Goal: Task Accomplishment & Management: Use online tool/utility

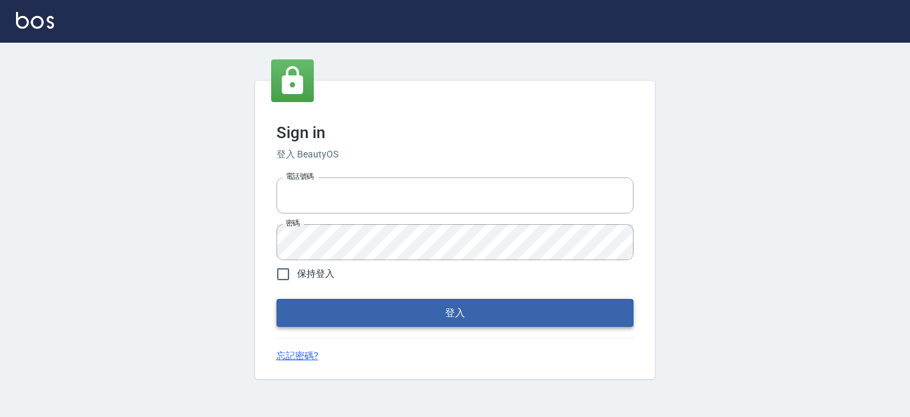
type input "0931911003"
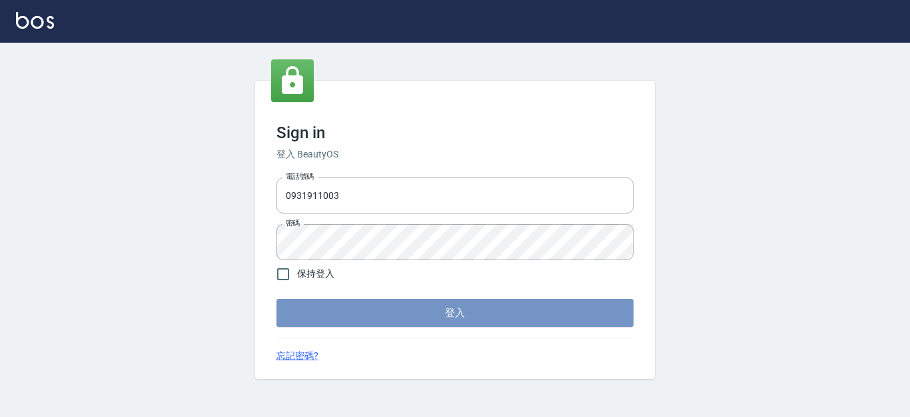
drag, startPoint x: 479, startPoint y: 315, endPoint x: 493, endPoint y: 311, distance: 15.4
click at [481, 315] on button "登入" at bounding box center [455, 313] width 357 height 28
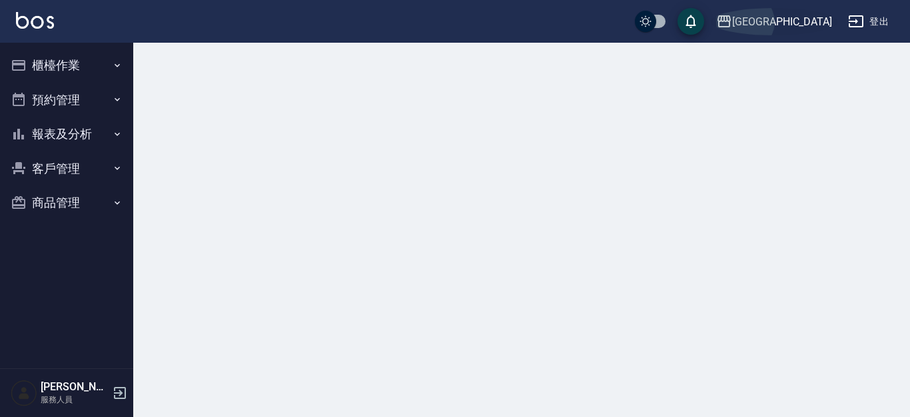
click at [816, 18] on div "上越[GEOGRAPHIC_DATA]" at bounding box center [782, 21] width 100 height 17
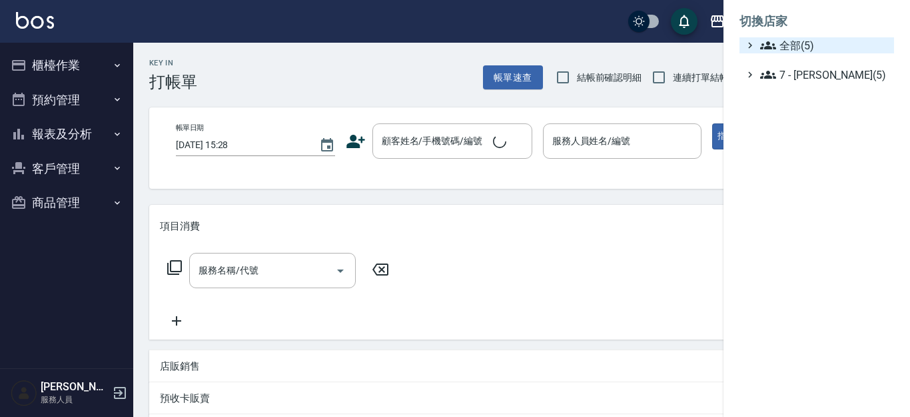
click at [797, 49] on span "全部(5)" at bounding box center [824, 45] width 129 height 16
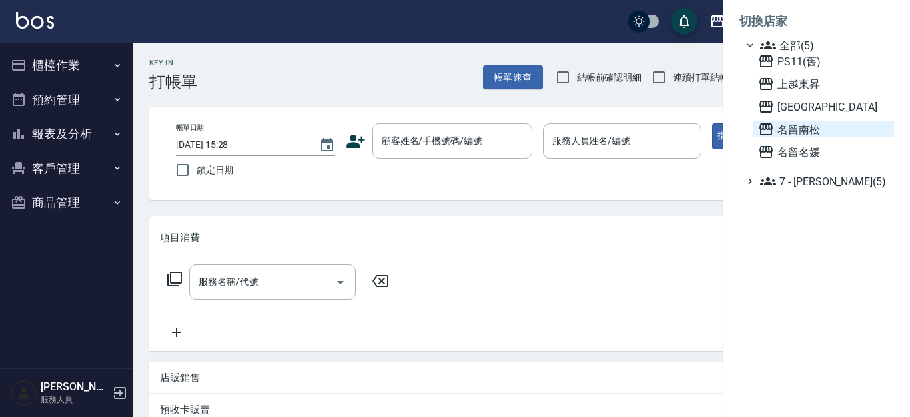
click at [805, 131] on span "名留南松" at bounding box center [823, 129] width 131 height 16
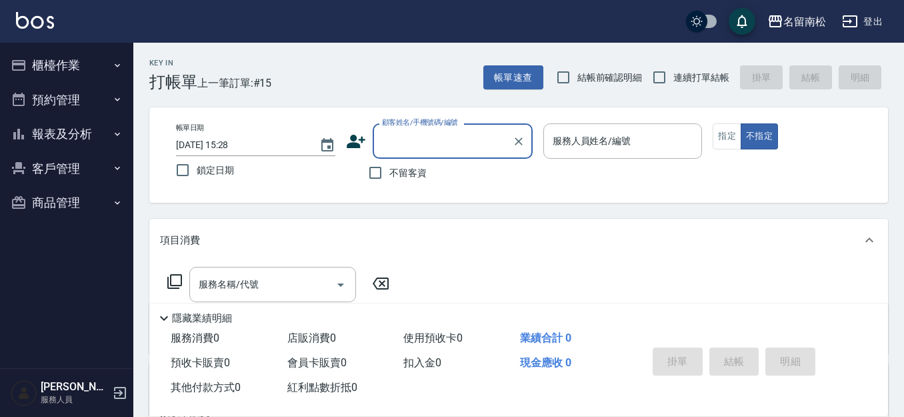
click at [75, 73] on button "櫃檯作業" at bounding box center [66, 65] width 123 height 35
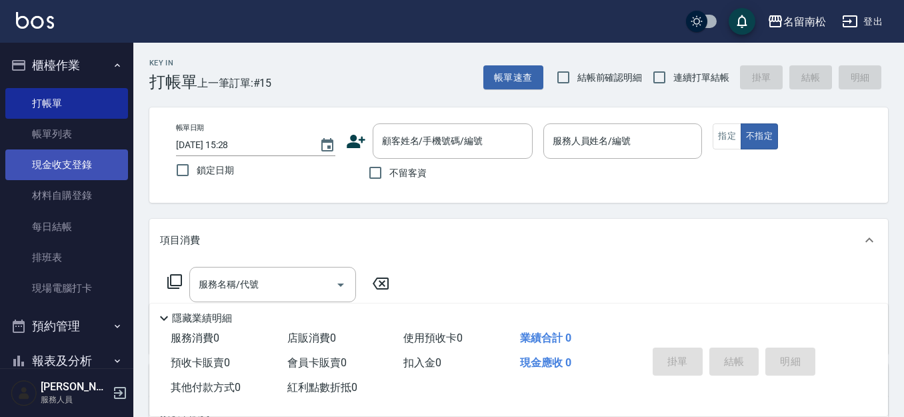
click at [71, 163] on link "現金收支登錄" at bounding box center [66, 164] width 123 height 31
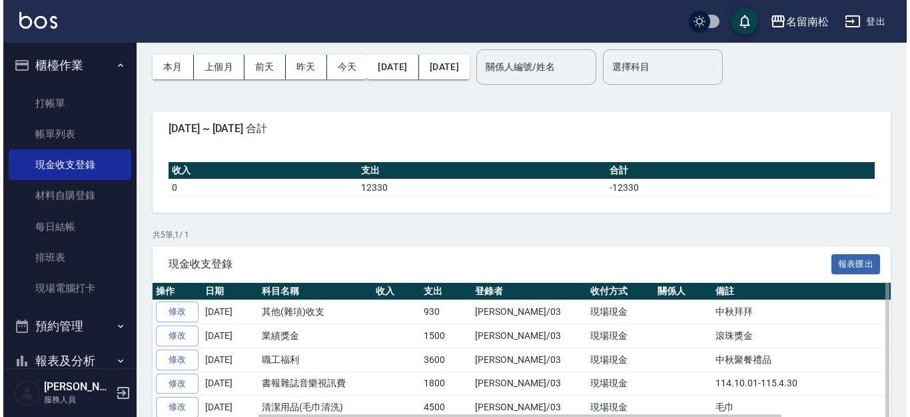
scroll to position [45, 0]
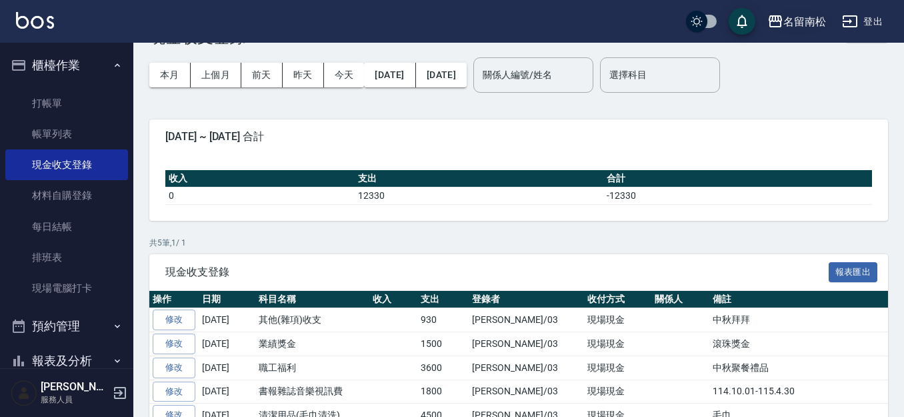
click at [800, 22] on div "名留南松" at bounding box center [804, 21] width 43 height 17
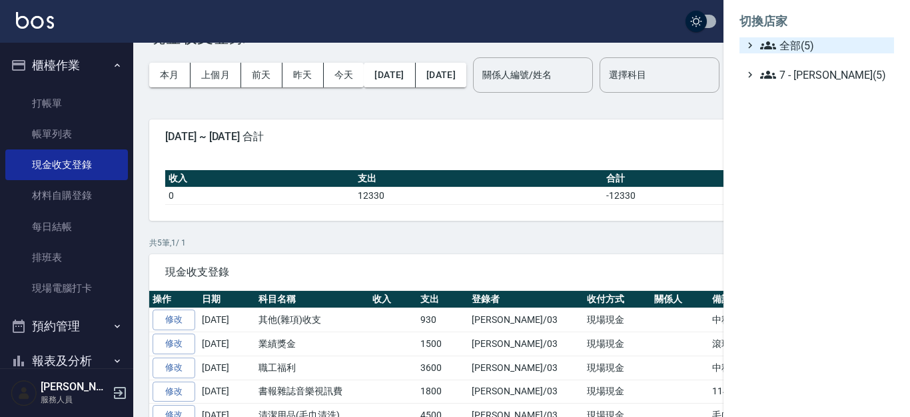
click at [798, 43] on span "全部(5)" at bounding box center [824, 45] width 129 height 16
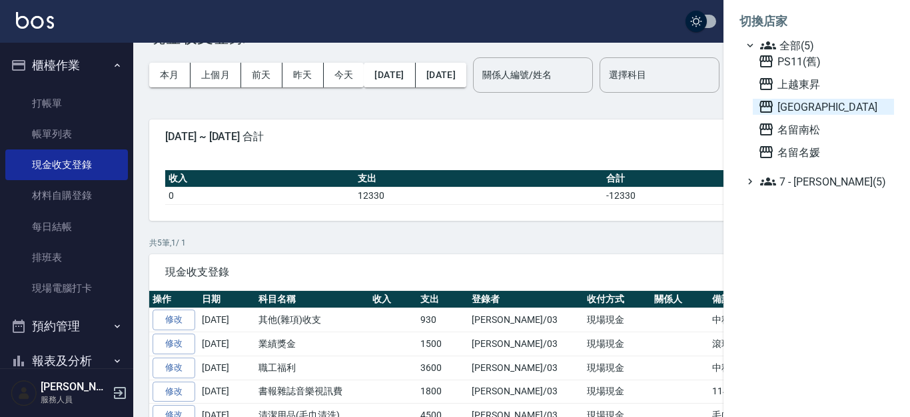
click at [802, 102] on span "上越華城" at bounding box center [823, 107] width 131 height 16
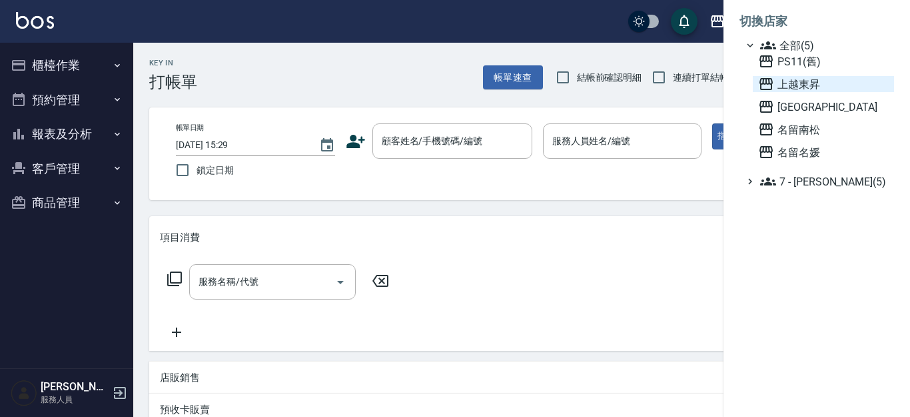
click at [791, 87] on span "上越東昇" at bounding box center [823, 84] width 131 height 16
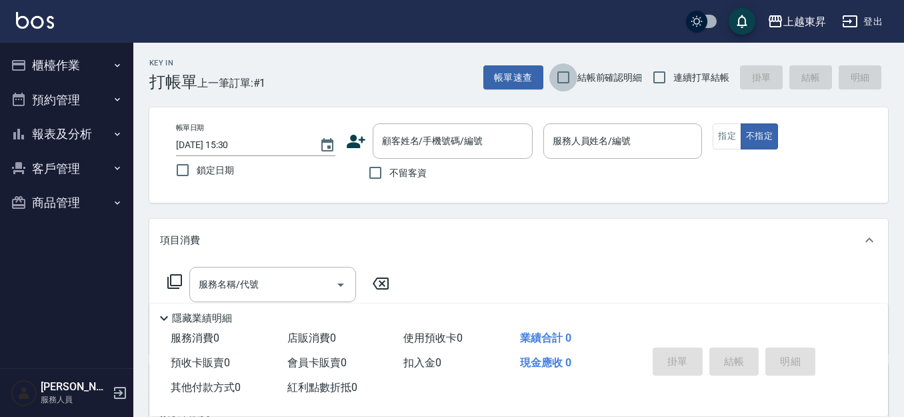
click at [566, 79] on input "結帳前確認明細" at bounding box center [563, 77] width 28 height 28
checkbox input "true"
click at [660, 80] on input "連續打單結帳" at bounding box center [659, 77] width 28 height 28
checkbox input "true"
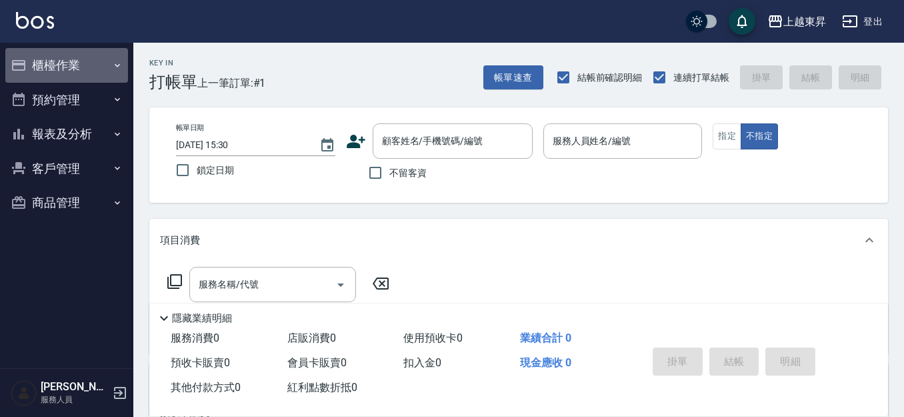
click at [74, 73] on button "櫃檯作業" at bounding box center [66, 65] width 123 height 35
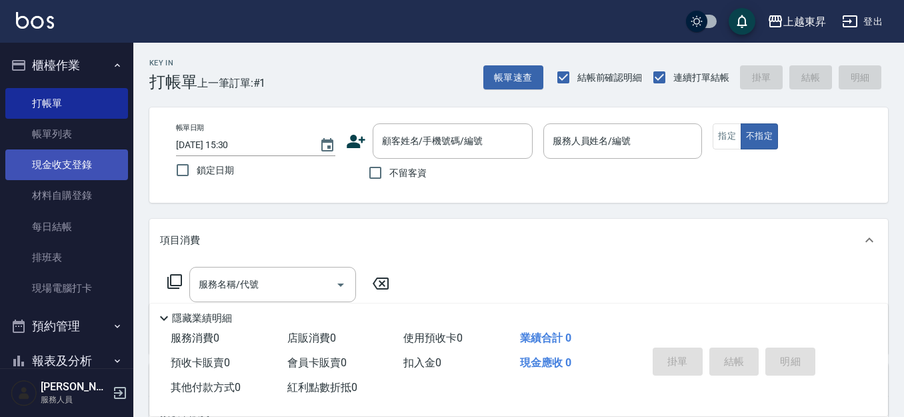
click at [83, 159] on link "現金收支登錄" at bounding box center [66, 164] width 123 height 31
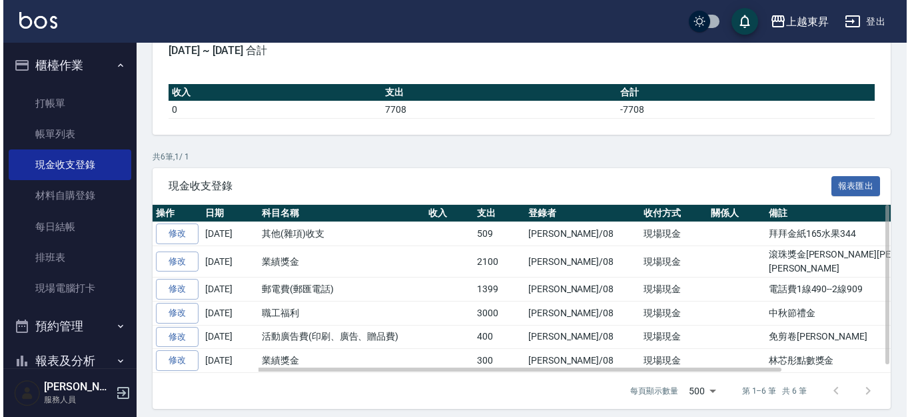
scroll to position [131, 0]
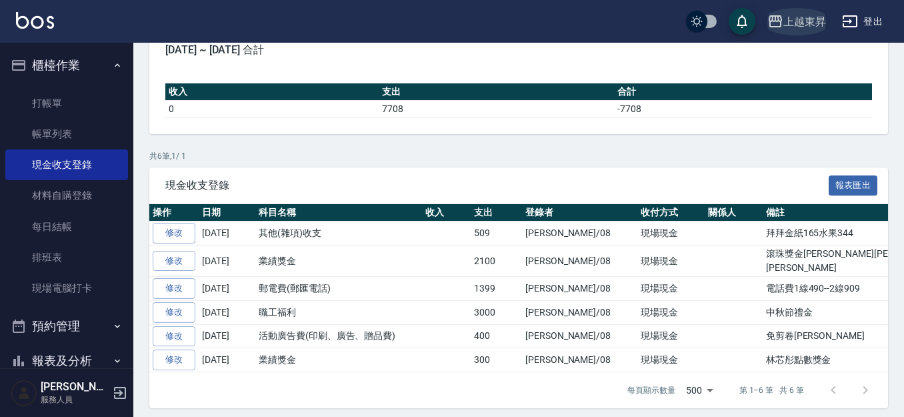
click at [809, 15] on div "上越東昇" at bounding box center [804, 21] width 43 height 17
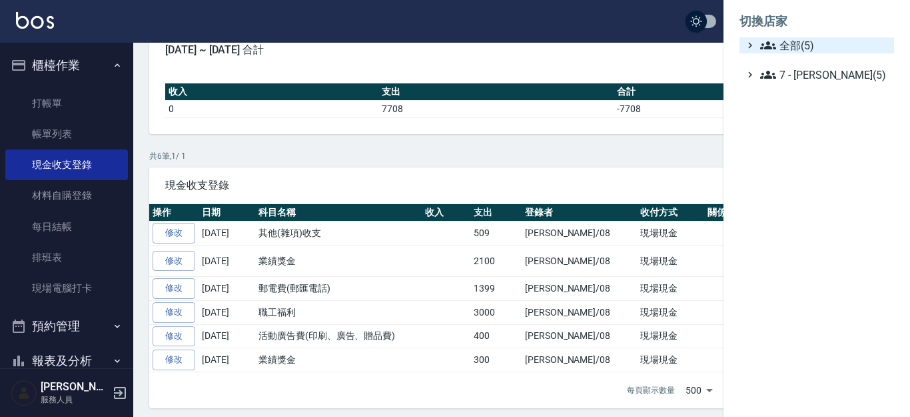
click at [804, 49] on span "全部(5)" at bounding box center [824, 45] width 129 height 16
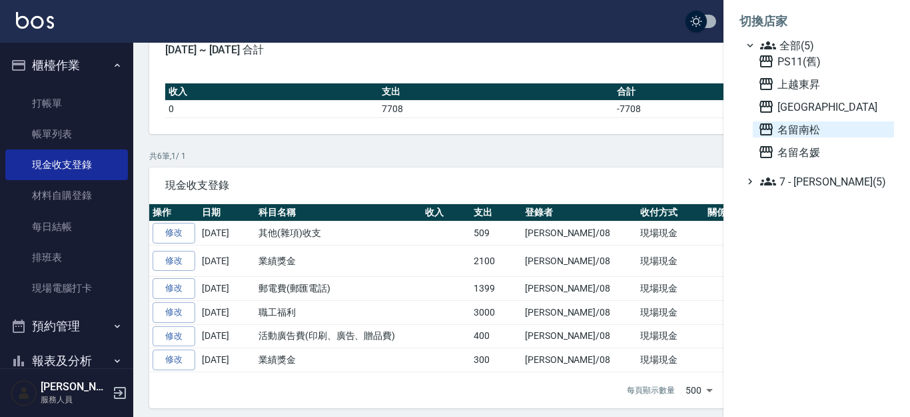
click at [806, 129] on span "名留南松" at bounding box center [823, 129] width 131 height 16
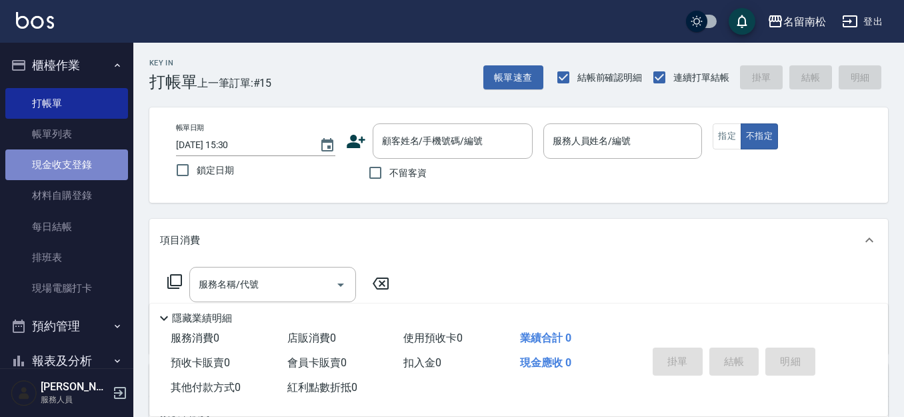
click at [78, 165] on link "現金收支登錄" at bounding box center [66, 164] width 123 height 31
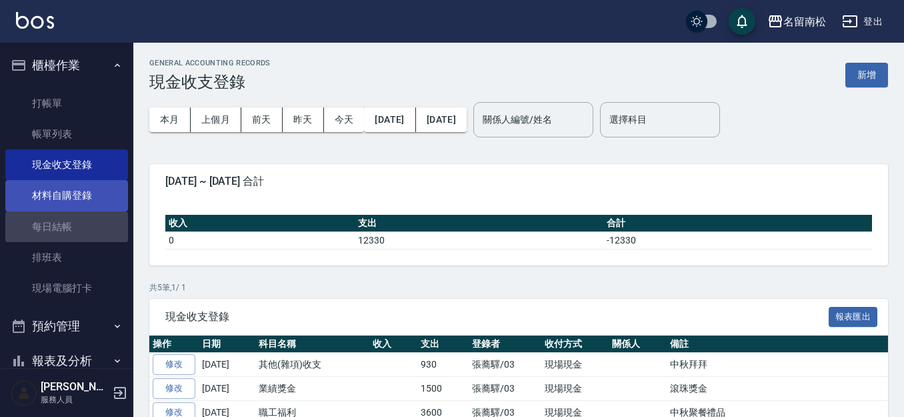
click at [77, 217] on link "每日結帳" at bounding box center [66, 226] width 123 height 31
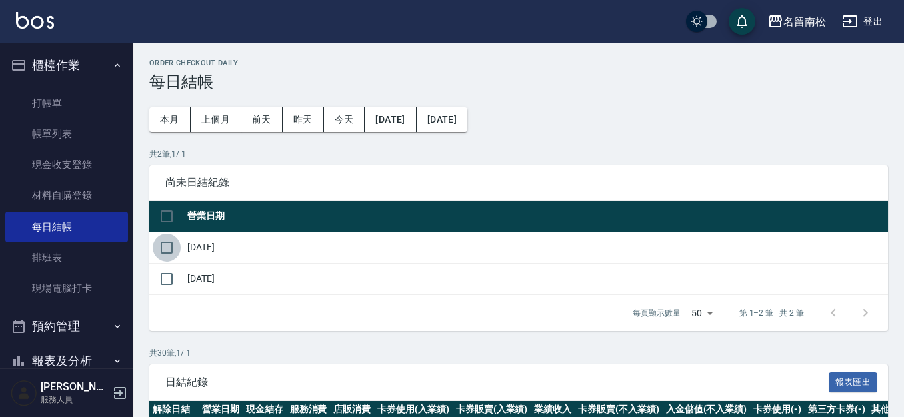
click at [165, 246] on input "checkbox" at bounding box center [167, 247] width 28 height 28
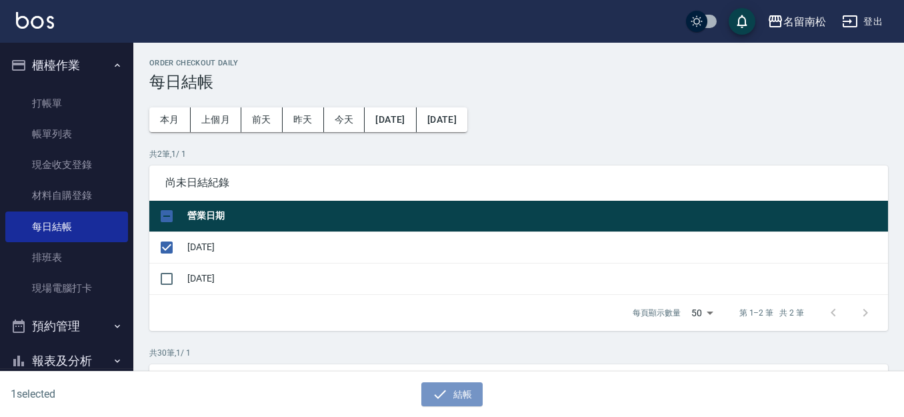
drag, startPoint x: 449, startPoint y: 397, endPoint x: 467, endPoint y: 341, distance: 58.8
click at [452, 395] on button "結帳" at bounding box center [452, 394] width 62 height 25
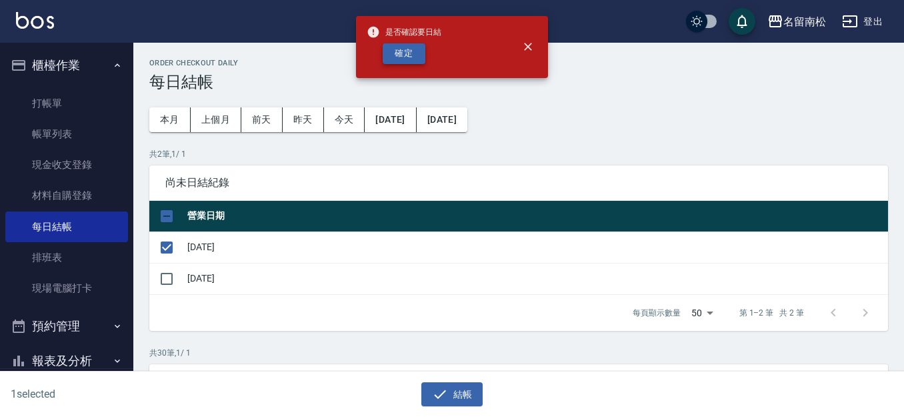
click at [408, 51] on button "確定" at bounding box center [404, 53] width 43 height 21
checkbox input "false"
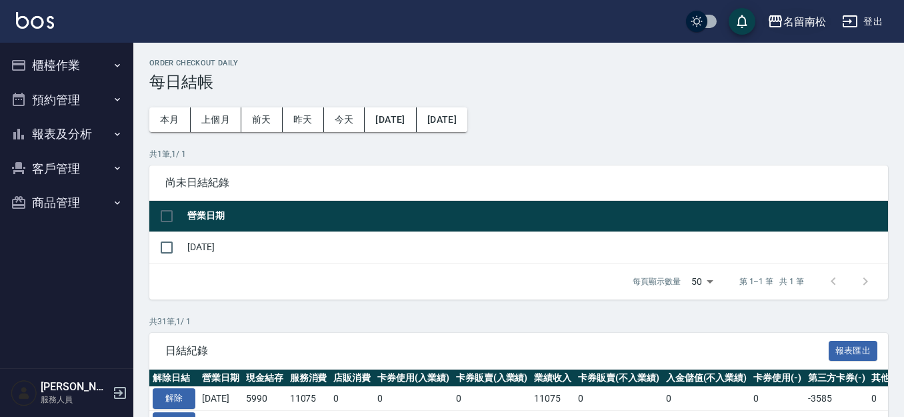
click at [812, 23] on div "名留南松" at bounding box center [804, 21] width 43 height 17
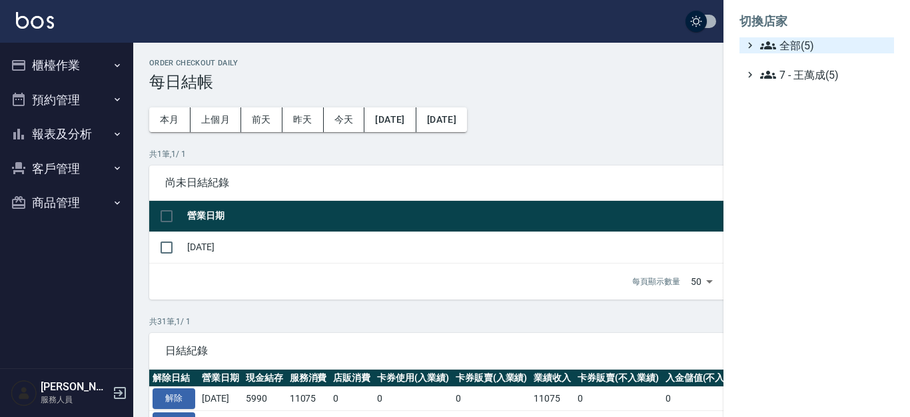
click at [789, 45] on span "全部(5)" at bounding box center [824, 45] width 129 height 16
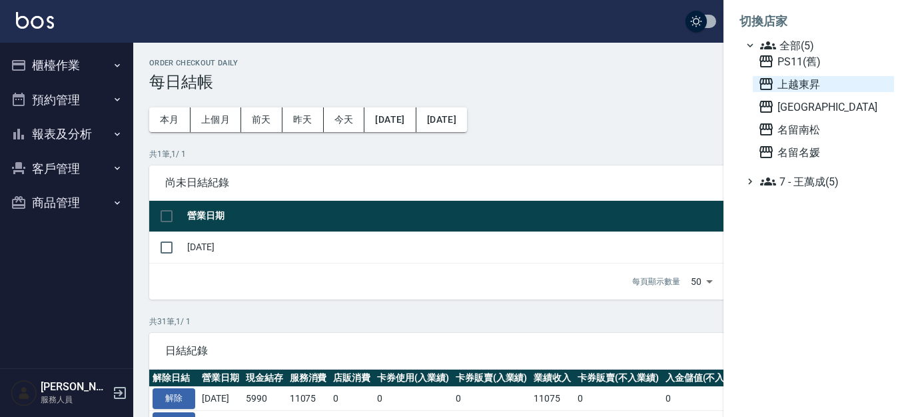
click at [790, 85] on span "上越東昇" at bounding box center [823, 84] width 131 height 16
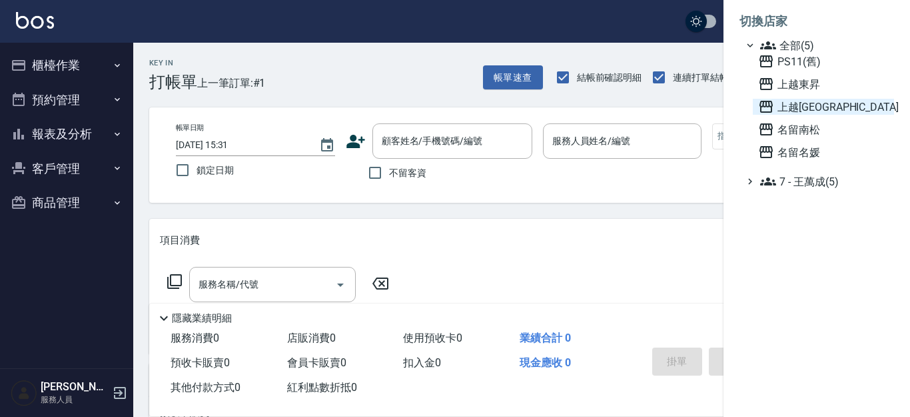
click at [812, 106] on span "[GEOGRAPHIC_DATA]" at bounding box center [823, 107] width 131 height 16
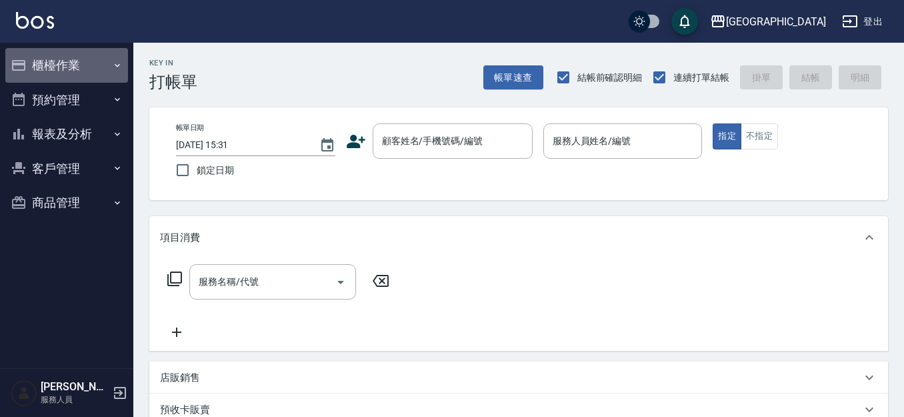
click at [49, 73] on button "櫃檯作業" at bounding box center [66, 65] width 123 height 35
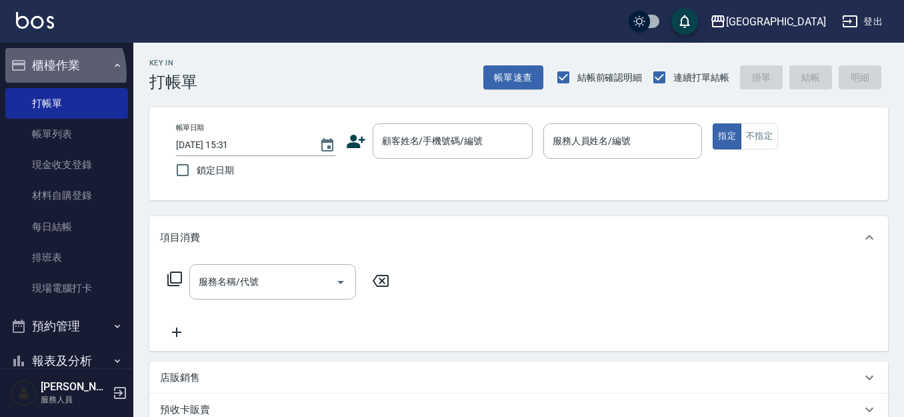
click at [50, 73] on button "櫃檯作業" at bounding box center [66, 65] width 123 height 35
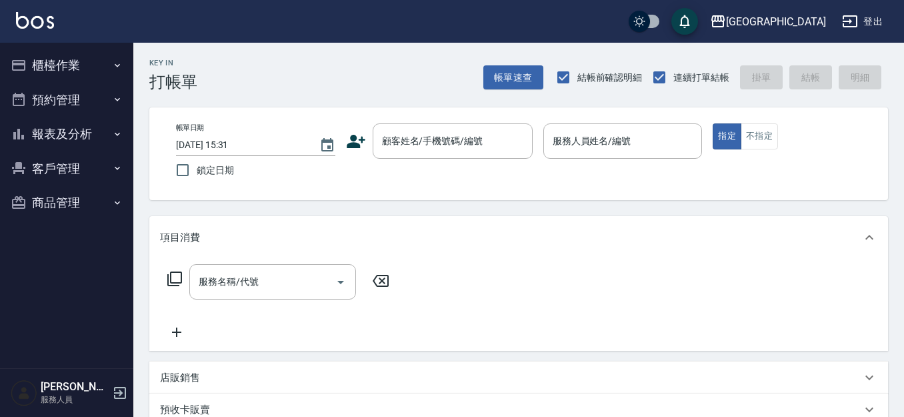
click at [65, 131] on button "報表及分析" at bounding box center [66, 134] width 123 height 35
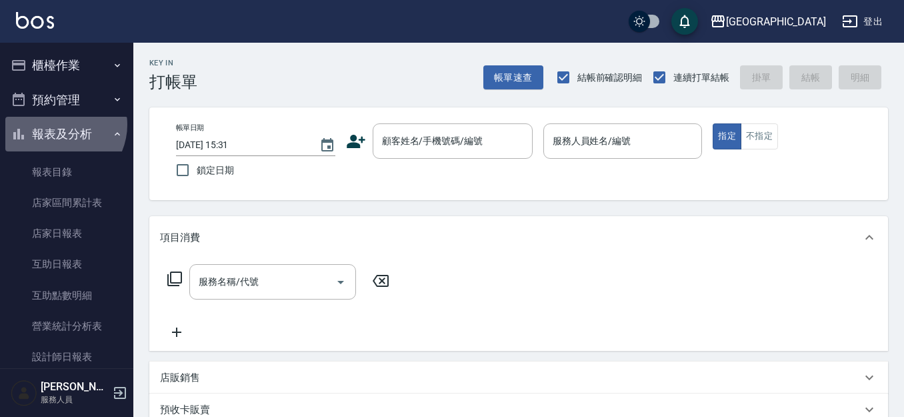
click at [59, 125] on button "報表及分析" at bounding box center [66, 134] width 123 height 35
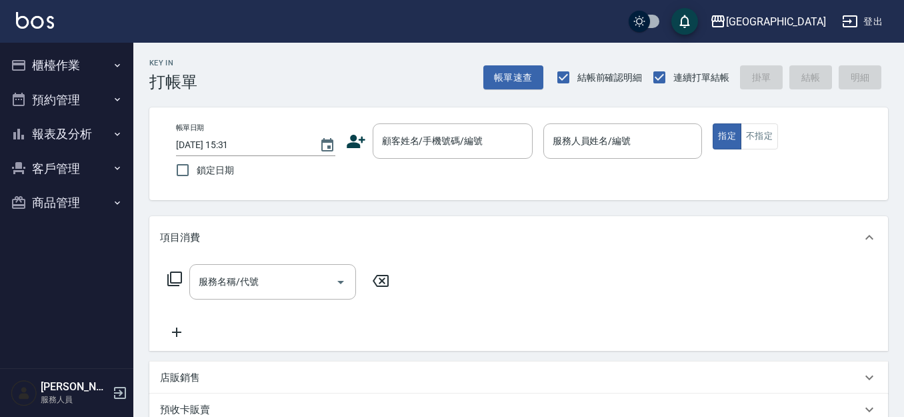
click at [70, 66] on button "櫃檯作業" at bounding box center [66, 65] width 123 height 35
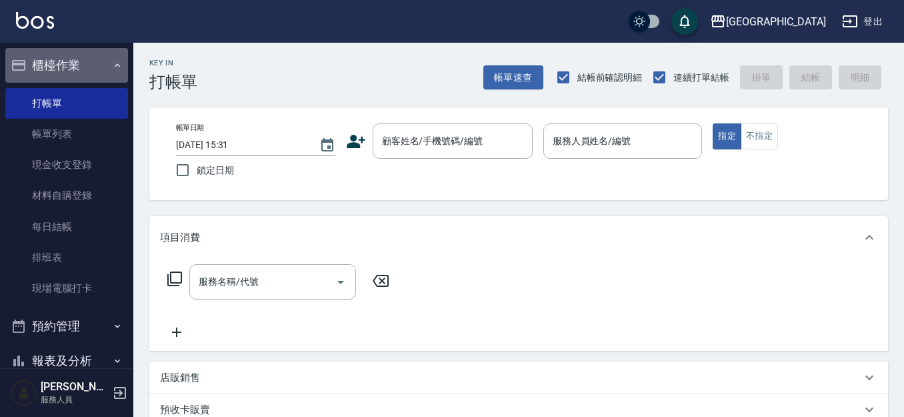
click at [75, 67] on button "櫃檯作業" at bounding box center [66, 65] width 123 height 35
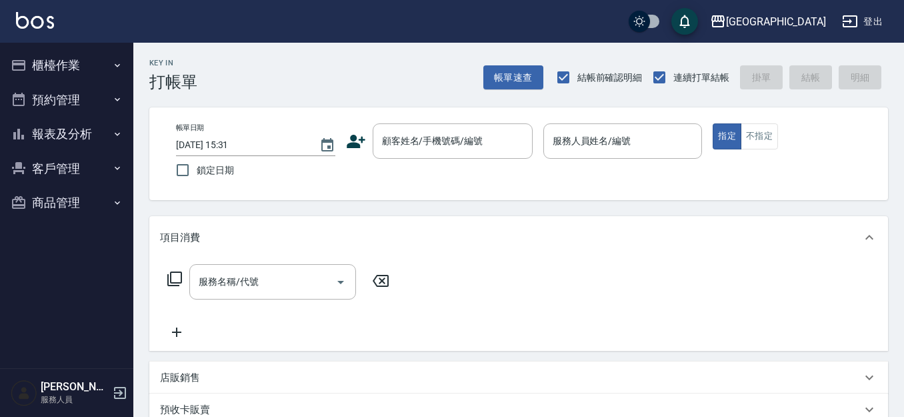
click at [77, 137] on button "報表及分析" at bounding box center [66, 134] width 123 height 35
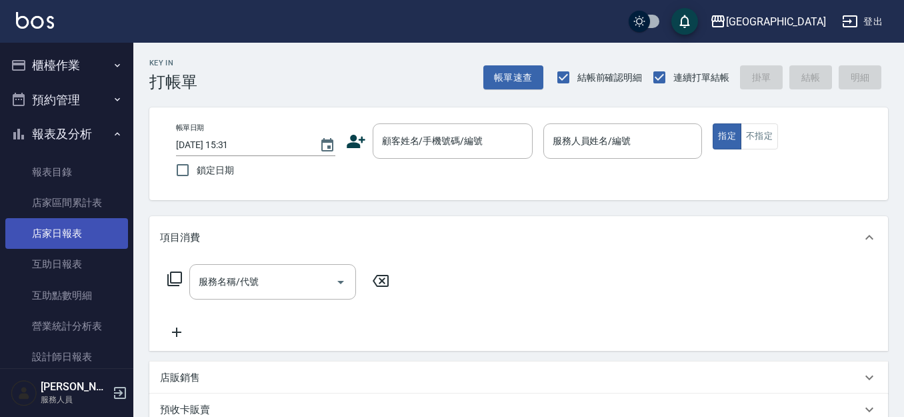
click at [73, 239] on link "店家日報表" at bounding box center [66, 233] width 123 height 31
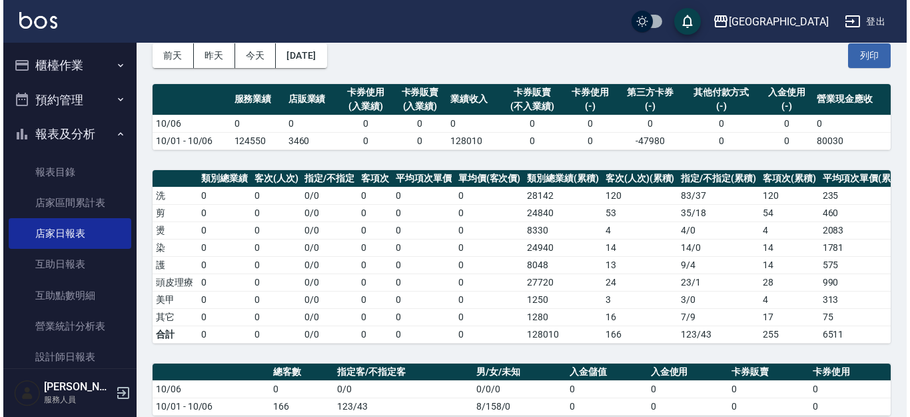
scroll to position [62, 0]
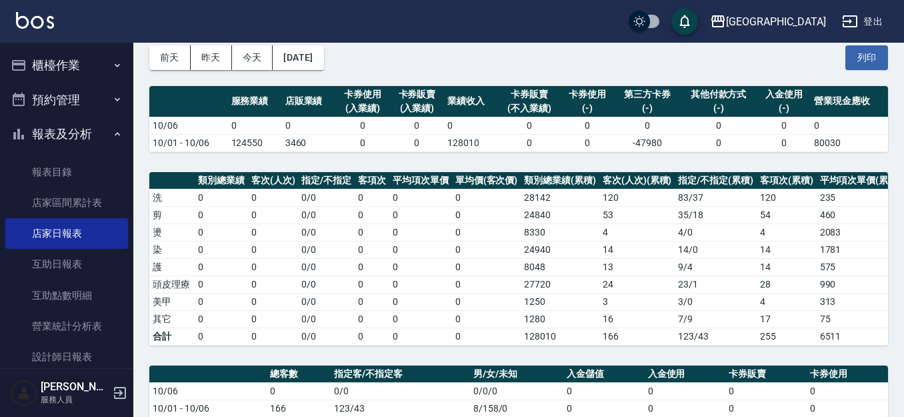
click at [57, 144] on button "報表及分析" at bounding box center [66, 134] width 123 height 35
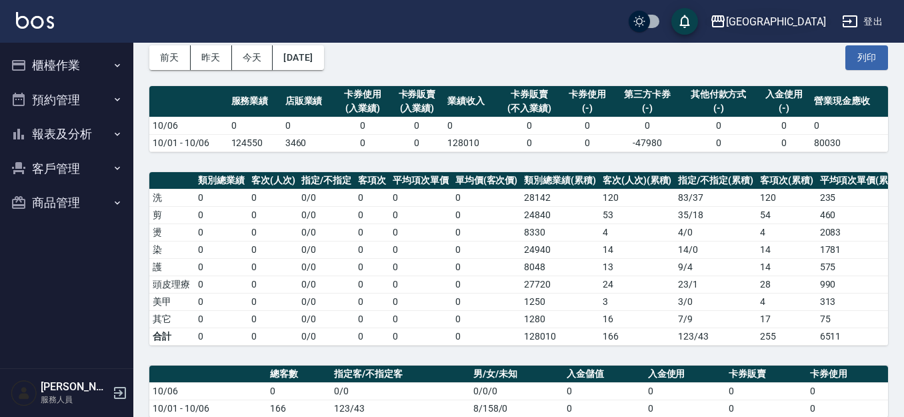
click at [816, 21] on div "[GEOGRAPHIC_DATA]" at bounding box center [776, 21] width 100 height 17
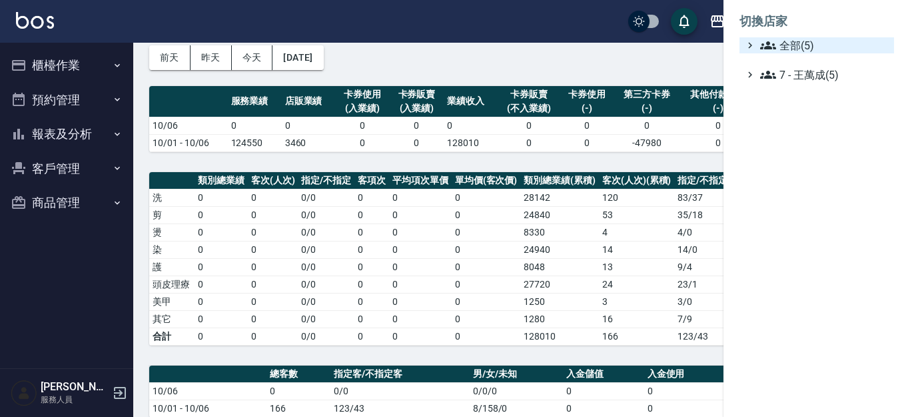
click at [811, 45] on span "全部(5)" at bounding box center [824, 45] width 129 height 16
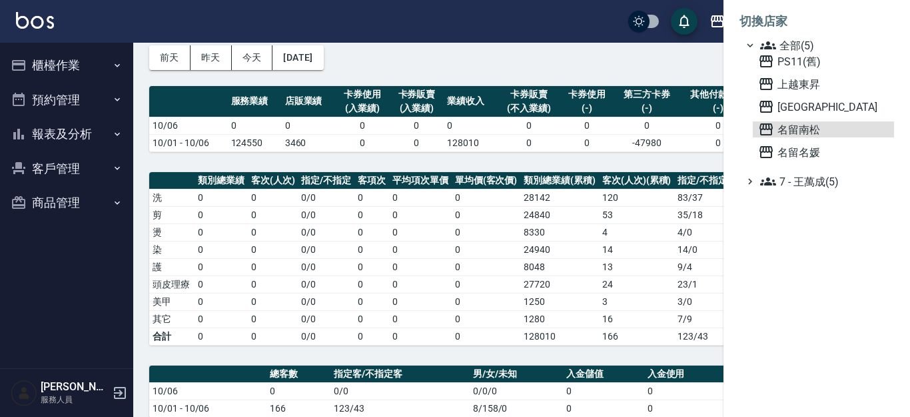
drag, startPoint x: 796, startPoint y: 125, endPoint x: 375, endPoint y: 127, distance: 420.6
click at [796, 126] on span "名留南松" at bounding box center [823, 129] width 131 height 16
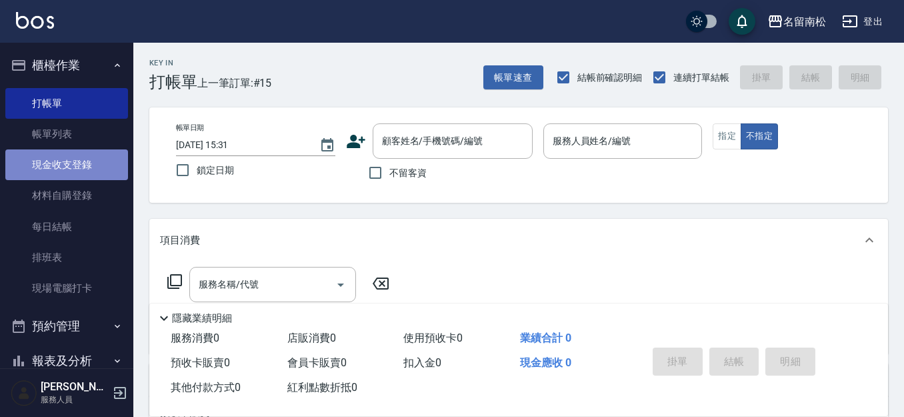
click at [86, 169] on link "現金收支登錄" at bounding box center [66, 164] width 123 height 31
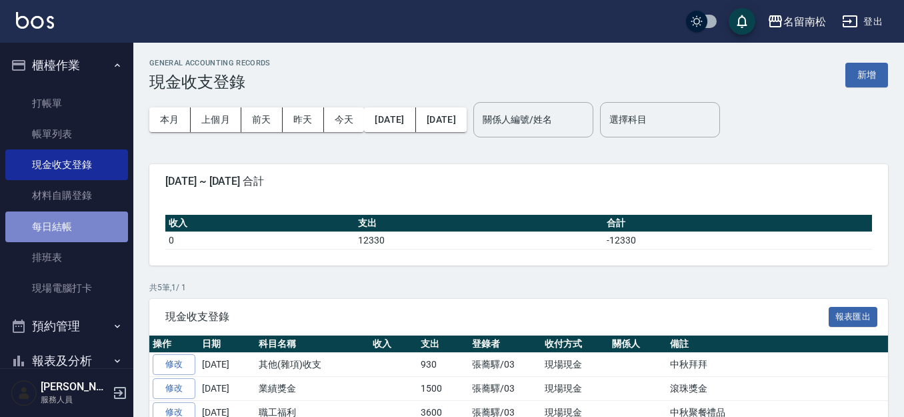
click at [79, 227] on link "每日結帳" at bounding box center [66, 226] width 123 height 31
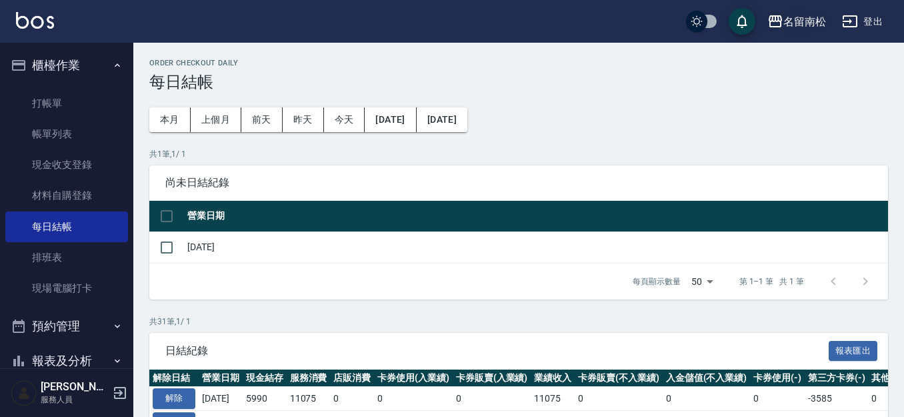
click at [814, 25] on div "名留南松" at bounding box center [804, 21] width 43 height 17
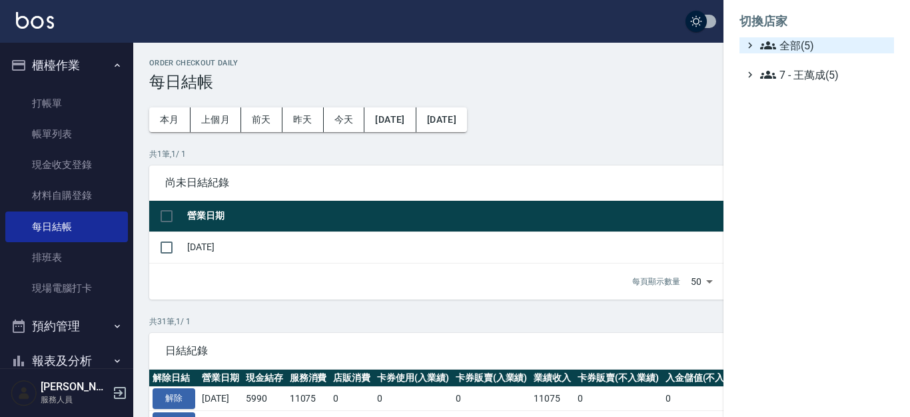
click at [811, 49] on span "全部(5)" at bounding box center [824, 45] width 129 height 16
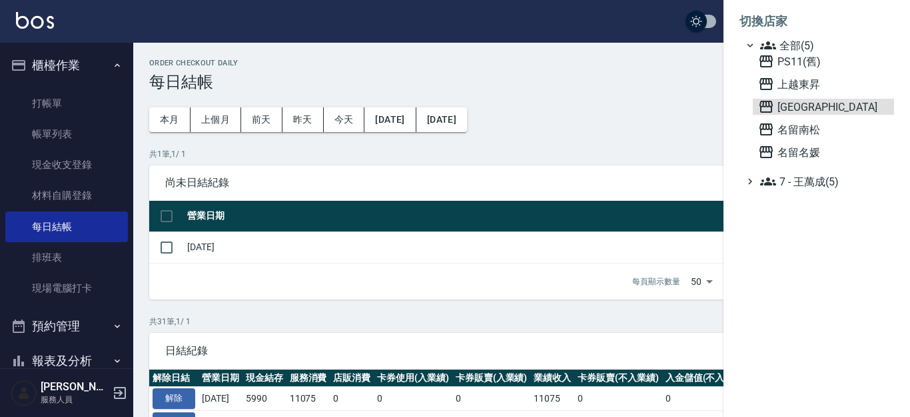
drag, startPoint x: 811, startPoint y: 105, endPoint x: 792, endPoint y: 97, distance: 20.1
click at [810, 104] on span "[GEOGRAPHIC_DATA]" at bounding box center [823, 107] width 131 height 16
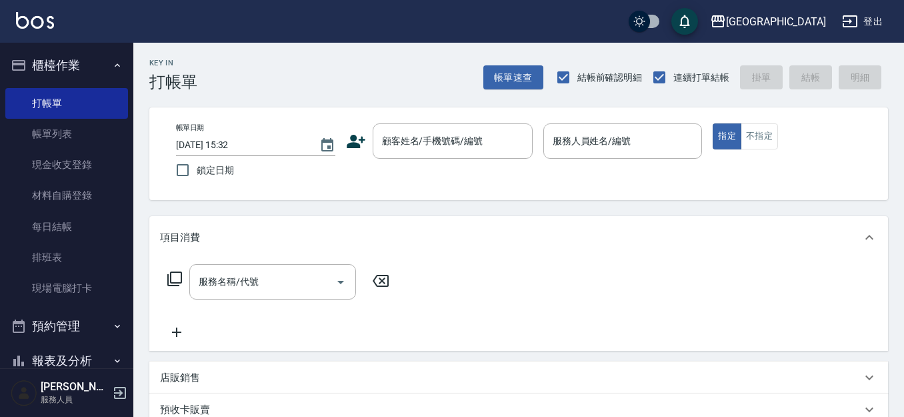
click at [74, 67] on button "櫃檯作業" at bounding box center [66, 65] width 123 height 35
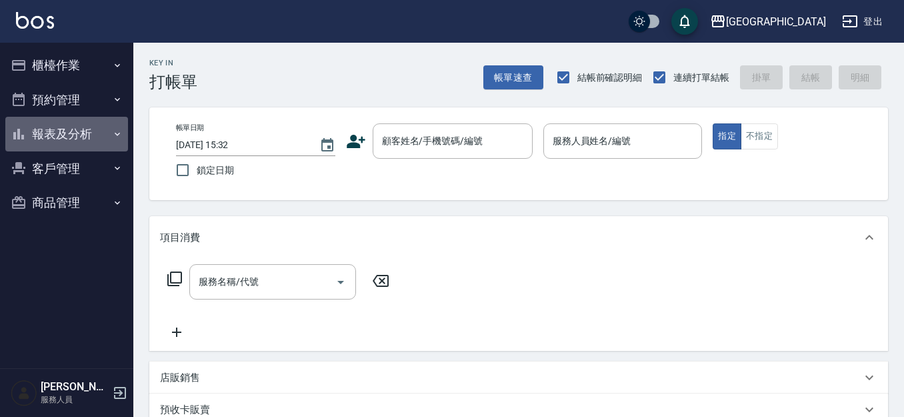
click at [69, 127] on button "報表及分析" at bounding box center [66, 134] width 123 height 35
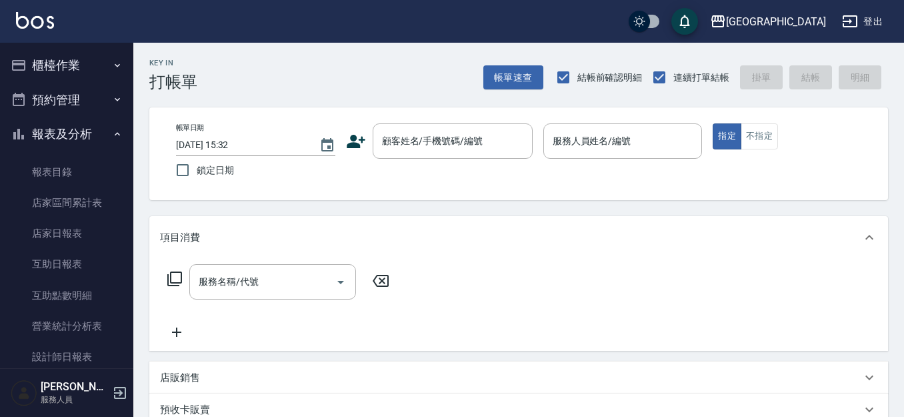
drag, startPoint x: 68, startPoint y: 132, endPoint x: 69, endPoint y: 110, distance: 22.0
click at [69, 129] on button "報表及分析" at bounding box center [66, 134] width 123 height 35
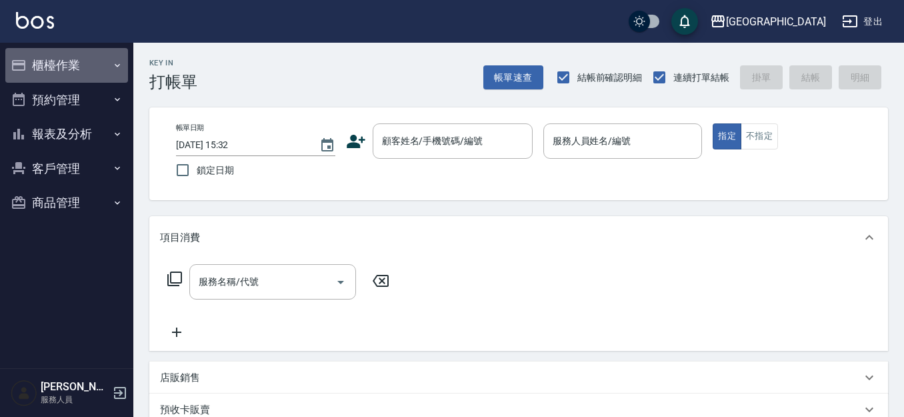
click at [70, 61] on button "櫃檯作業" at bounding box center [66, 65] width 123 height 35
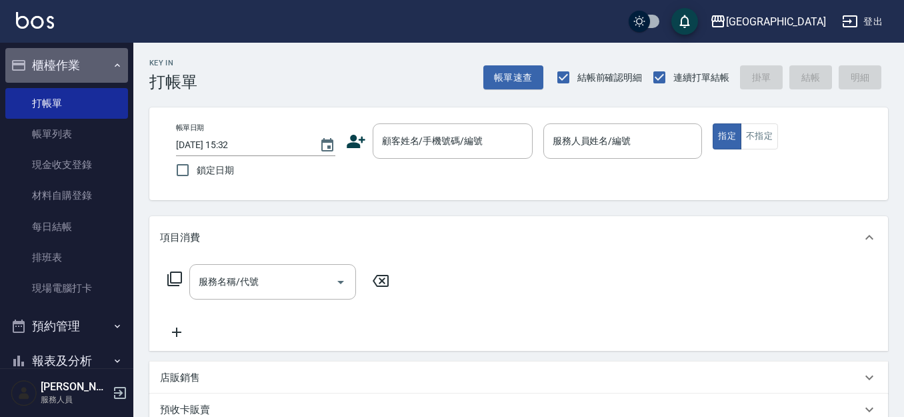
drag, startPoint x: 77, startPoint y: 55, endPoint x: 63, endPoint y: 59, distance: 15.2
click at [64, 55] on button "櫃檯作業" at bounding box center [66, 65] width 123 height 35
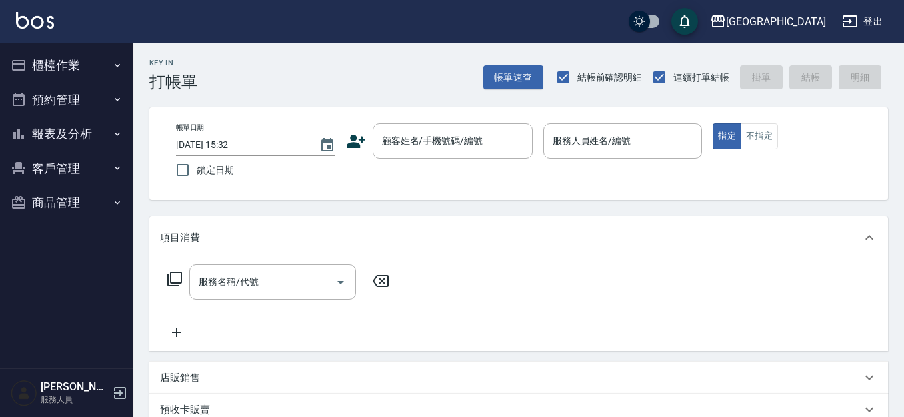
click at [63, 130] on button "報表及分析" at bounding box center [66, 134] width 123 height 35
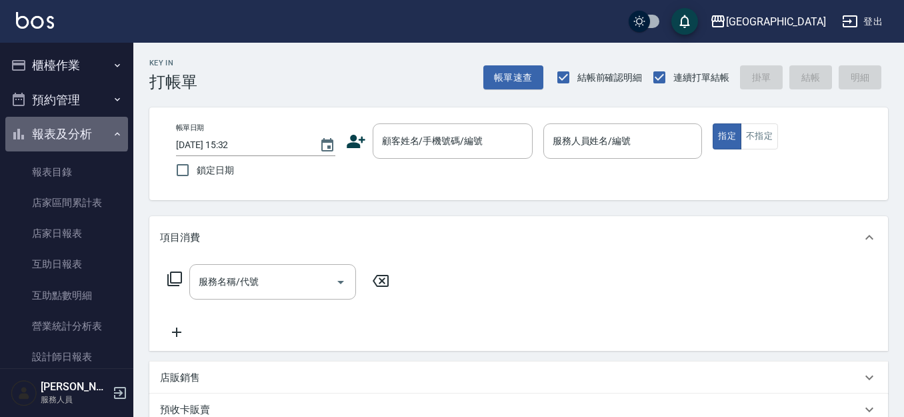
drag, startPoint x: 66, startPoint y: 133, endPoint x: 61, endPoint y: 105, distance: 28.4
click at [66, 133] on button "報表及分析" at bounding box center [66, 134] width 123 height 35
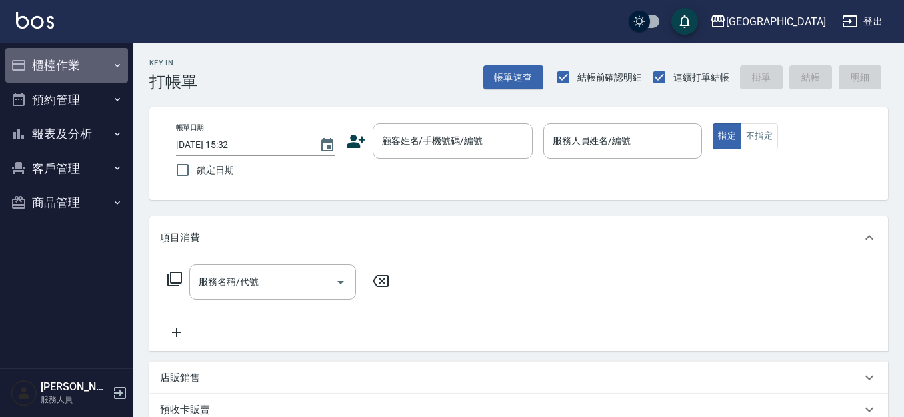
click at [64, 73] on button "櫃檯作業" at bounding box center [66, 65] width 123 height 35
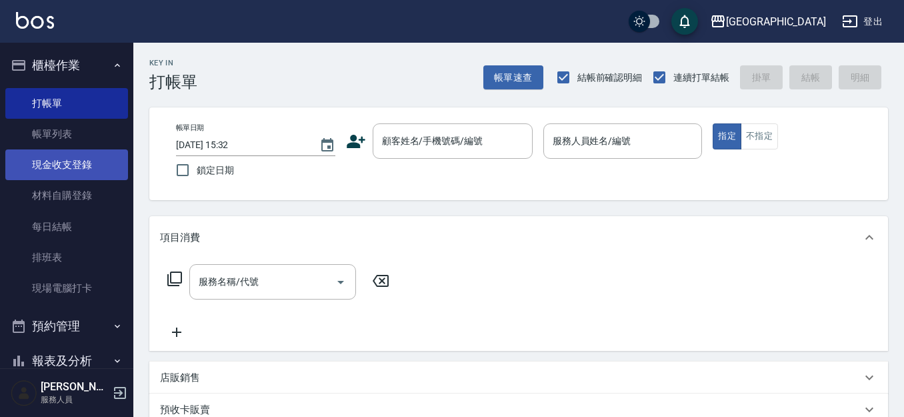
drag, startPoint x: 75, startPoint y: 162, endPoint x: 90, endPoint y: 155, distance: 16.1
click at [76, 161] on link "現金收支登錄" at bounding box center [66, 164] width 123 height 31
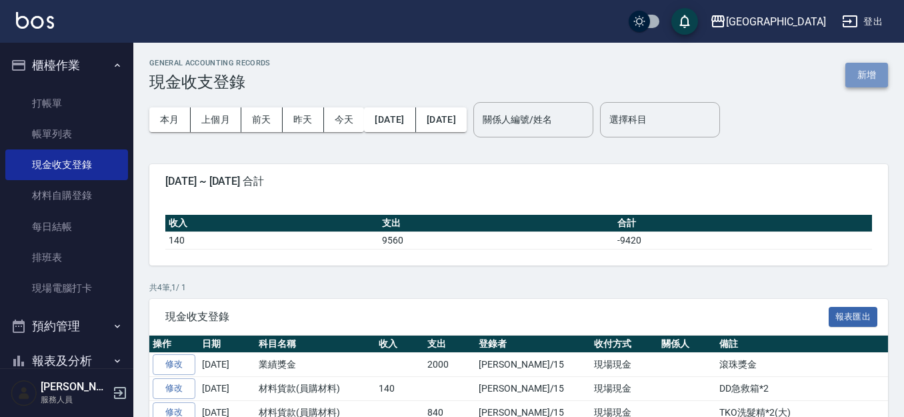
click at [861, 77] on button "新增" at bounding box center [866, 75] width 43 height 25
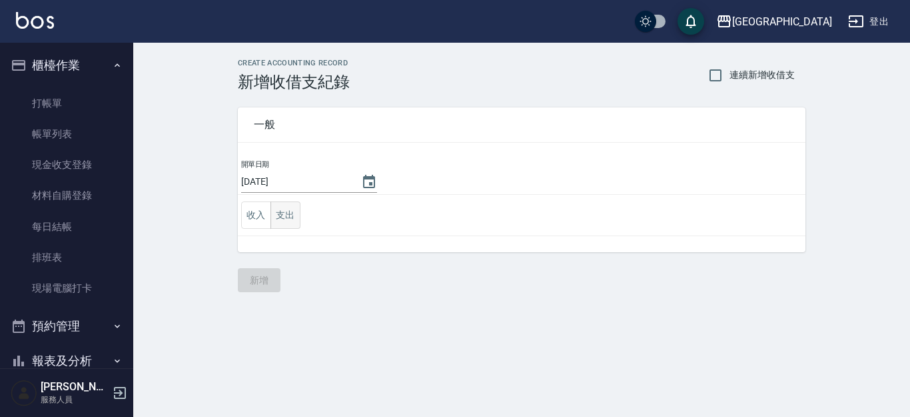
click at [283, 221] on button "支出" at bounding box center [286, 214] width 30 height 27
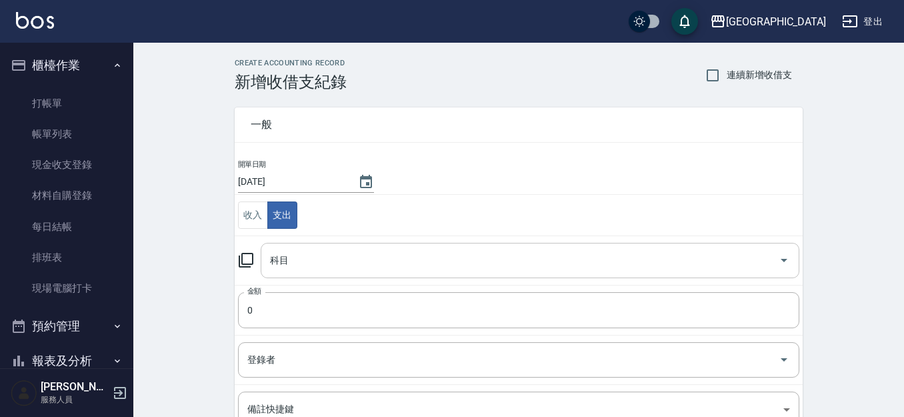
click at [292, 258] on input "科目" at bounding box center [520, 260] width 507 height 23
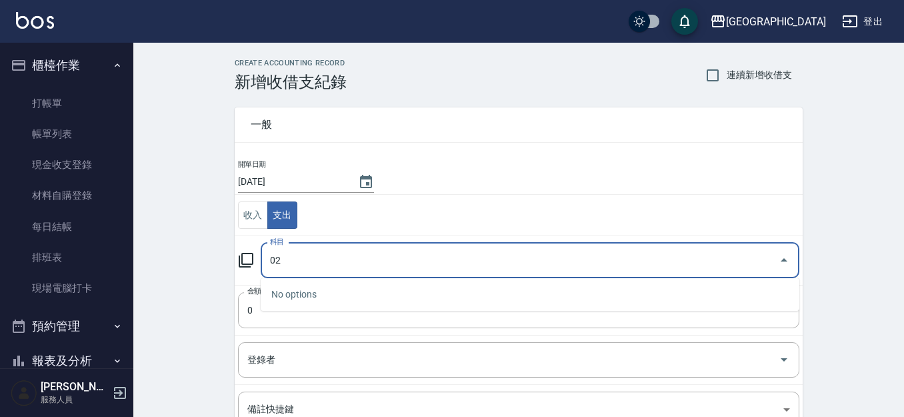
type input "0"
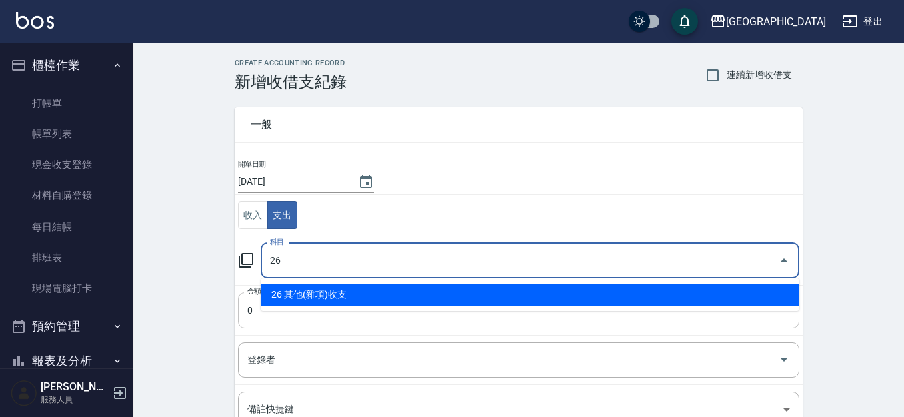
click at [302, 296] on li "26 其他(雜項)收支" at bounding box center [530, 294] width 539 height 22
type input "26 其他(雜項)收支"
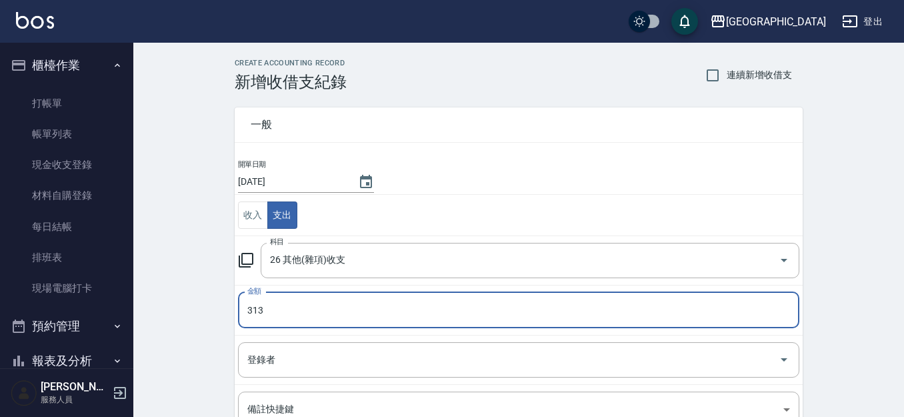
type input "313"
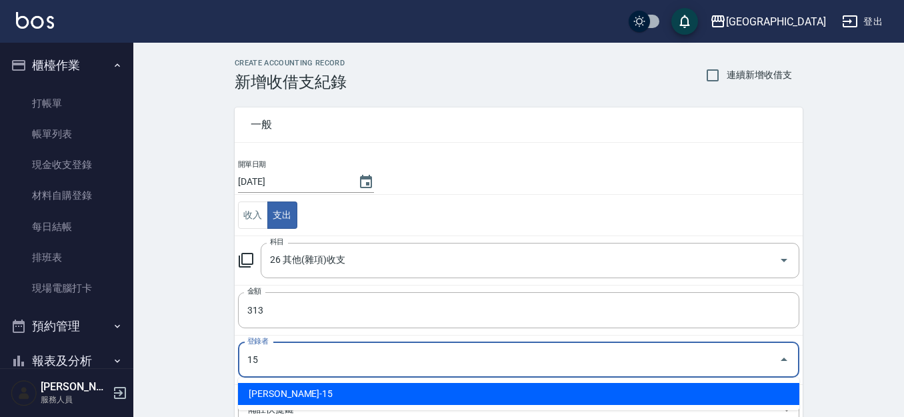
click at [276, 399] on li "[PERSON_NAME]-15" at bounding box center [518, 394] width 561 height 22
type input "[PERSON_NAME]-15"
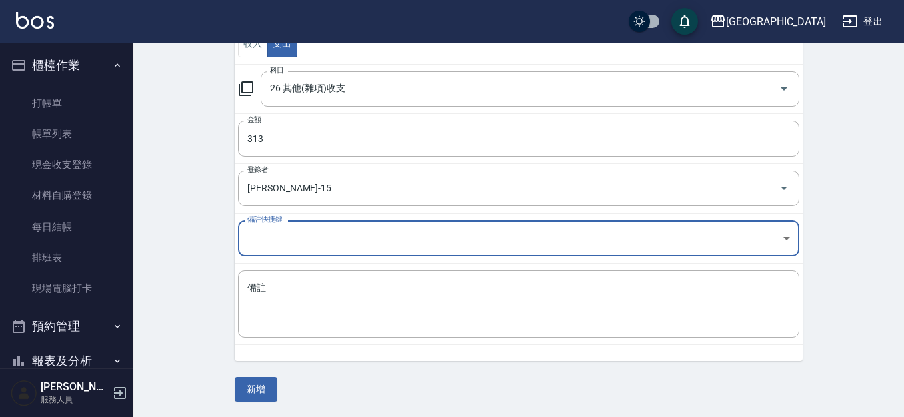
scroll to position [172, 0]
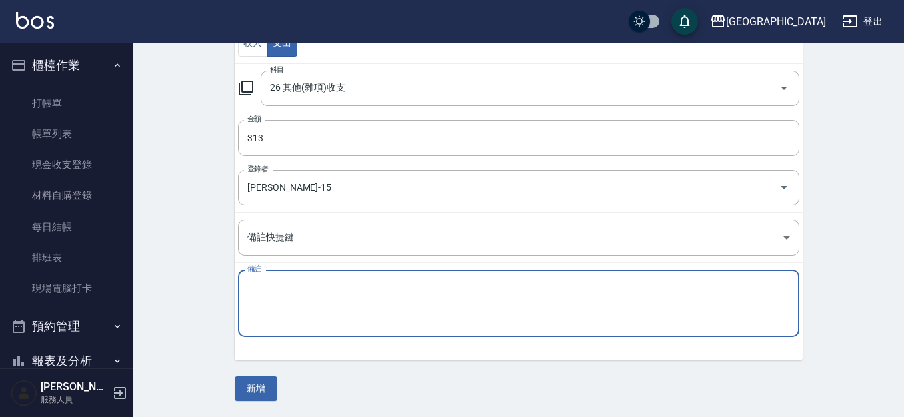
click at [267, 299] on textarea "備註" at bounding box center [518, 303] width 543 height 45
type textarea "1"
type textarea "拜拜"
drag, startPoint x: 255, startPoint y: 393, endPoint x: 261, endPoint y: 385, distance: 10.0
click at [255, 393] on button "新增" at bounding box center [256, 388] width 43 height 25
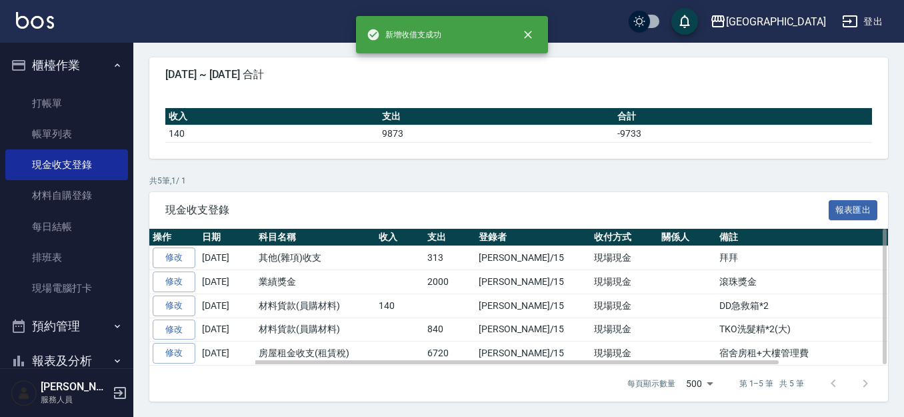
scroll to position [107, 0]
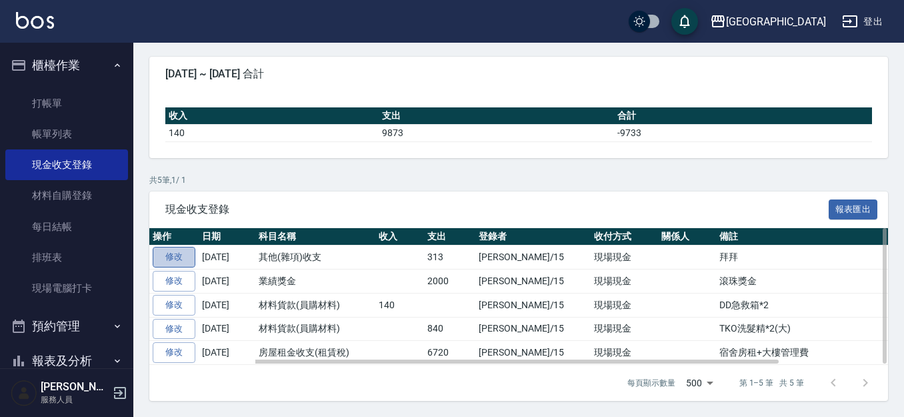
click at [168, 256] on link "修改" at bounding box center [174, 257] width 43 height 21
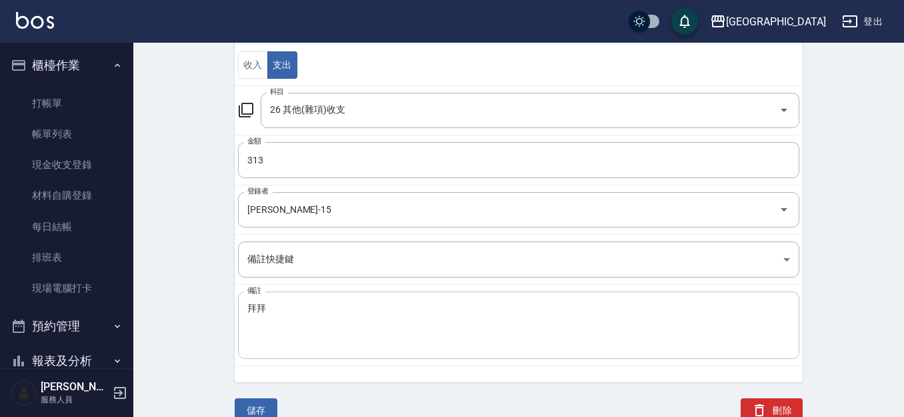
scroll to position [156, 0]
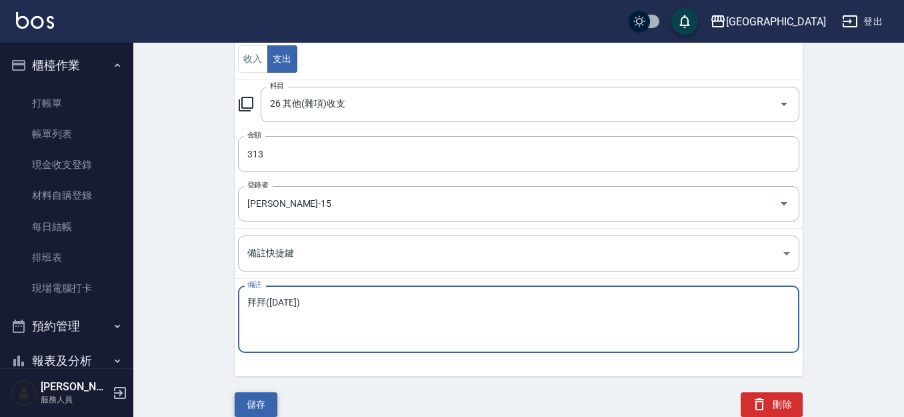
type textarea "拜拜([DATE])"
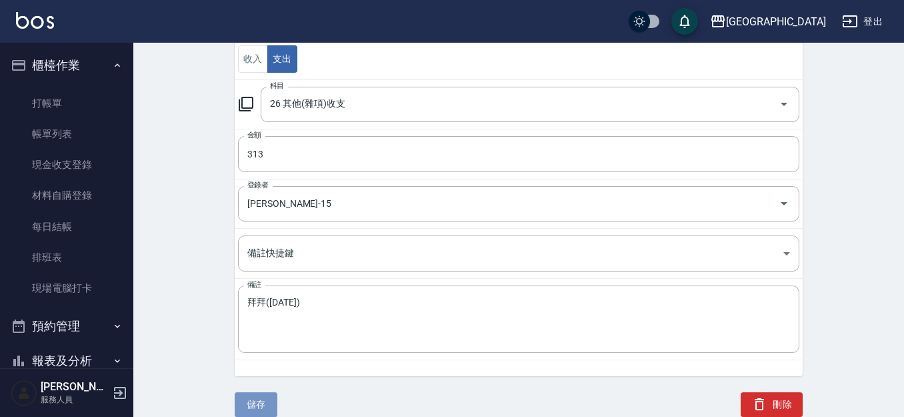
drag, startPoint x: 249, startPoint y: 409, endPoint x: 256, endPoint y: 402, distance: 9.9
click at [255, 405] on button "儲存" at bounding box center [256, 404] width 43 height 25
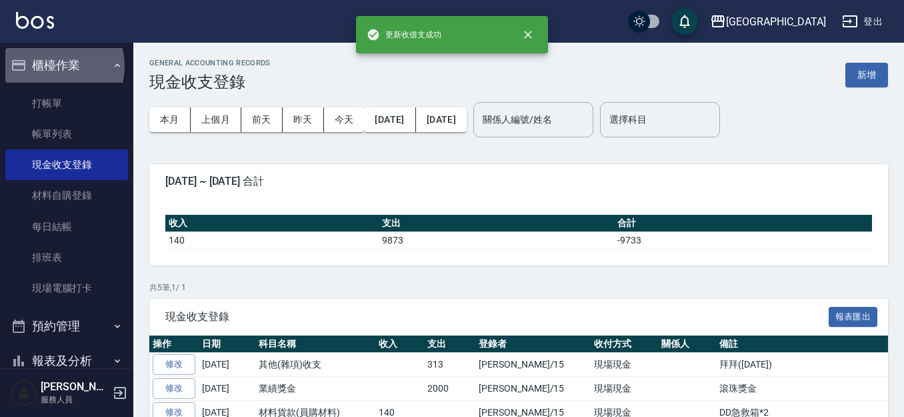
click at [53, 66] on button "櫃檯作業" at bounding box center [66, 65] width 123 height 35
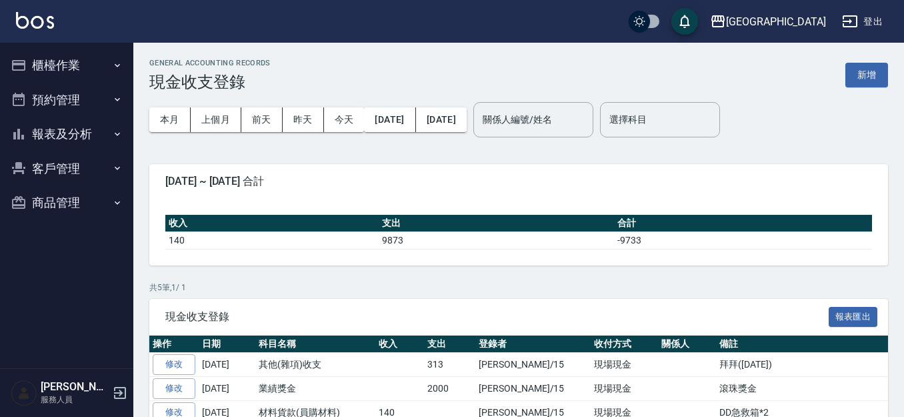
click at [57, 71] on button "櫃檯作業" at bounding box center [66, 65] width 123 height 35
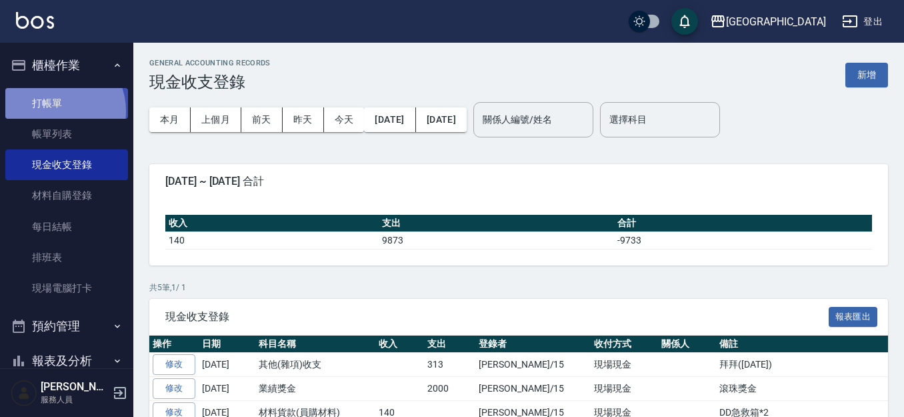
click at [55, 111] on link "打帳單" at bounding box center [66, 103] width 123 height 31
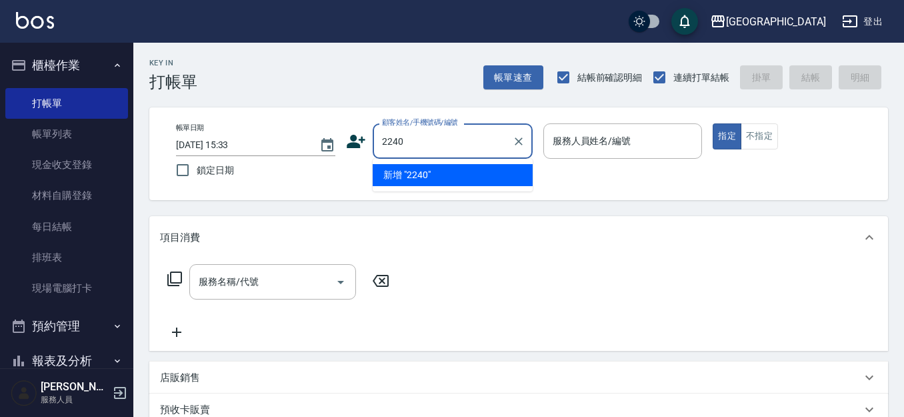
type input "2240"
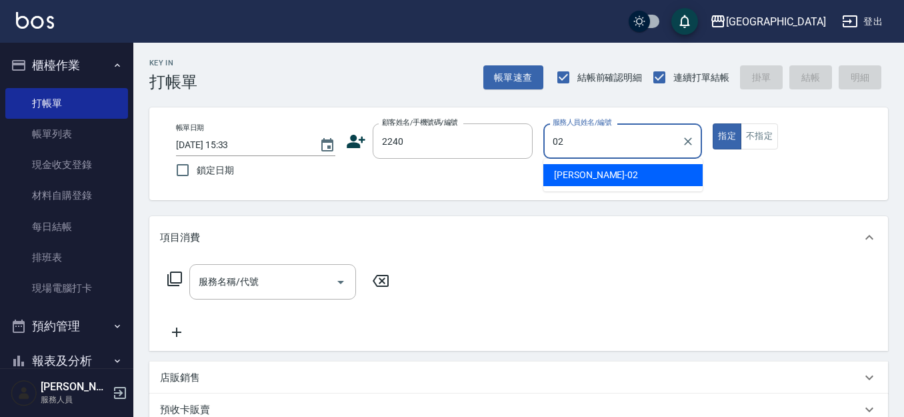
type input "02"
type button "true"
type input "[PERSON_NAME]-02"
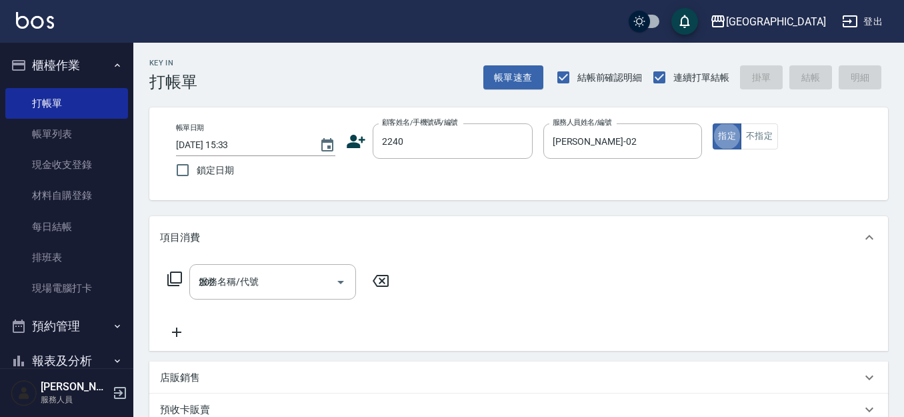
type input "202"
type input "[PERSON_NAME]/0933721362/2240"
type input "洗髮[280](202)"
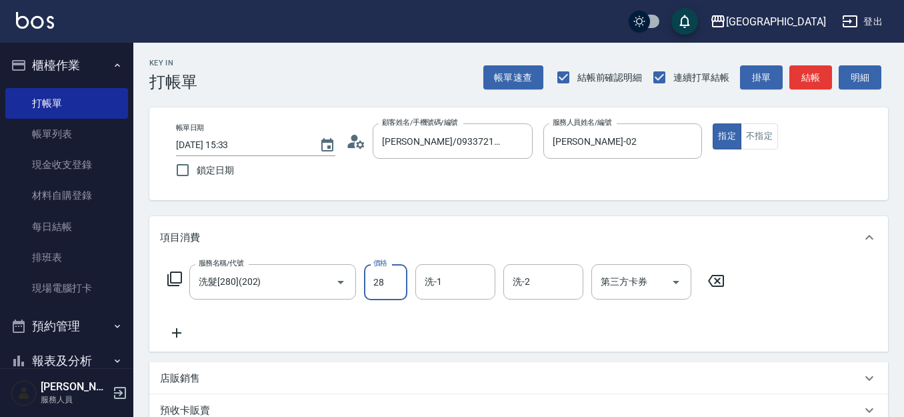
type input "280"
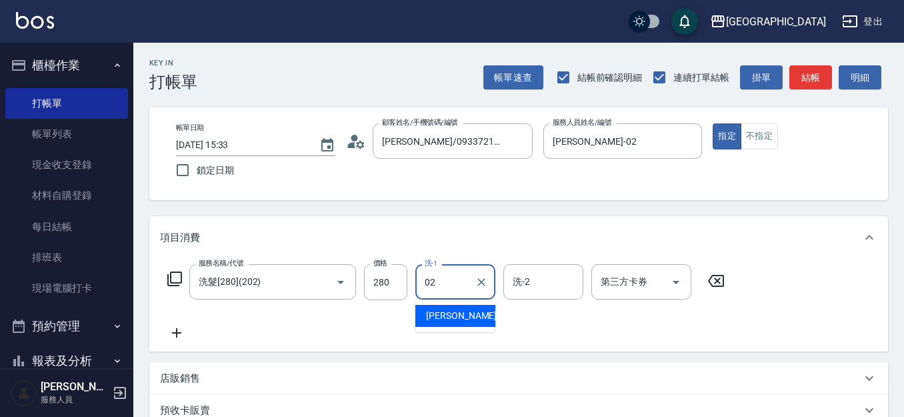
type input "[PERSON_NAME]-02"
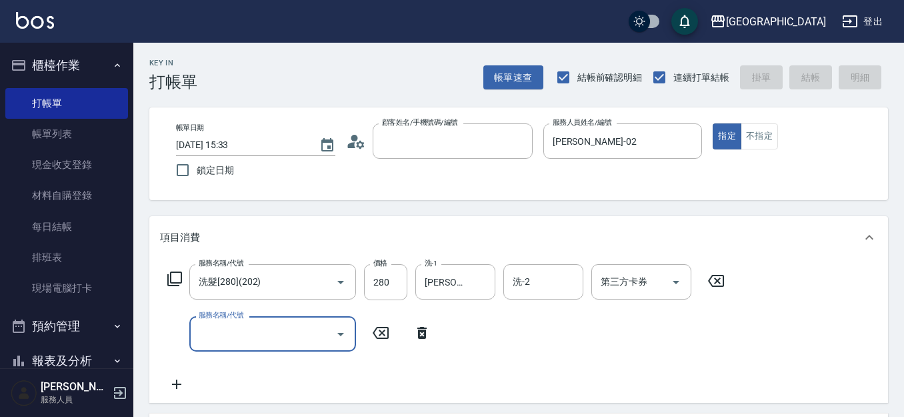
type input "1"
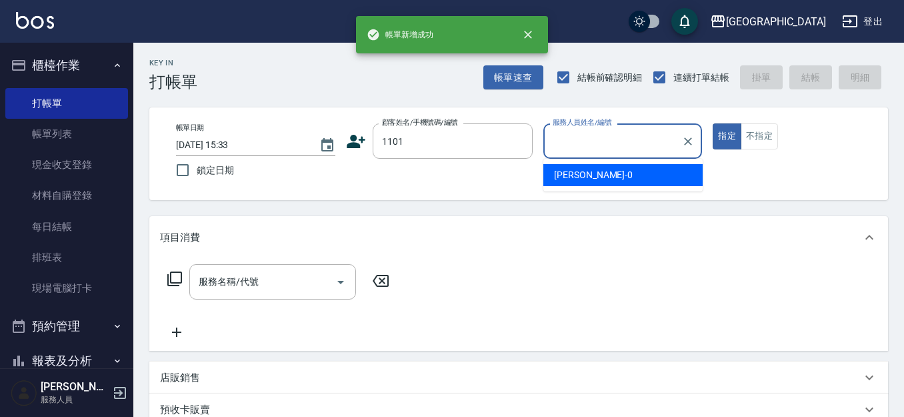
type input "1101"
type input "[PERSON_NAME]-02"
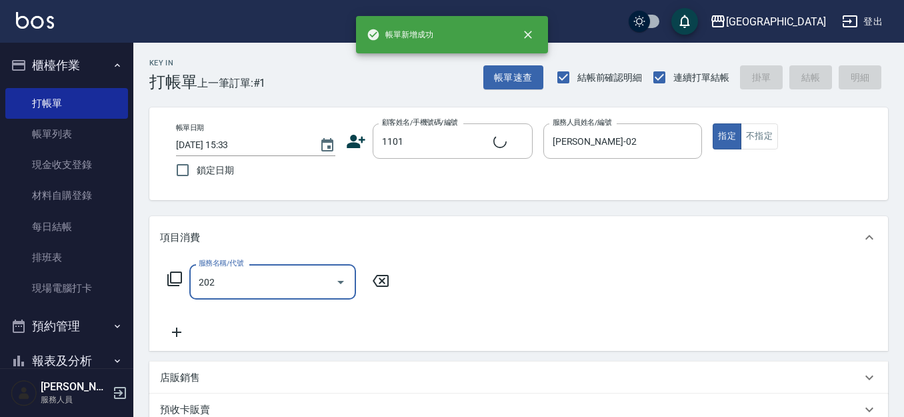
type input "202"
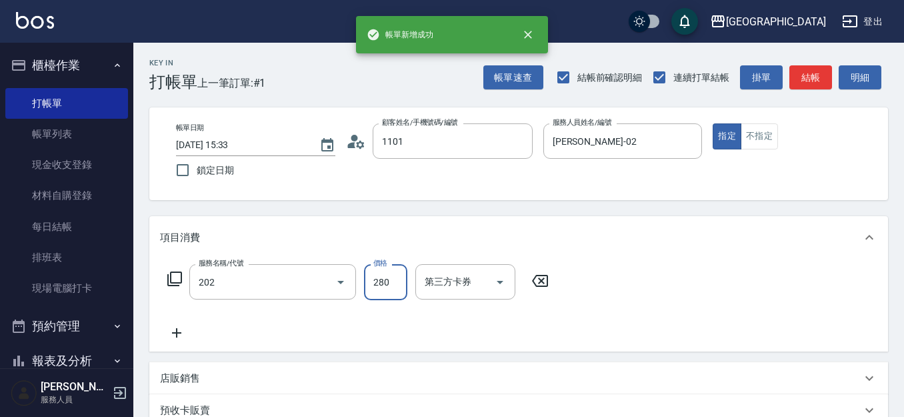
type input "[PERSON_NAME]/1101_[PERSON_NAME]/1101"
type input "洗髮[280](202)"
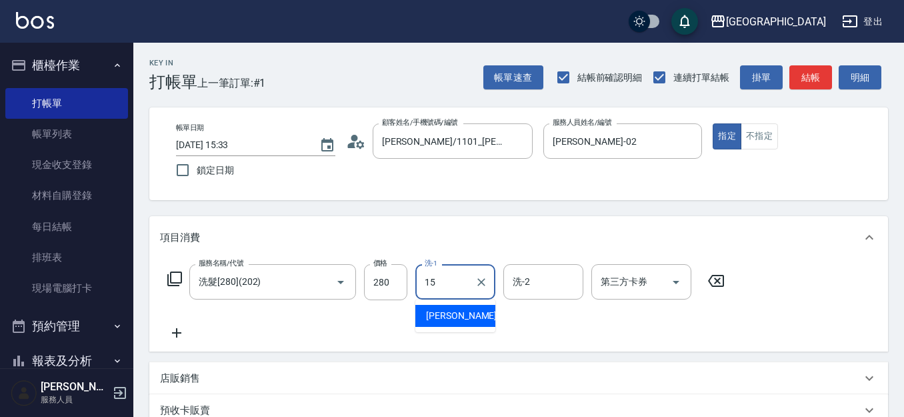
type input "[PERSON_NAME]-15"
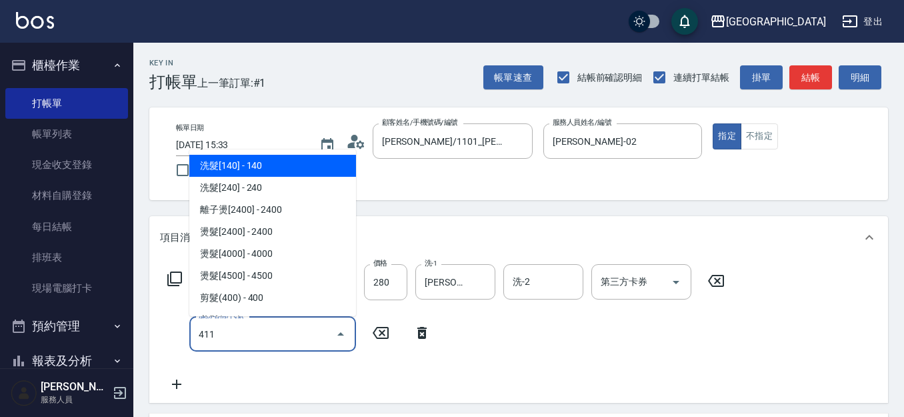
type input "剪髮(100)(411)"
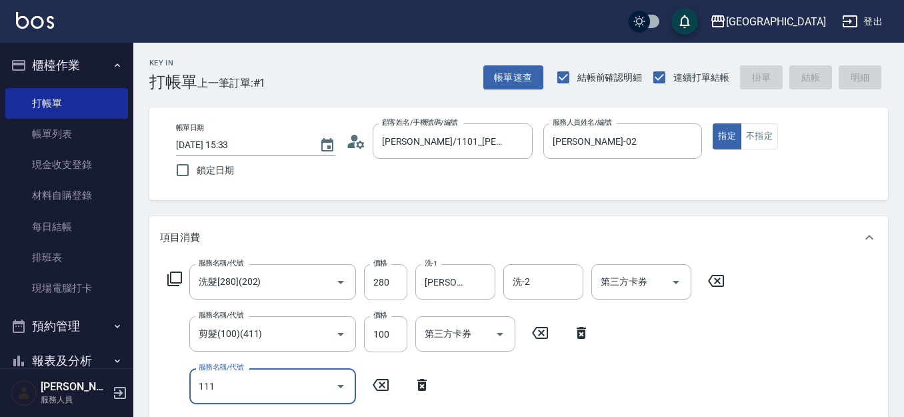
type input "1118"
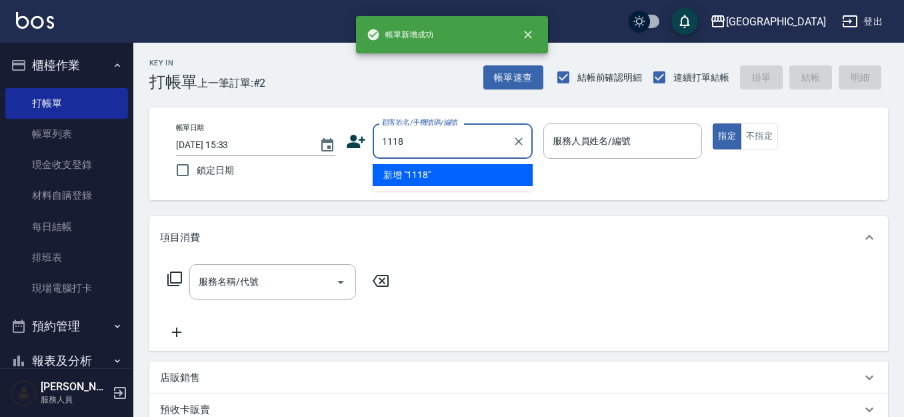
type input "1118"
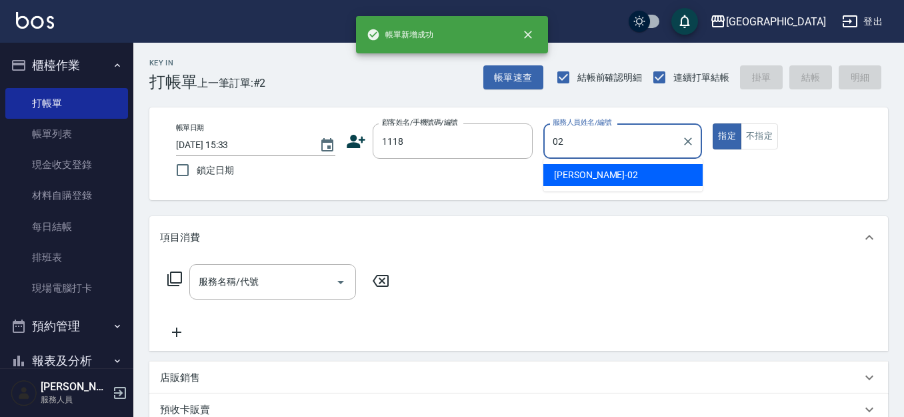
type input "[PERSON_NAME]-02"
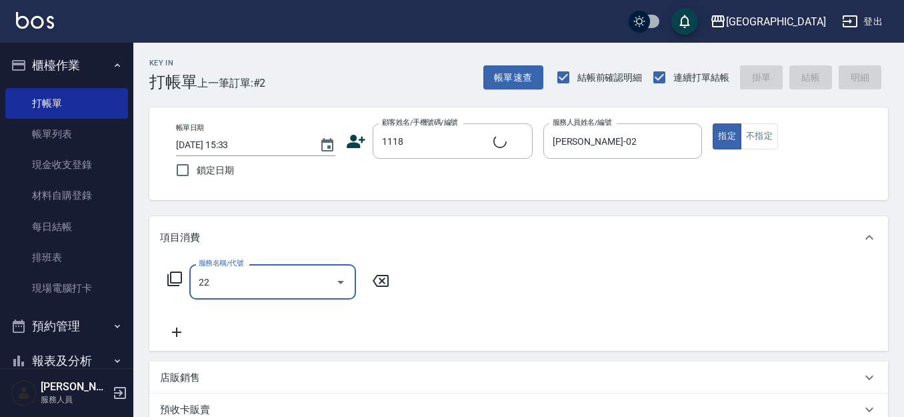
type input "224"
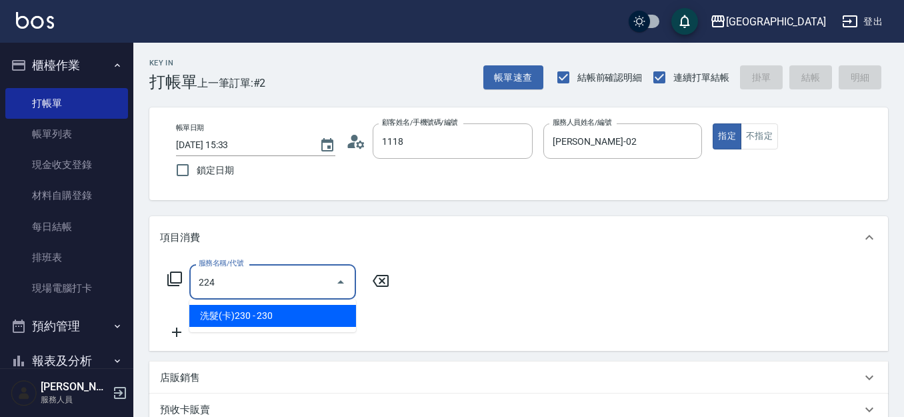
type input "[PERSON_NAME]/0928397958/1118"
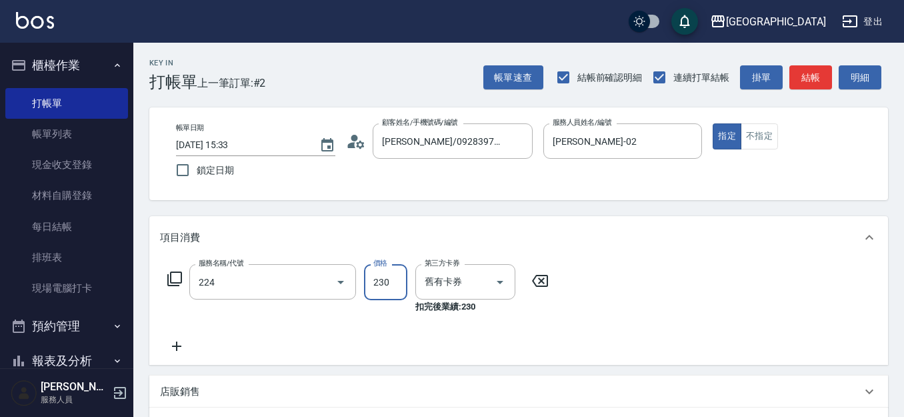
type input "洗髮(卡)230(224)"
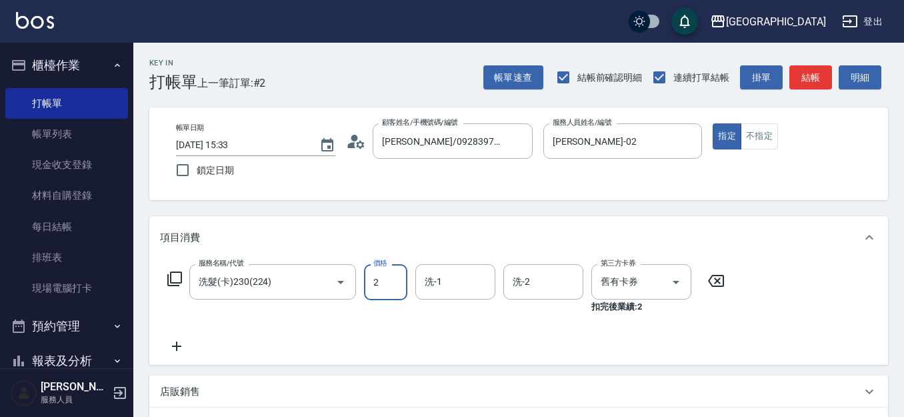
type input "2"
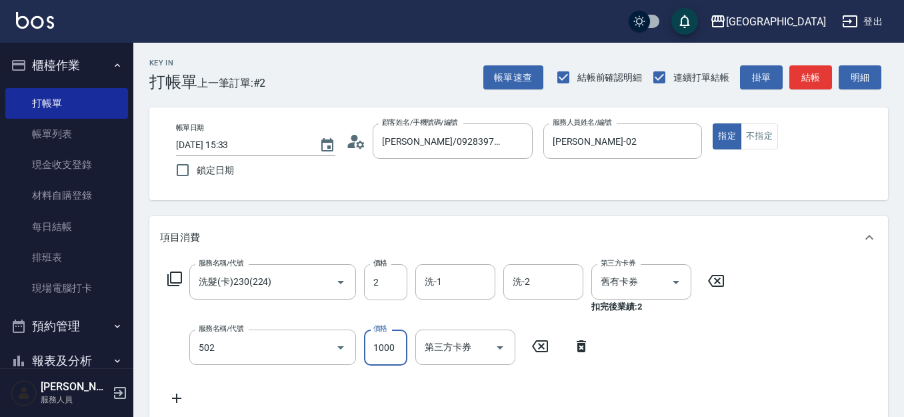
type input "染髮[1000](502)"
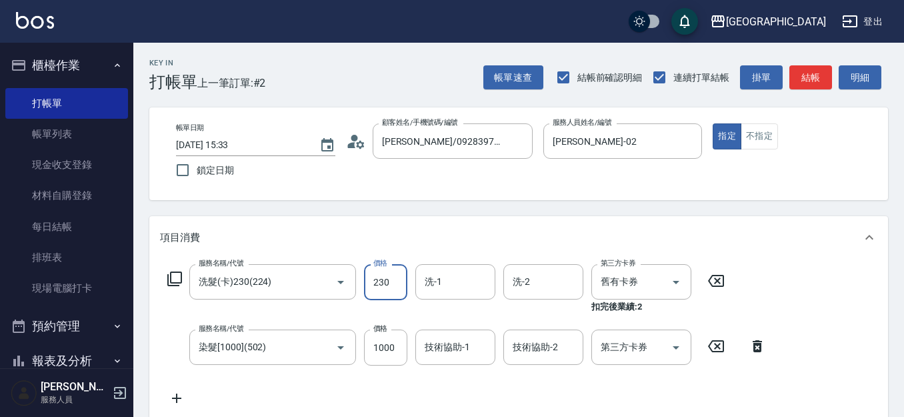
type input "230"
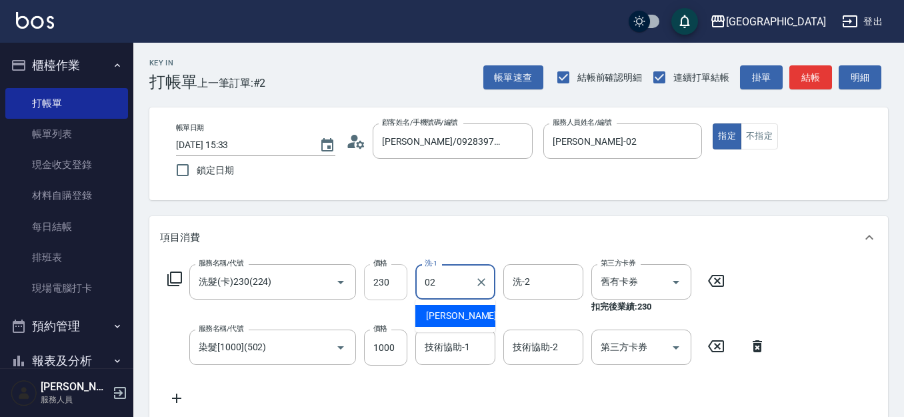
type input "[PERSON_NAME]-02"
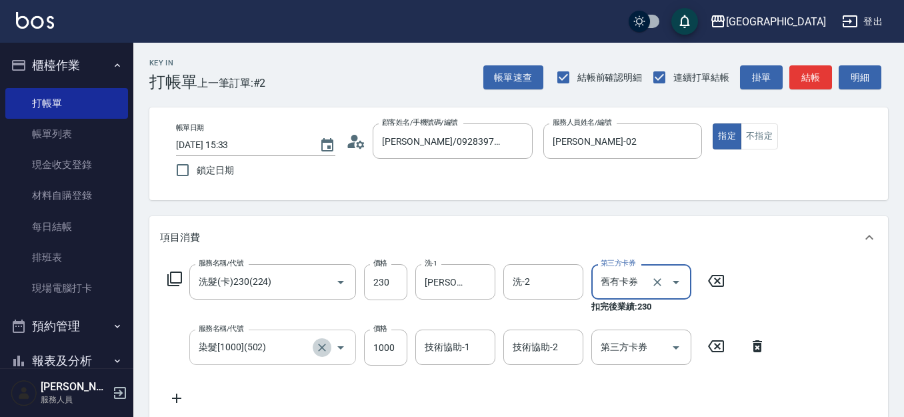
drag, startPoint x: 317, startPoint y: 343, endPoint x: 309, endPoint y: 342, distance: 8.0
click at [317, 343] on icon "Clear" at bounding box center [321, 347] width 13 height 13
type input "染髮[1000](502)"
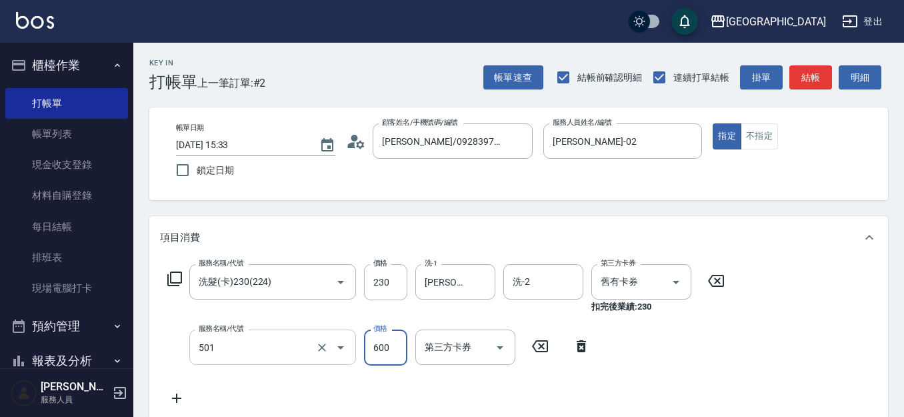
type input "自備染髮[600](501)"
type input "800"
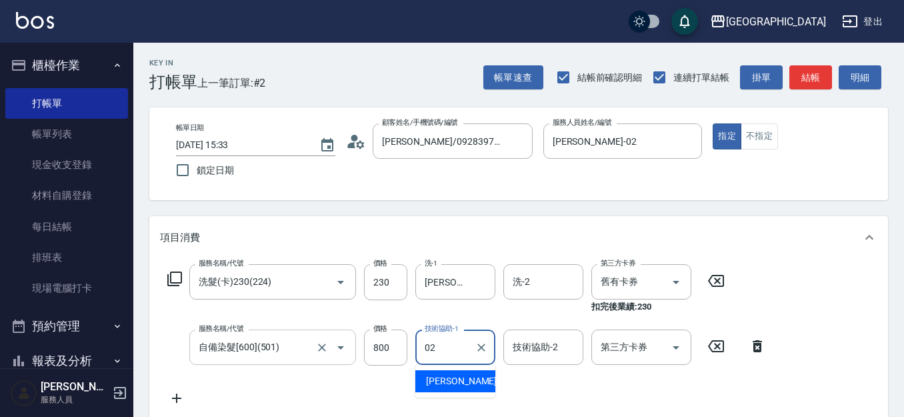
type input "[PERSON_NAME]-02"
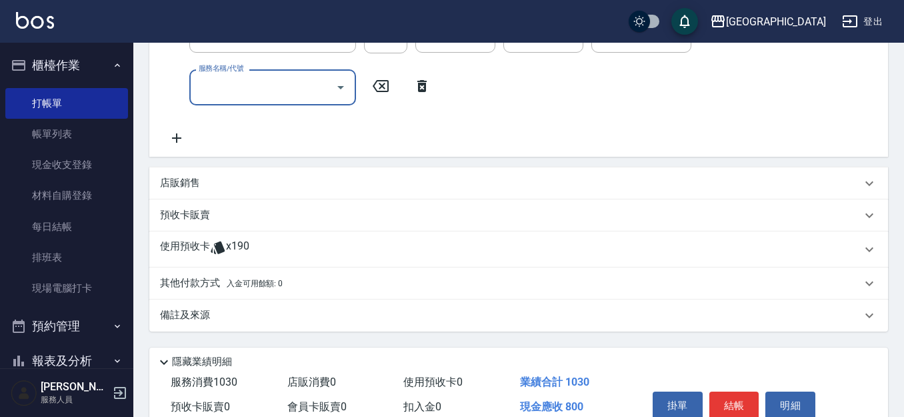
scroll to position [312, 0]
click at [187, 187] on p "店販銷售" at bounding box center [180, 183] width 40 height 14
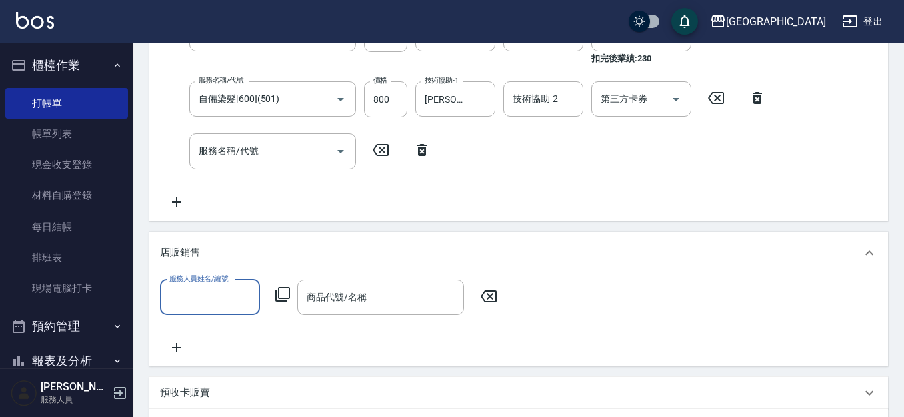
scroll to position [250, 0]
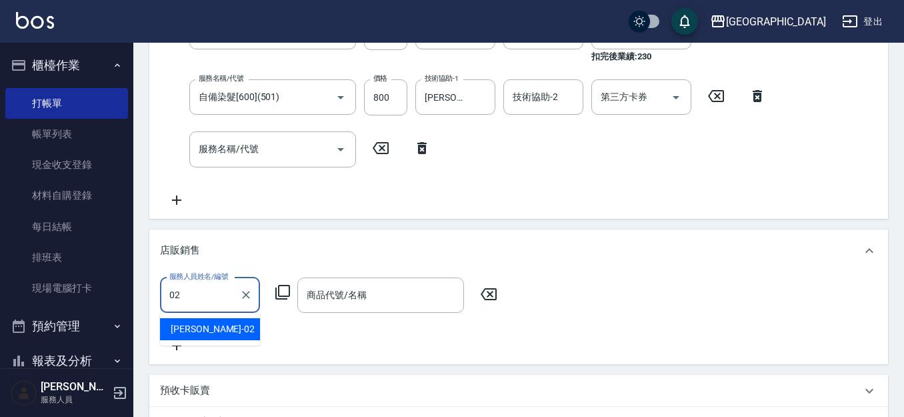
type input "[PERSON_NAME]-02"
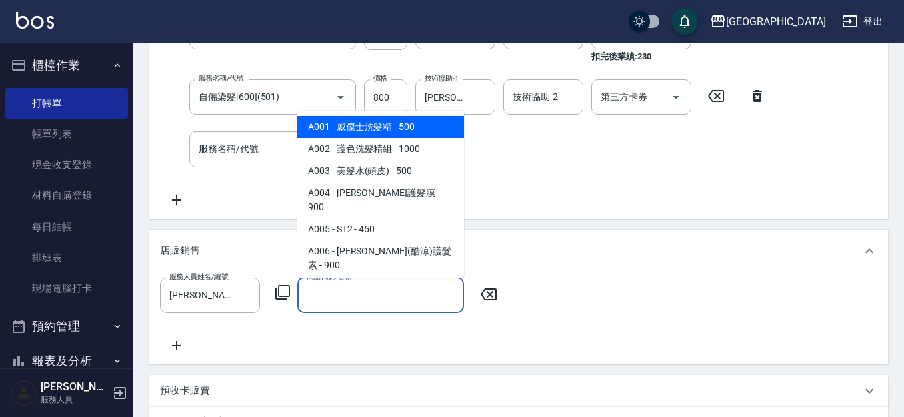
click at [347, 305] on input "商品代號/名稱" at bounding box center [380, 294] width 155 height 23
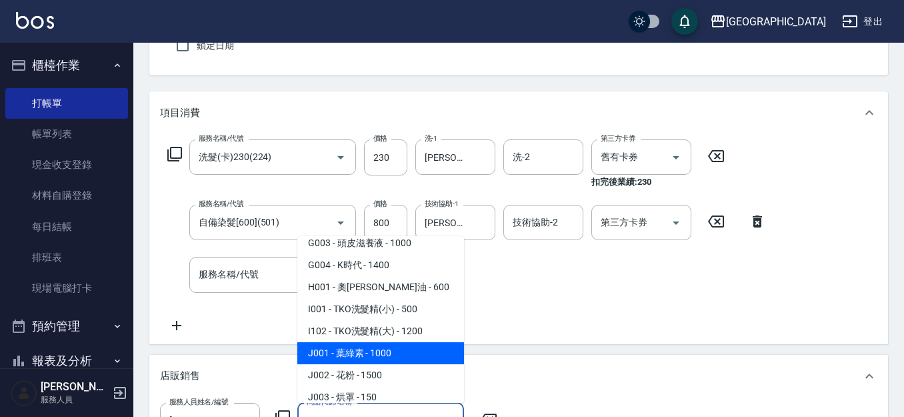
scroll to position [650, 0]
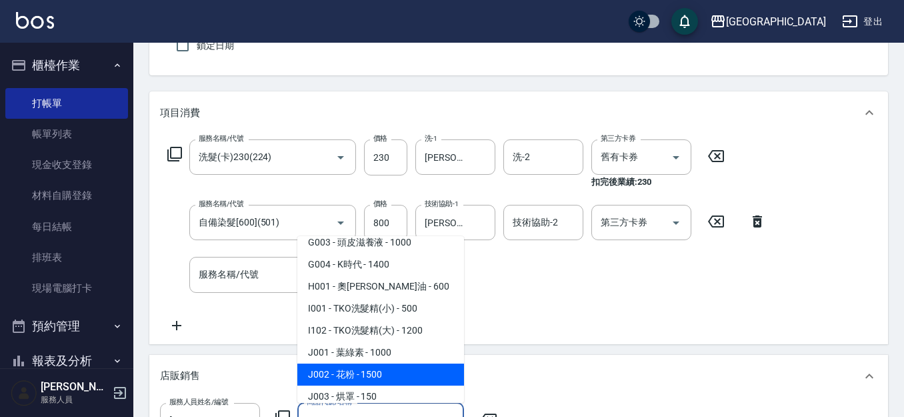
drag, startPoint x: 409, startPoint y: 316, endPoint x: 435, endPoint y: 349, distance: 41.3
click at [413, 363] on span "J002 - 花粉 - 1500" at bounding box center [380, 374] width 167 height 22
type input "花粉"
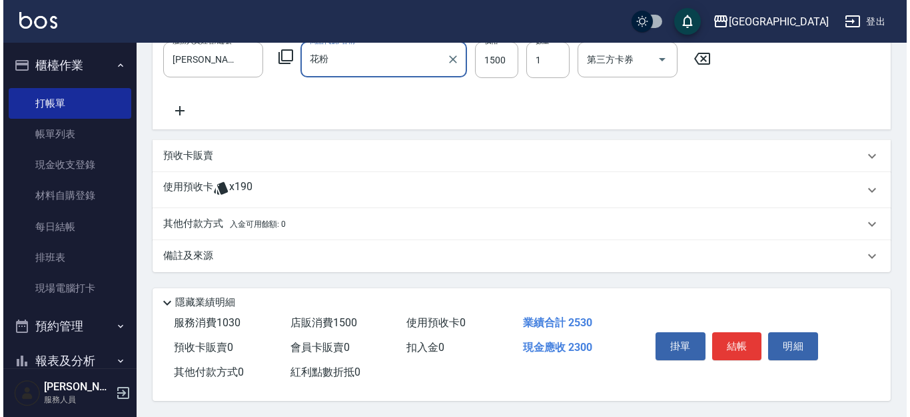
scroll to position [491, 0]
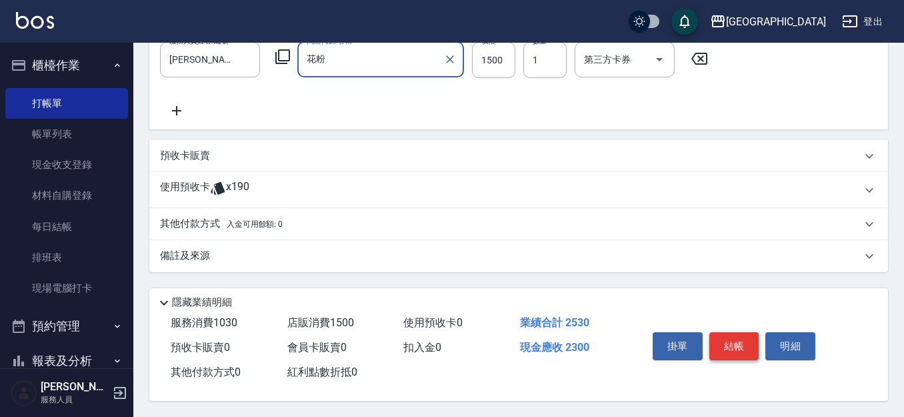
click at [744, 345] on button "結帳" at bounding box center [734, 346] width 50 height 28
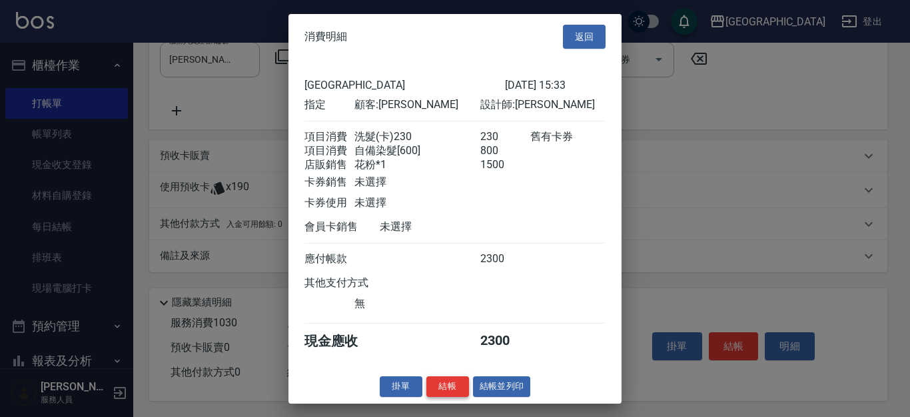
drag, startPoint x: 439, startPoint y: 403, endPoint x: 435, endPoint y: 396, distance: 7.8
click at [439, 397] on button "結帳" at bounding box center [448, 386] width 43 height 21
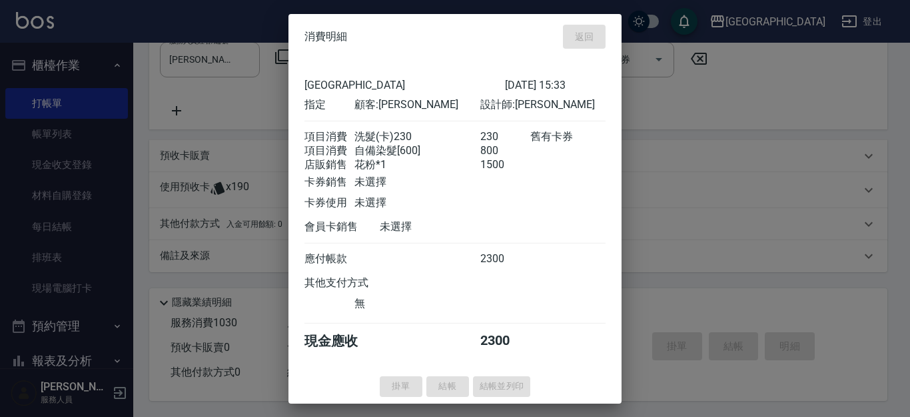
type input "[DATE] 15:36"
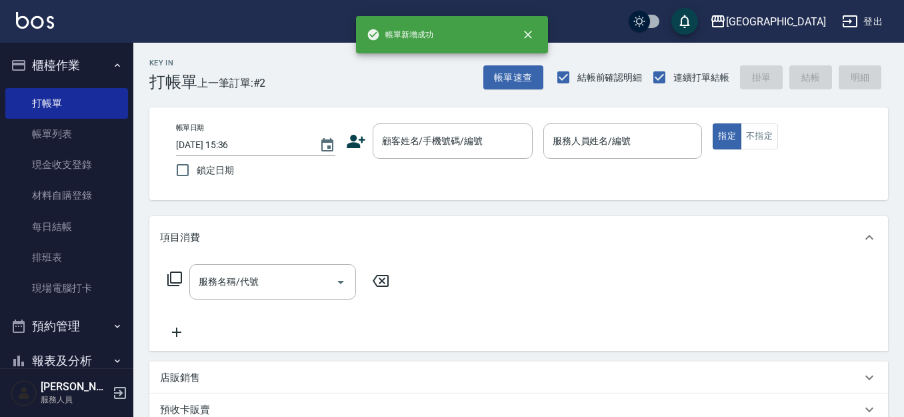
scroll to position [0, 0]
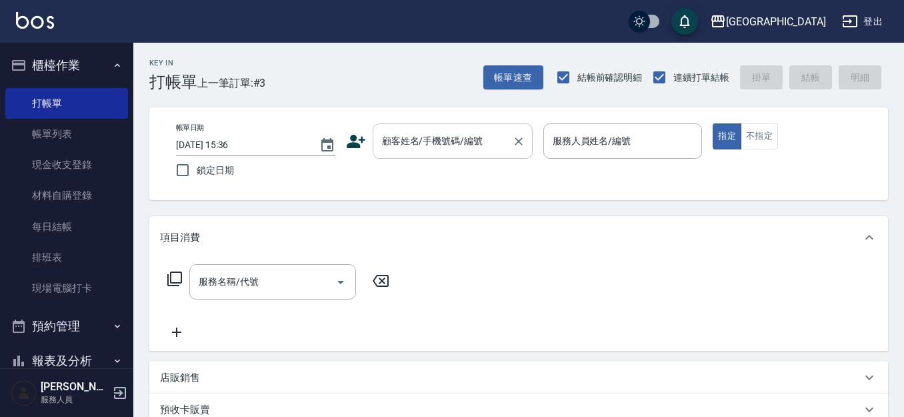
click at [407, 143] on div "顧客姓名/手機號碼/編號 顧客姓名/手機號碼/編號" at bounding box center [453, 140] width 160 height 35
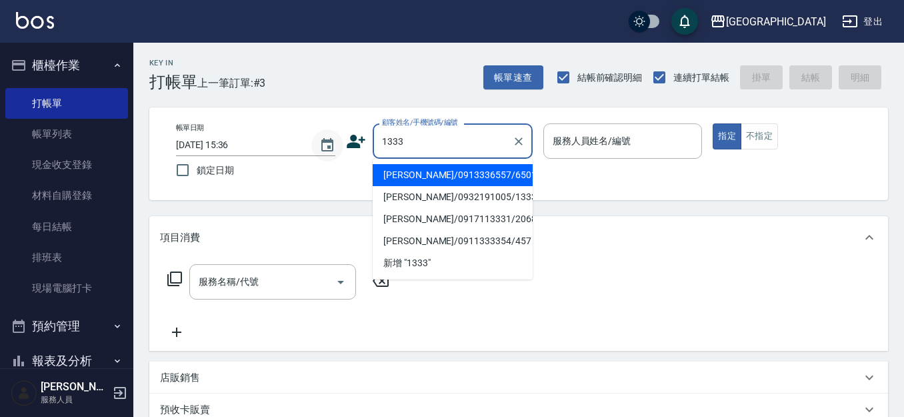
type input "[PERSON_NAME]/0913336557/6501"
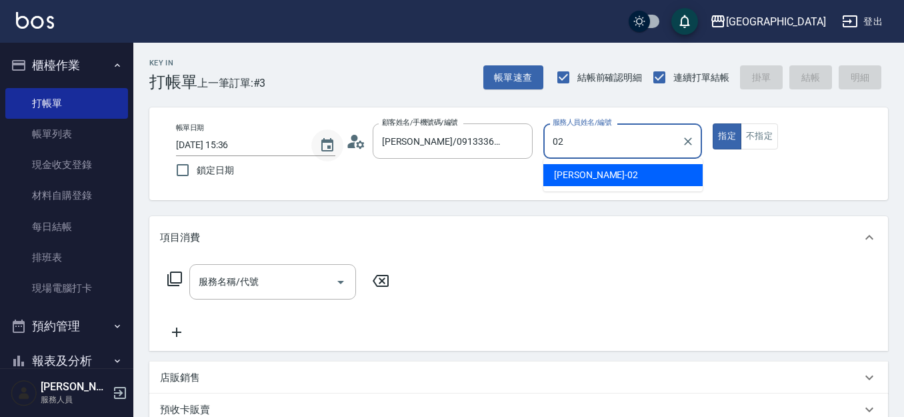
type input "[PERSON_NAME]-02"
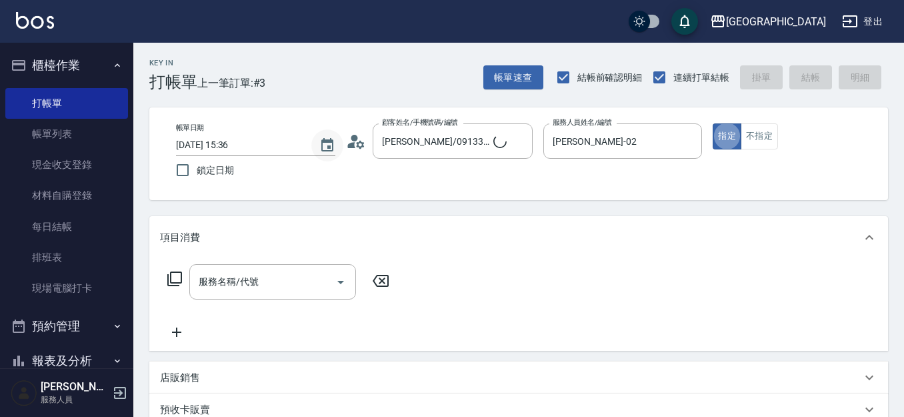
type input "[PERSON_NAME]/0932191005/1333"
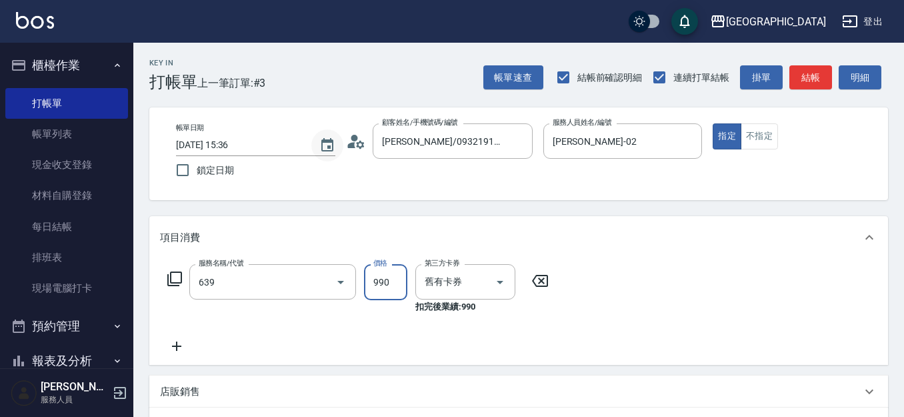
type input "(芙)蘆薈髮膜套卡(自材)(639)"
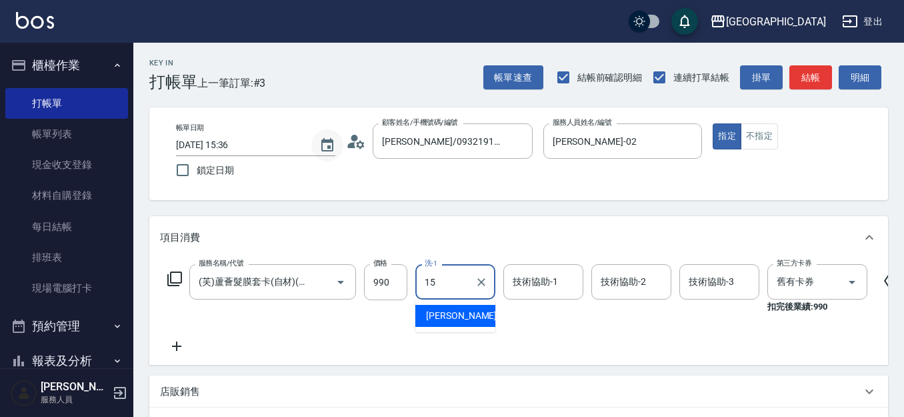
type input "[PERSON_NAME]-15"
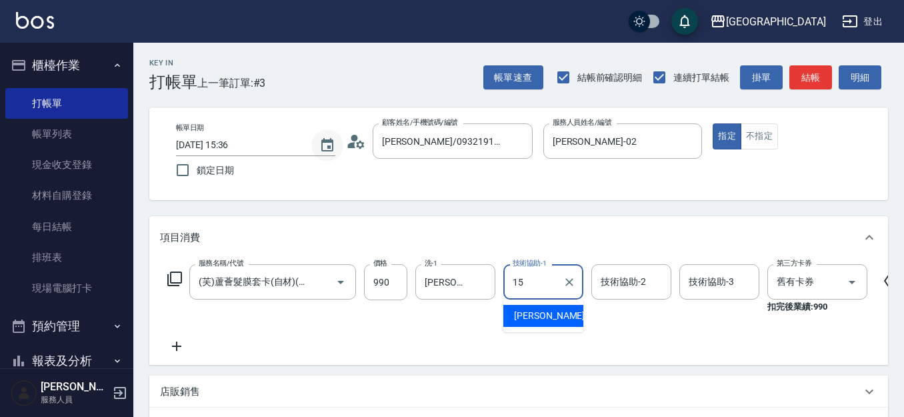
type input "[PERSON_NAME]-15"
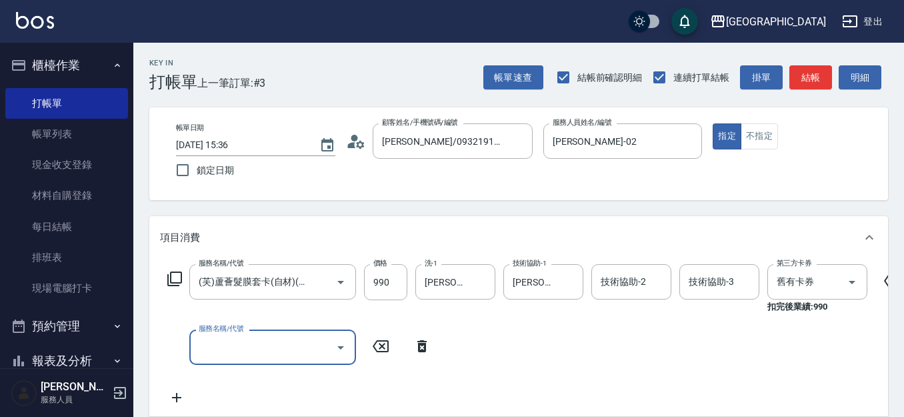
click at [304, 351] on input "服務名稱/代號" at bounding box center [262, 346] width 135 height 23
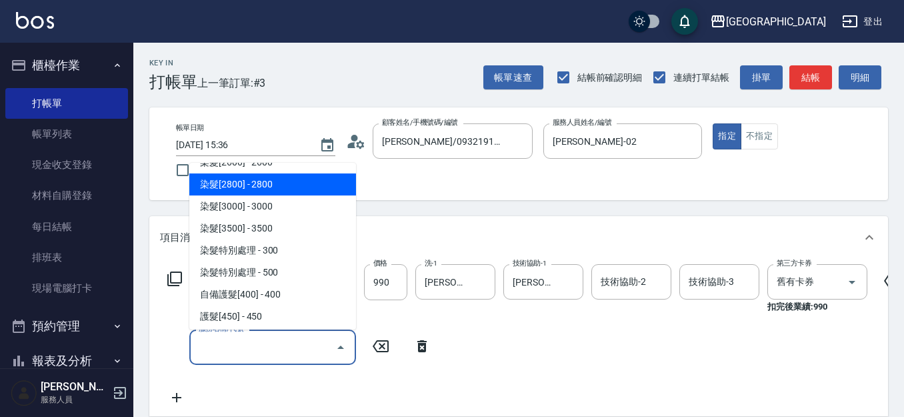
scroll to position [1424, 0]
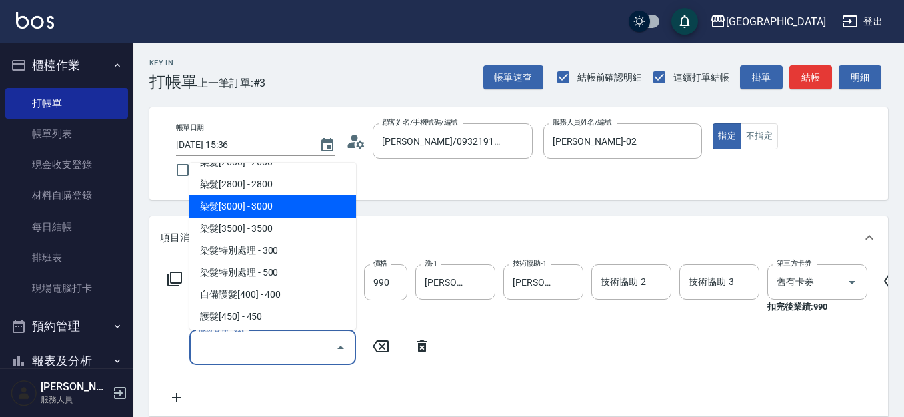
click at [289, 209] on span "染髮[3000] - 3000" at bounding box center [272, 206] width 167 height 22
type input "染髮[3000](513)"
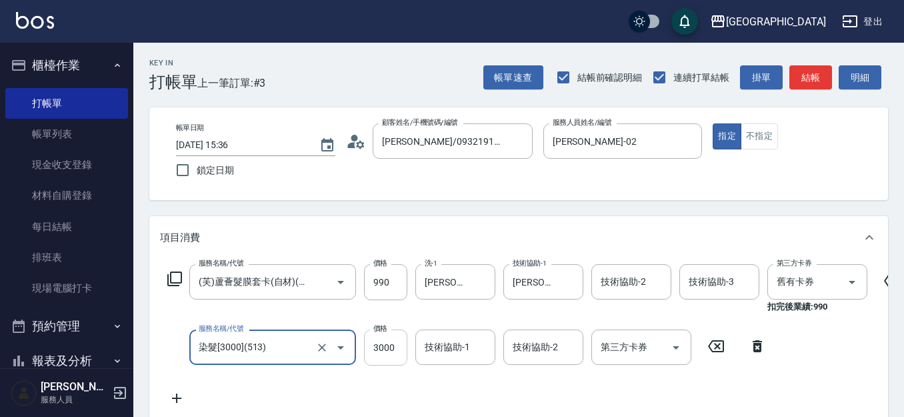
click at [392, 347] on input "3000" at bounding box center [385, 347] width 43 height 36
type input "3010"
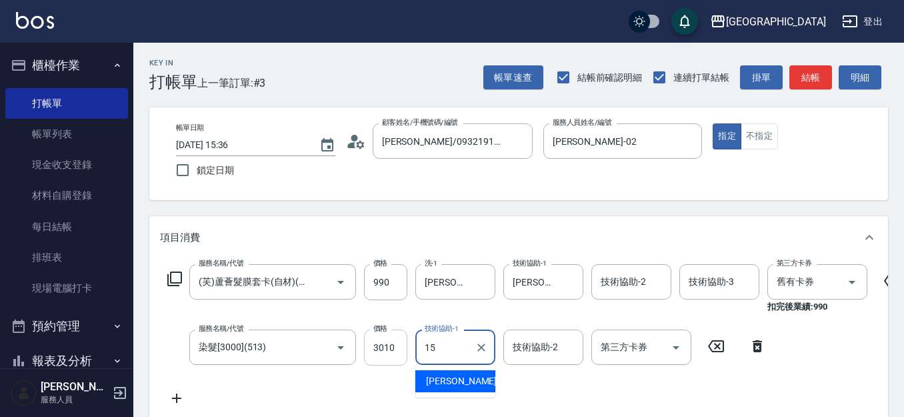
type input "[PERSON_NAME]-15"
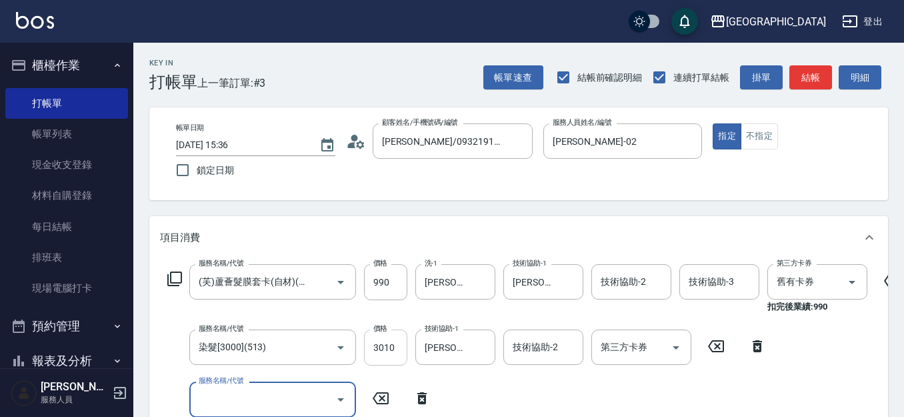
scroll to position [0, 0]
drag, startPoint x: 282, startPoint y: 406, endPoint x: 277, endPoint y: 400, distance: 7.6
click at [281, 405] on input "服務名稱/代號" at bounding box center [262, 398] width 135 height 23
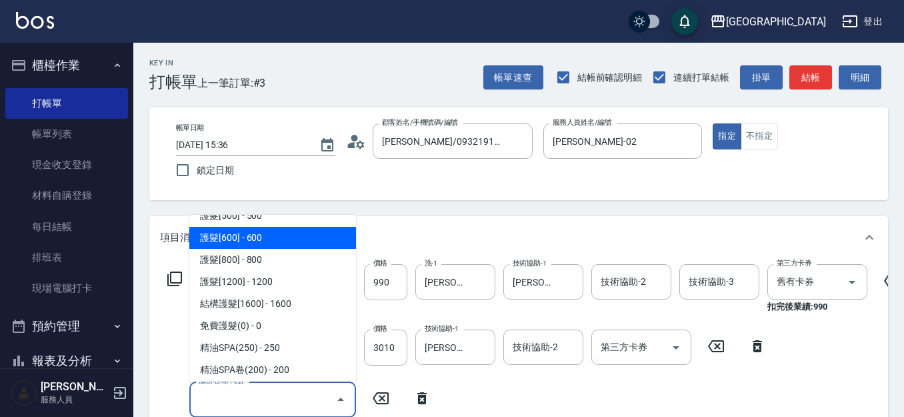
scroll to position [1600, 0]
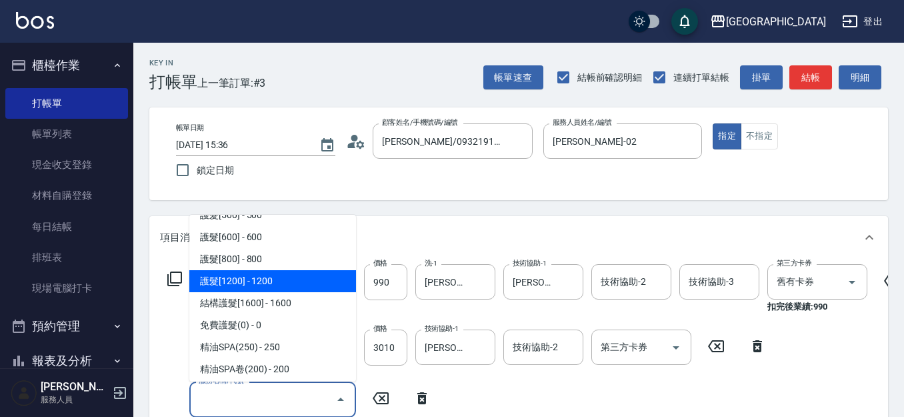
click at [302, 281] on span "護髮[1200] - 1200" at bounding box center [272, 281] width 167 height 22
type input "護髮[1200](605)"
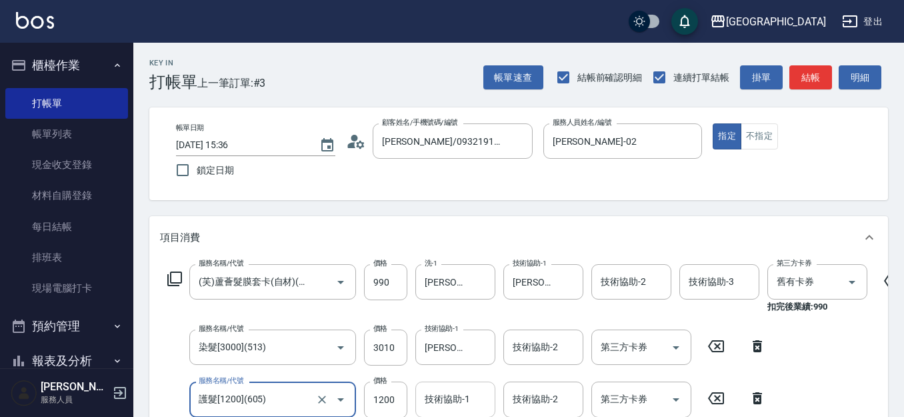
click at [483, 399] on input "技術協助-1" at bounding box center [455, 398] width 68 height 23
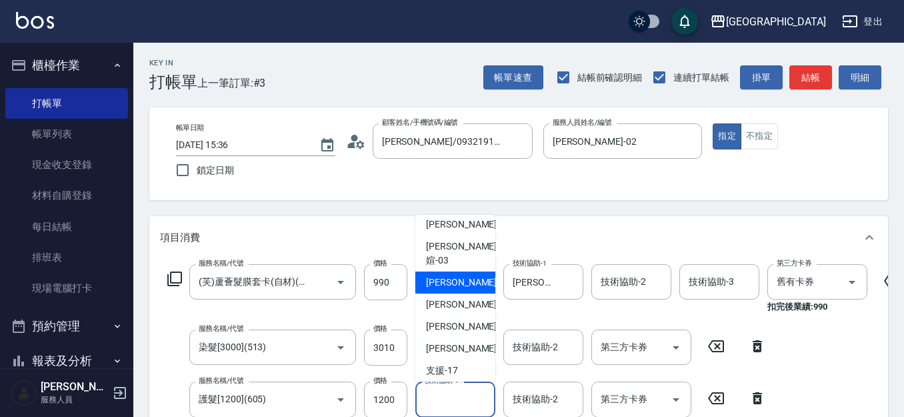
scroll to position [75, 0]
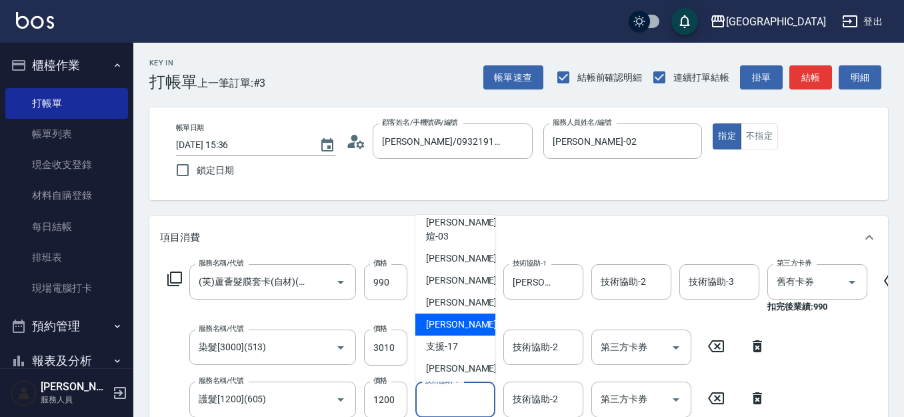
click at [471, 313] on div "[PERSON_NAME]-15" at bounding box center [455, 324] width 80 height 22
type input "[PERSON_NAME]-15"
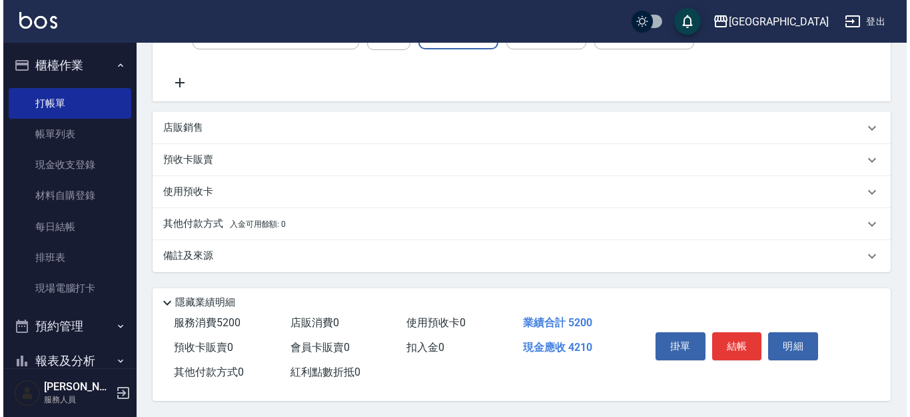
scroll to position [375, 0]
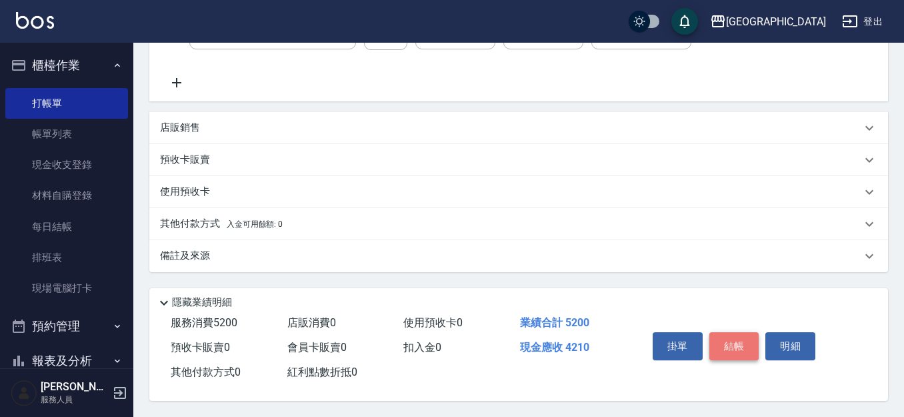
click at [734, 354] on button "結帳" at bounding box center [734, 346] width 50 height 28
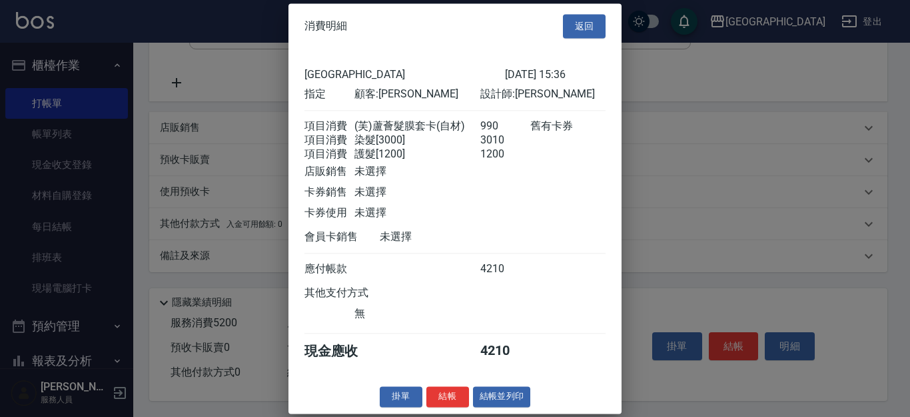
scroll to position [20, 0]
click at [440, 393] on button "結帳" at bounding box center [448, 396] width 43 height 21
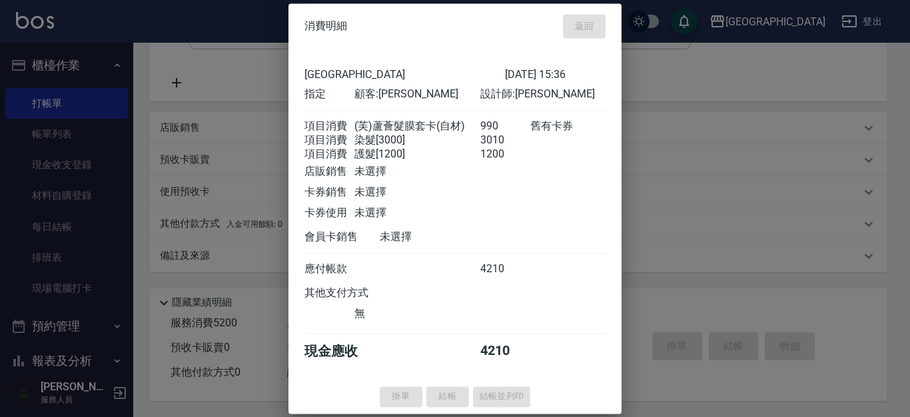
type input "[DATE] 15:37"
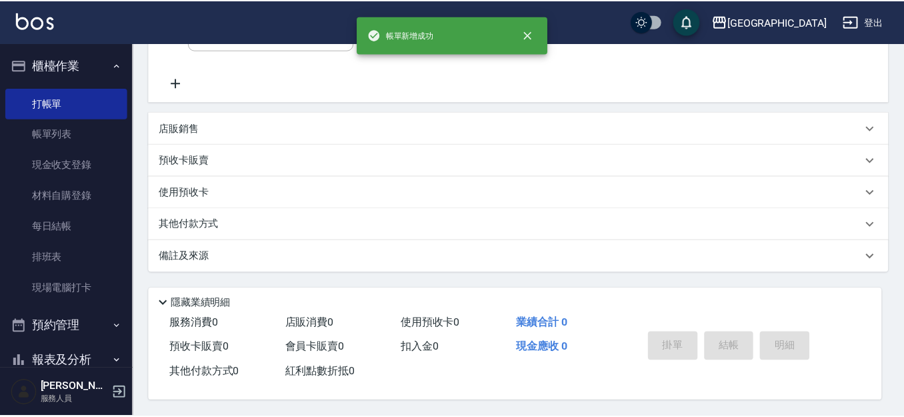
scroll to position [0, 0]
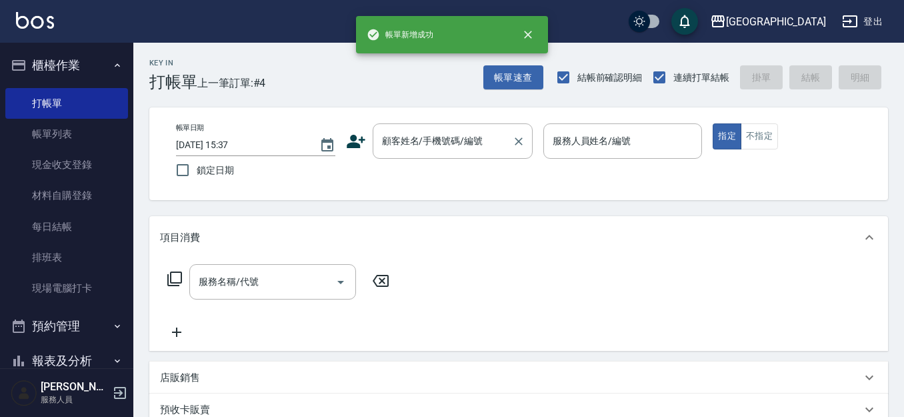
drag, startPoint x: 410, startPoint y: 145, endPoint x: 372, endPoint y: 158, distance: 40.3
click at [410, 145] on input "顧客姓名/手機號碼/編號" at bounding box center [443, 140] width 128 height 23
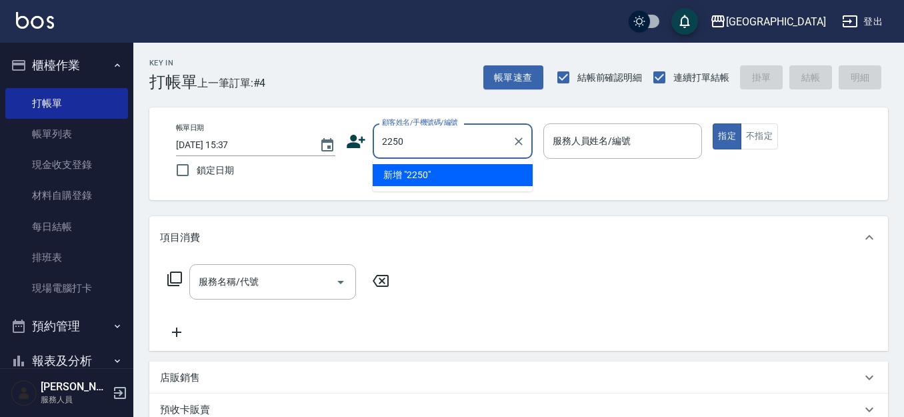
type input "2250"
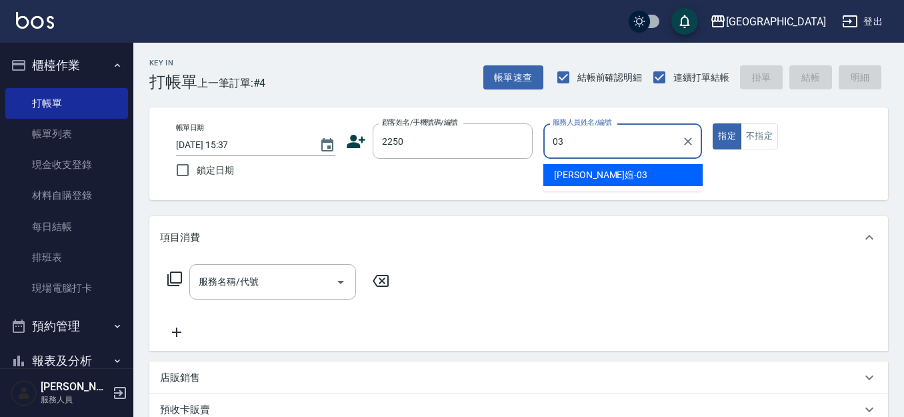
type input "[PERSON_NAME]媗-03"
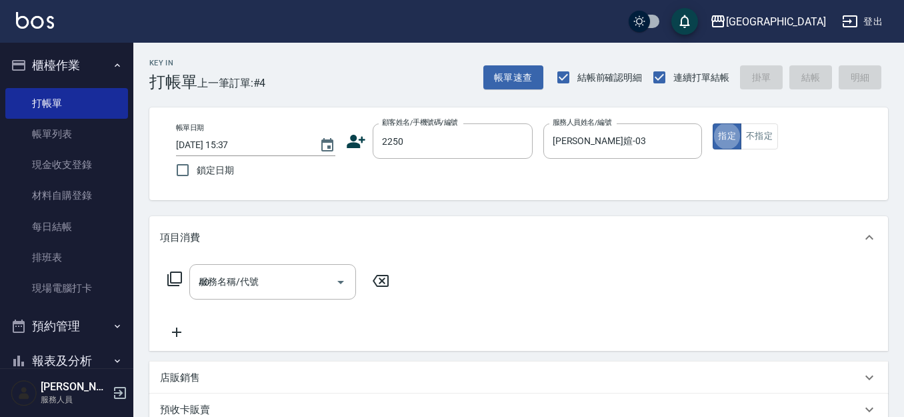
type input "404"
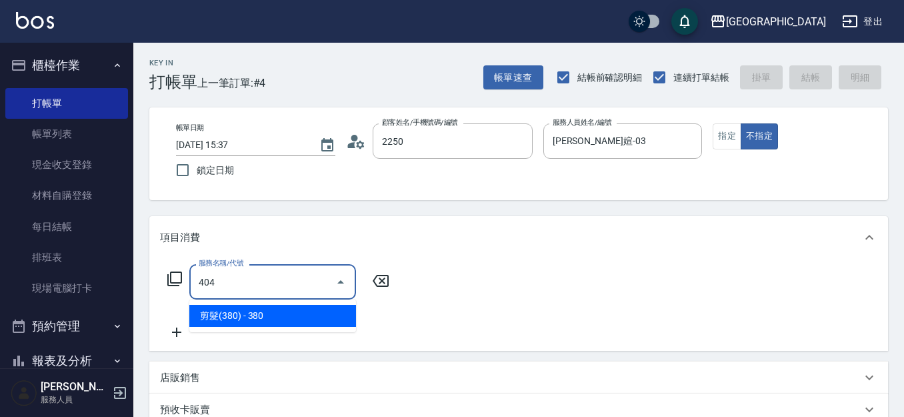
type input "[PERSON_NAME]媗/0911843052/2250"
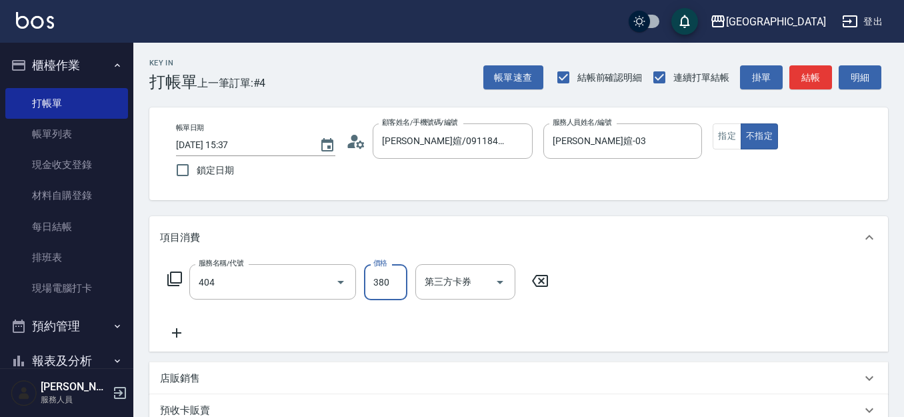
type input "剪髮(380)(404)"
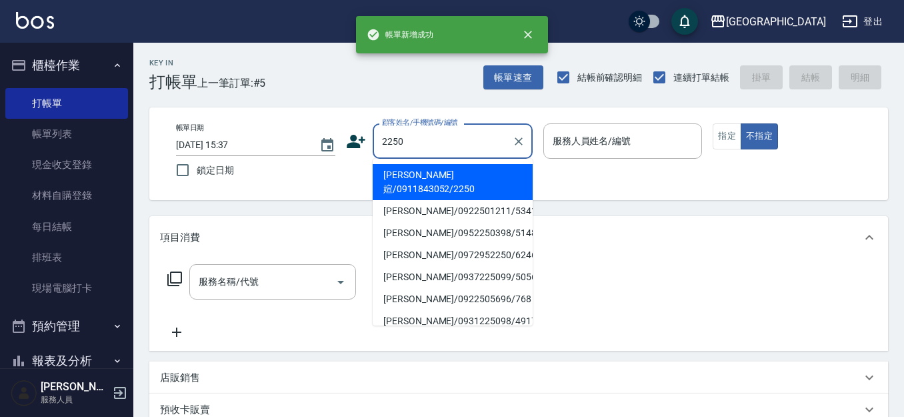
type input "2250"
type input "03"
type button "false"
type input "[PERSON_NAME]媗/0911843052/2250"
type input "[PERSON_NAME]媗-03"
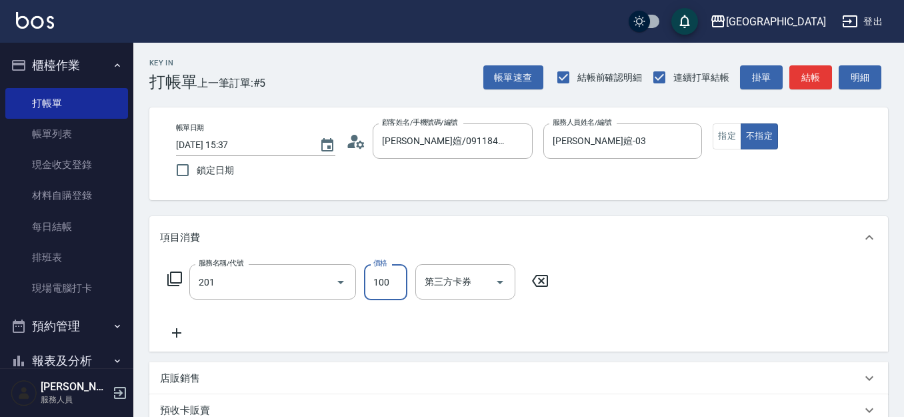
type input "洗髮[100](201)"
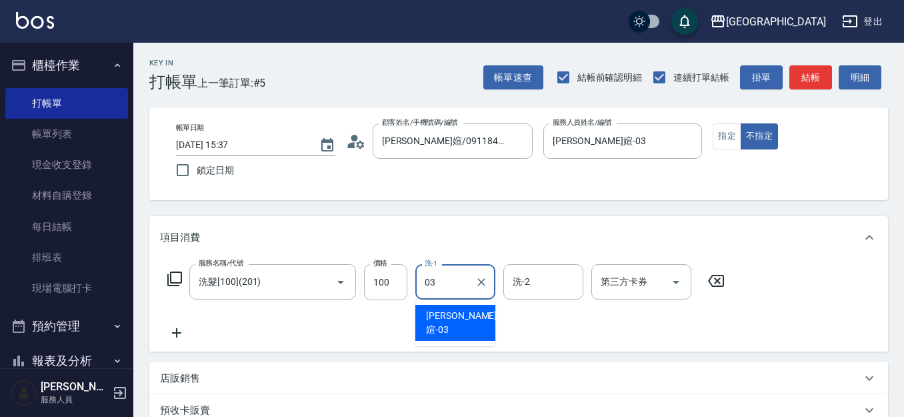
type input "[PERSON_NAME]媗-03"
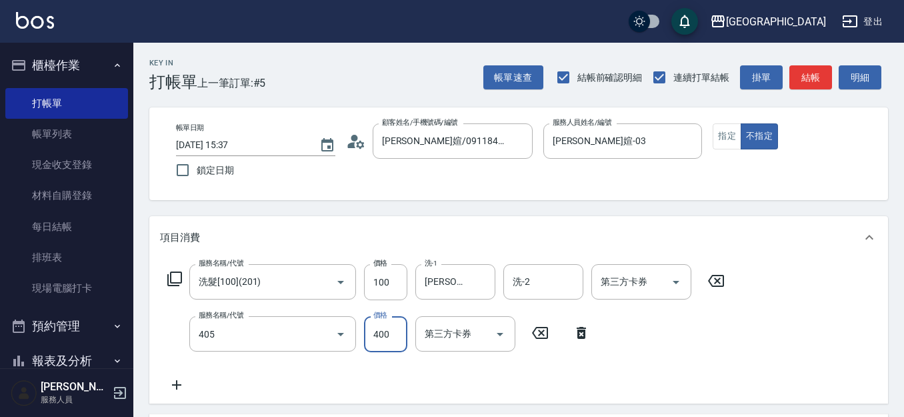
type input "剪髮(400)(405)"
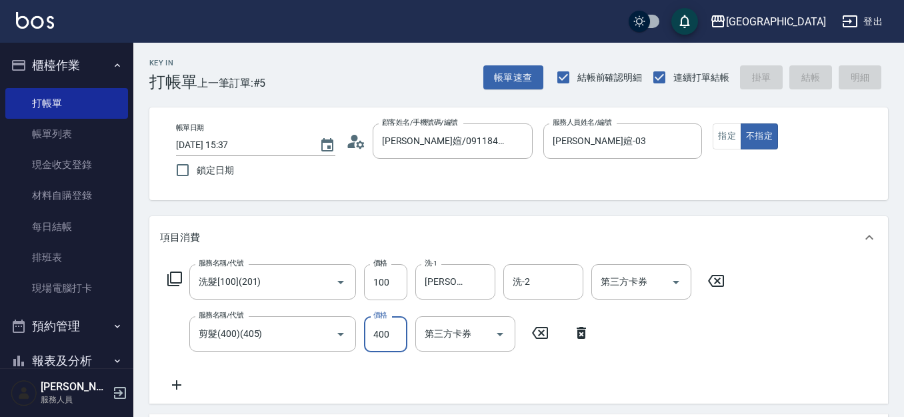
type input "[DATE] 15:38"
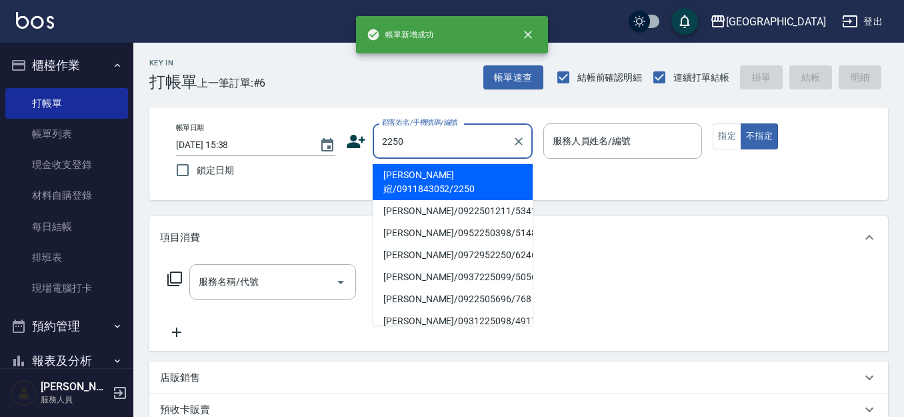
type input "2250"
type input "0"
type input "[PERSON_NAME]媗/0911843052/2250"
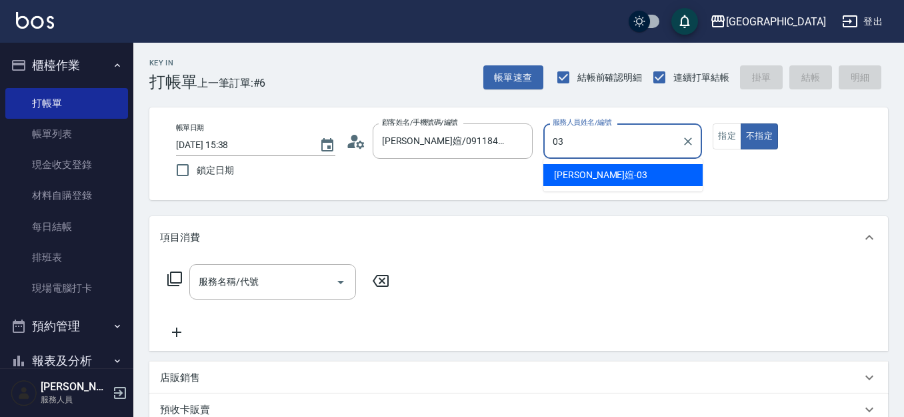
type input "[PERSON_NAME]媗-03"
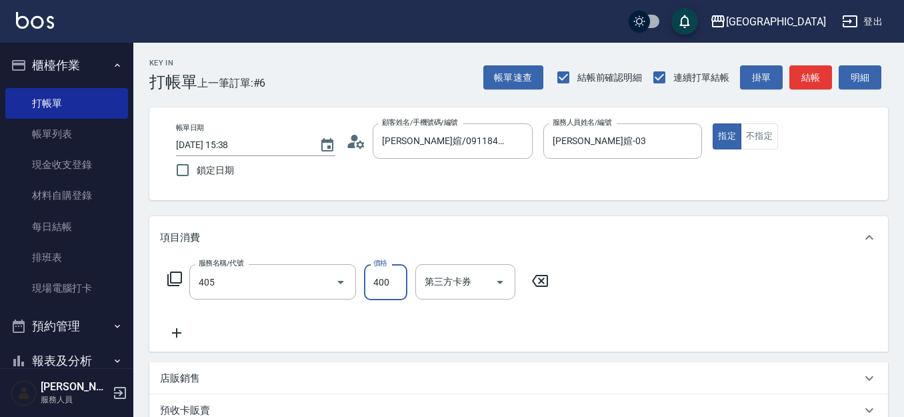
type input "剪髮(400)(405)"
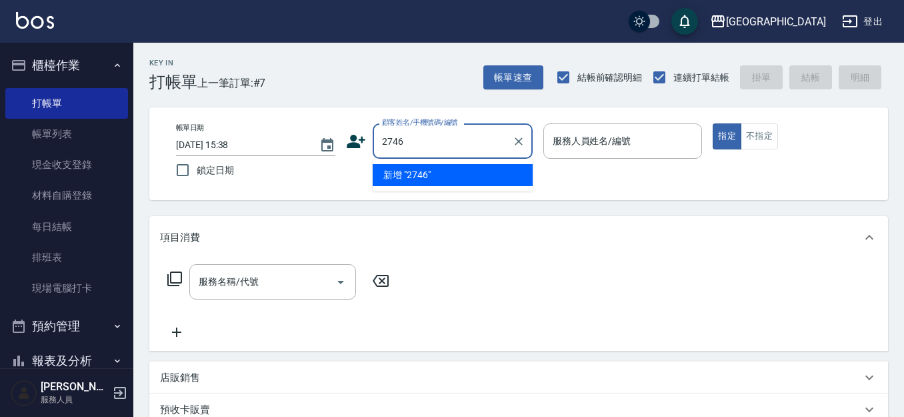
type input "2746"
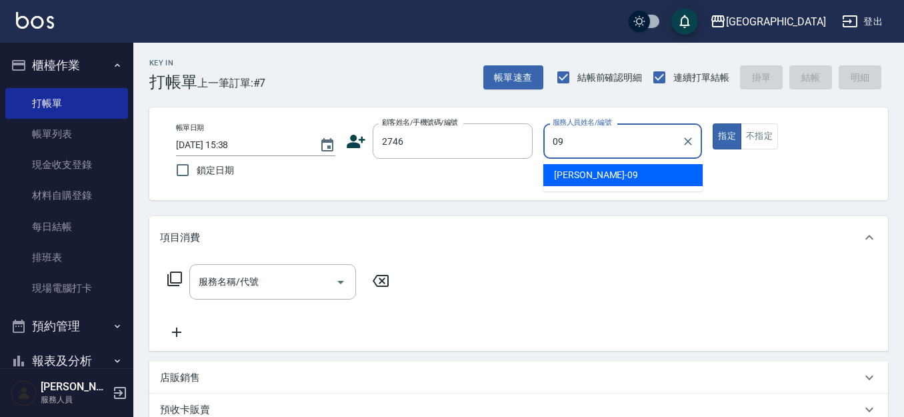
type input "[PERSON_NAME]-09"
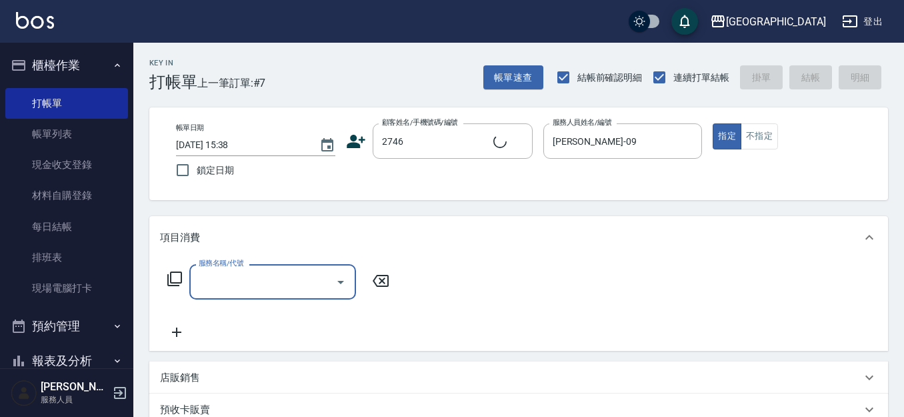
type input "6"
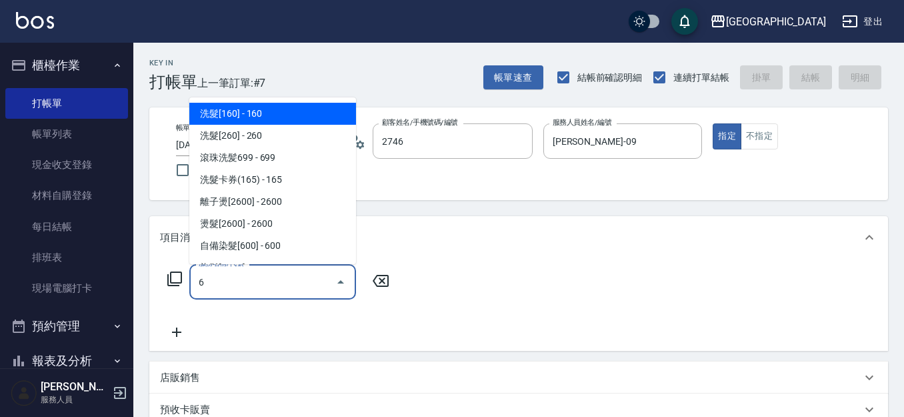
type input "[PERSON_NAME]/0928158205/2746"
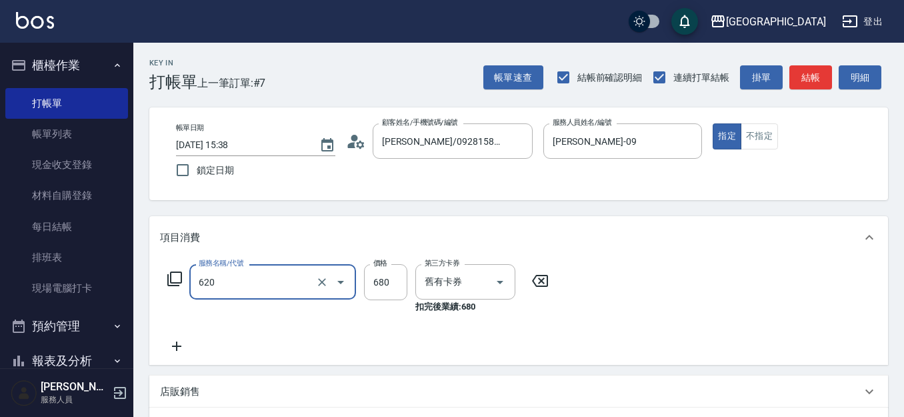
type input "洗+剪+護餐券680)(620)"
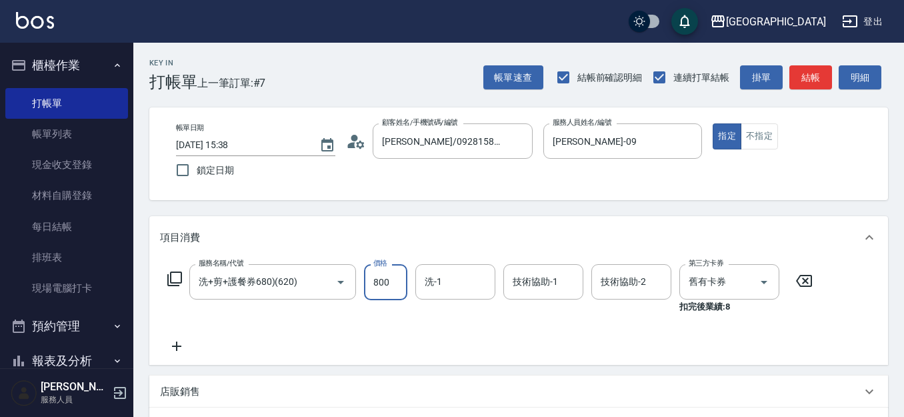
type input "800"
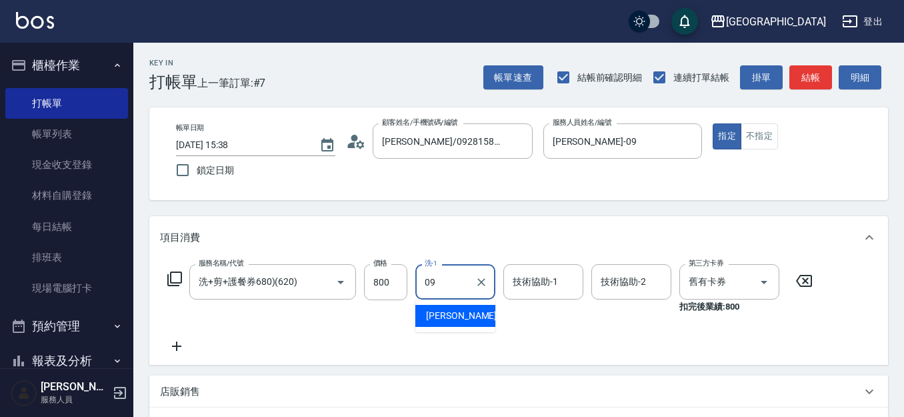
type input "[PERSON_NAME]-09"
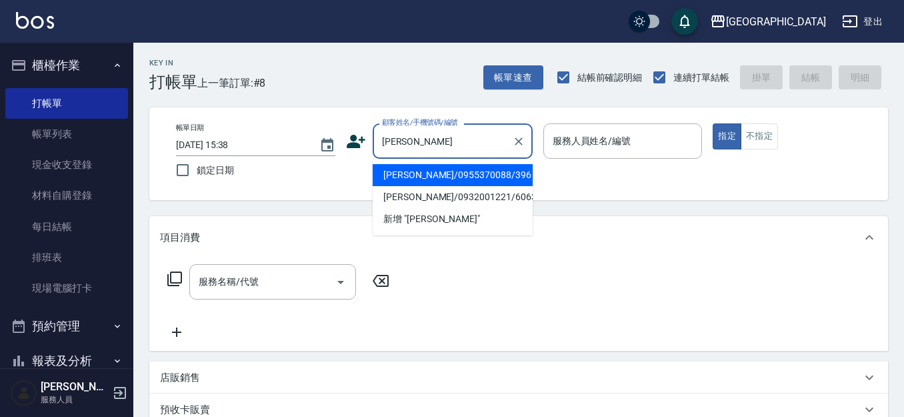
click at [468, 170] on li "[PERSON_NAME]/0955370088/396" at bounding box center [453, 175] width 160 height 22
type input "[PERSON_NAME]/0955370088/396"
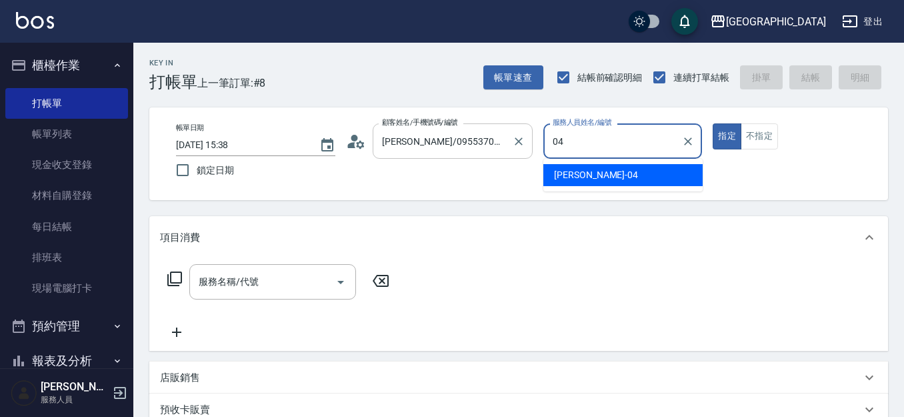
type input "[PERSON_NAME]-04"
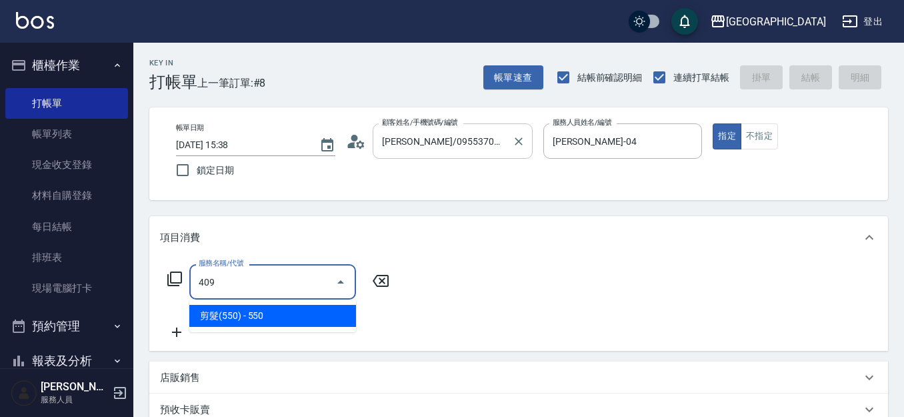
type input "剪髮(550)(409)"
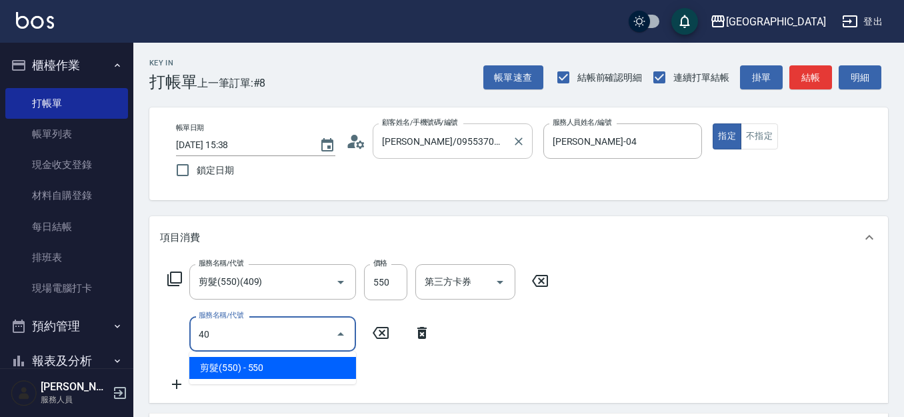
type input "4"
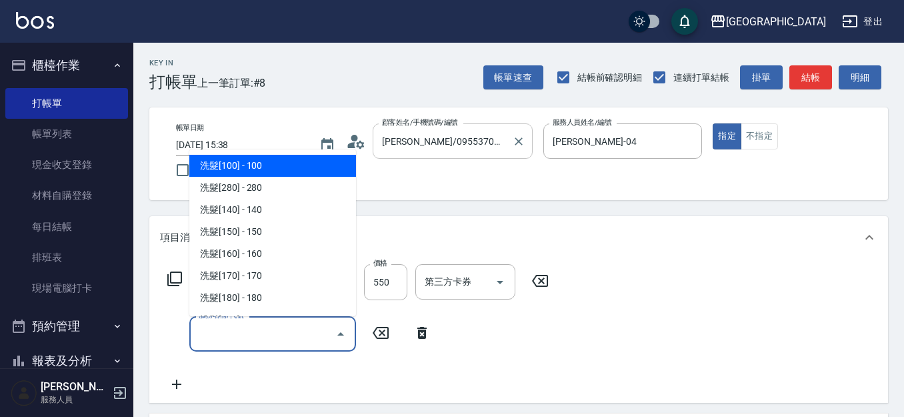
type input "洗髮[100](201)"
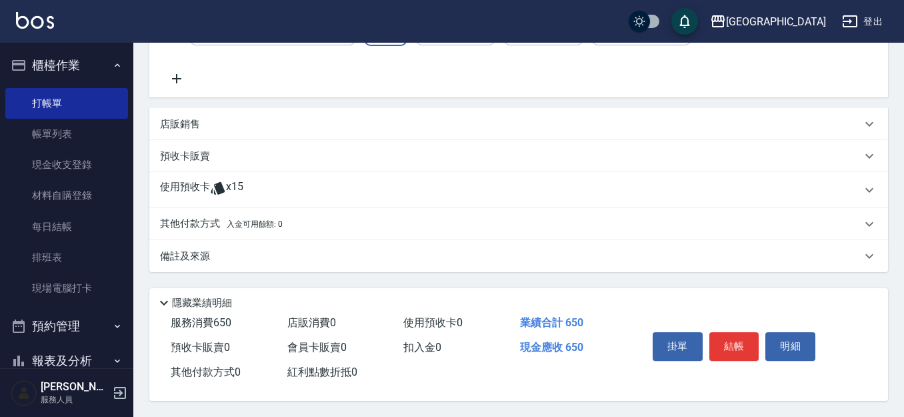
scroll to position [312, 0]
click at [730, 345] on button "結帳" at bounding box center [734, 346] width 50 height 28
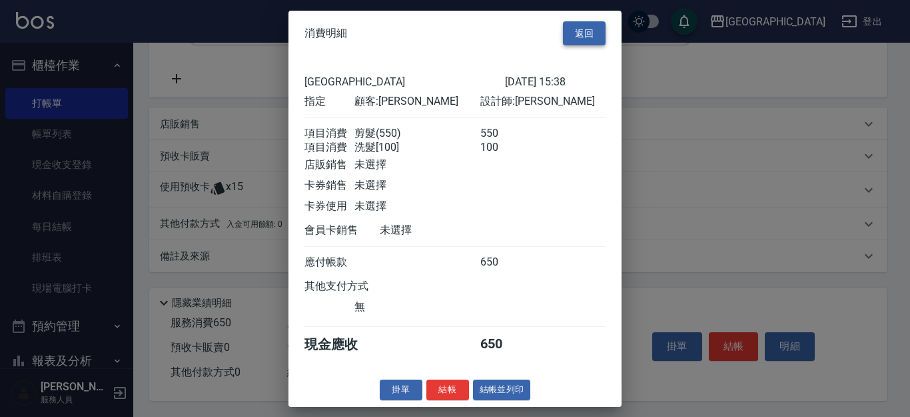
click at [577, 29] on button "返回" at bounding box center [584, 33] width 43 height 25
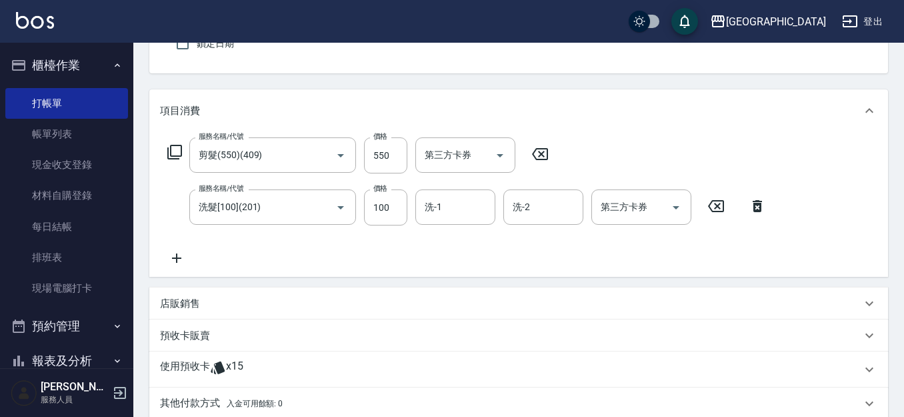
scroll to position [124, 0]
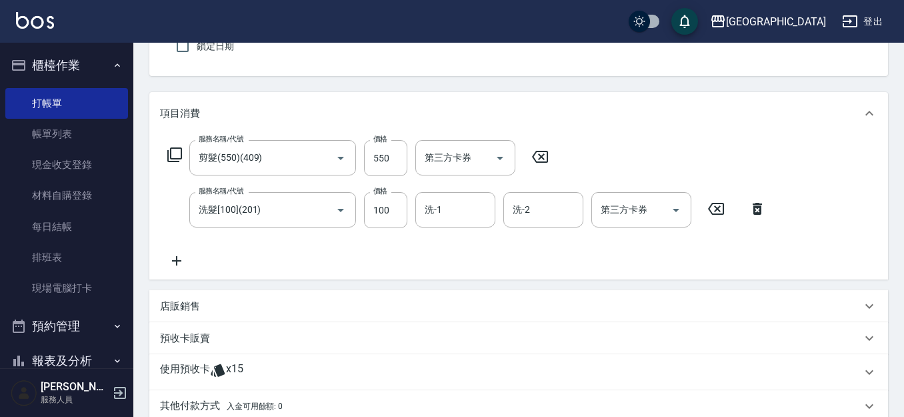
click at [754, 210] on icon at bounding box center [756, 209] width 9 height 12
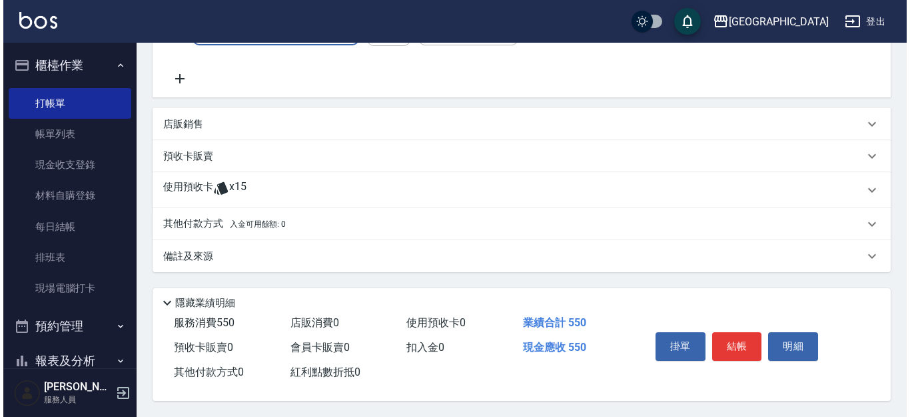
scroll to position [260, 0]
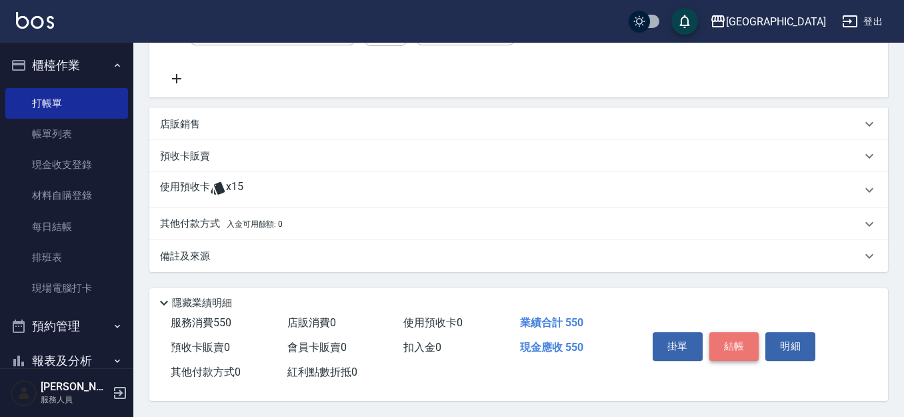
click at [730, 347] on button "結帳" at bounding box center [734, 346] width 50 height 28
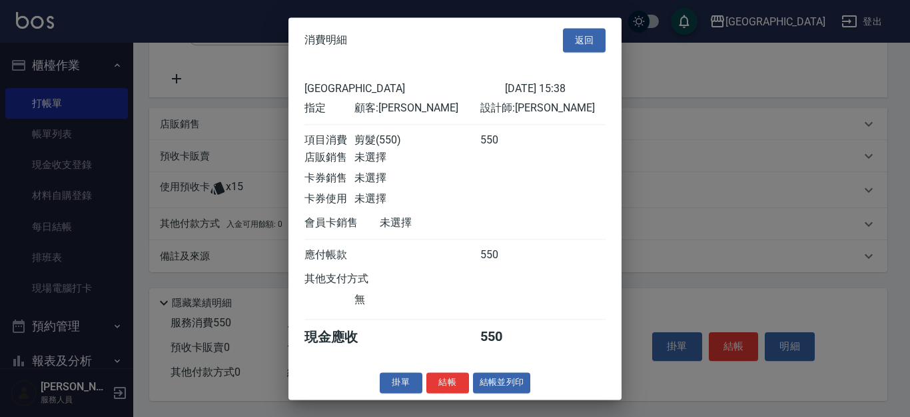
click at [424, 391] on div "掛單 結帳 結帳並列印" at bounding box center [455, 382] width 333 height 21
click at [446, 392] on button "結帳" at bounding box center [448, 382] width 43 height 21
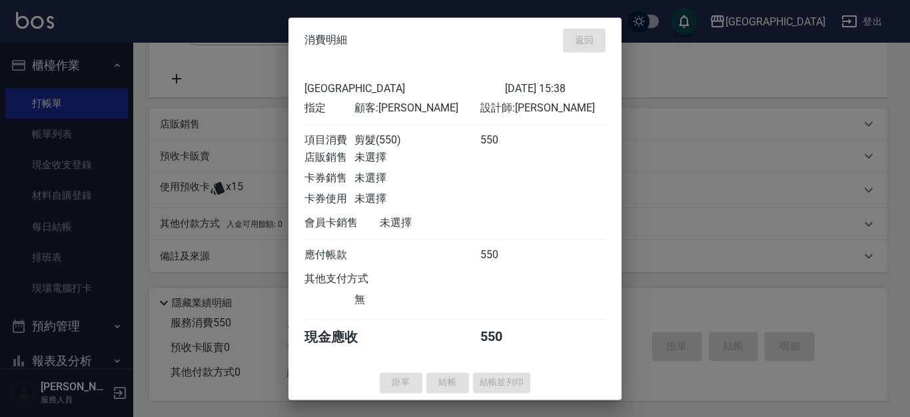
type input "[DATE] 15:53"
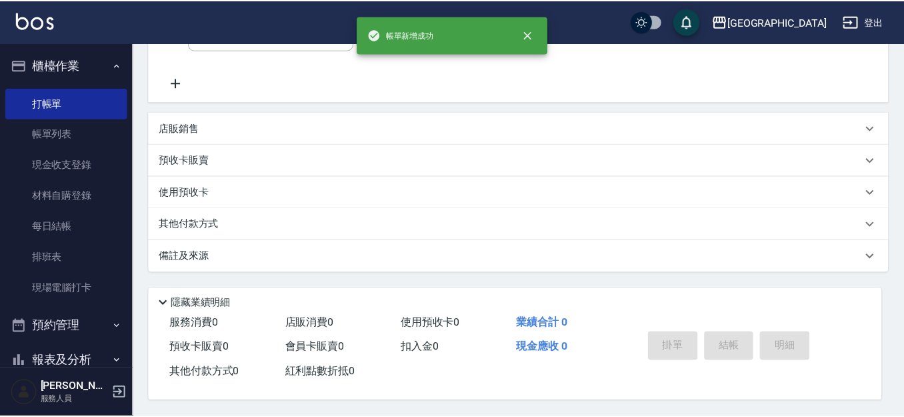
scroll to position [0, 0]
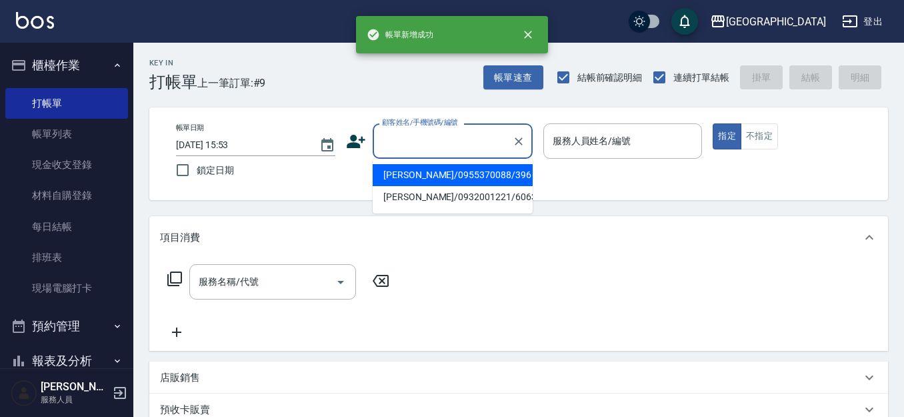
click at [412, 138] on input "顧客姓名/手機號碼/編號" at bounding box center [443, 140] width 128 height 23
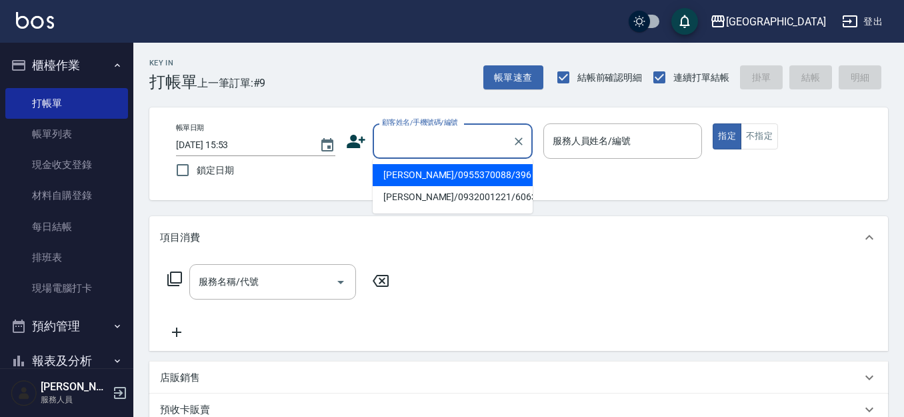
click at [425, 171] on li "[PERSON_NAME]/0955370088/396" at bounding box center [453, 175] width 160 height 22
type input "[PERSON_NAME]/0955370088/396"
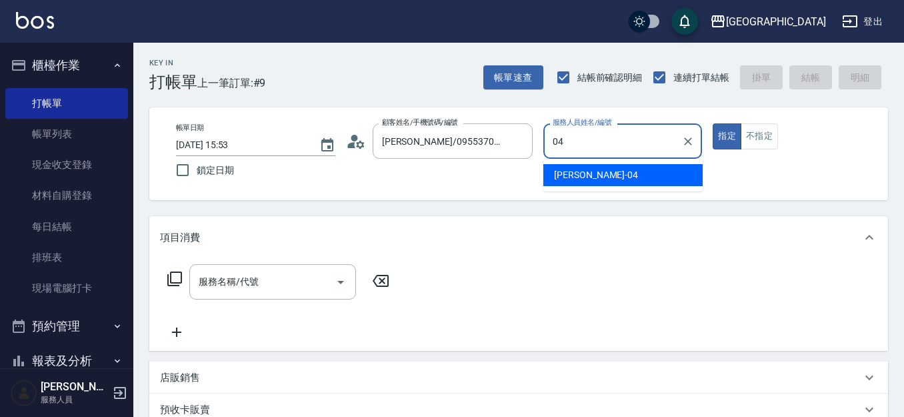
type input "[PERSON_NAME]-04"
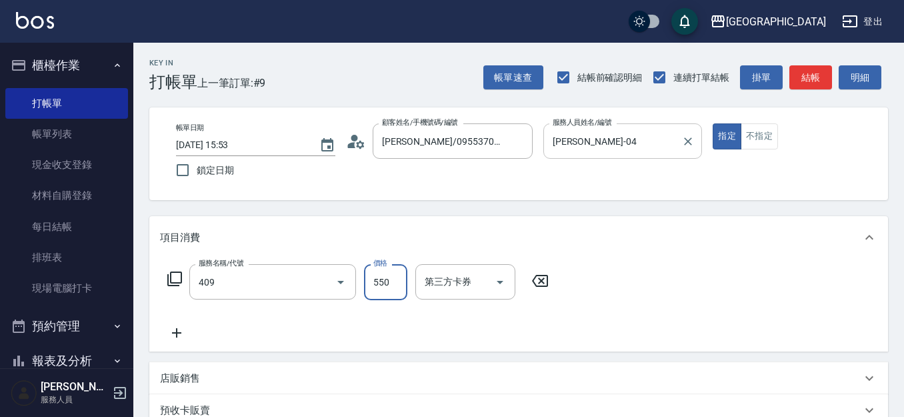
type input "剪髮(550)(409)"
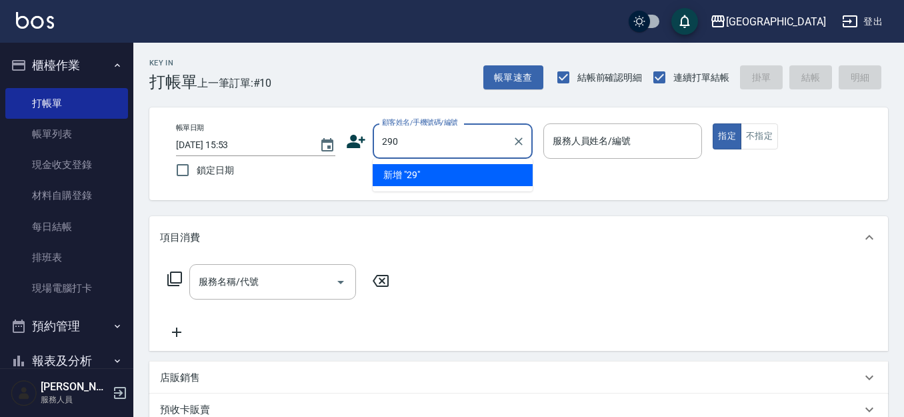
type input "290"
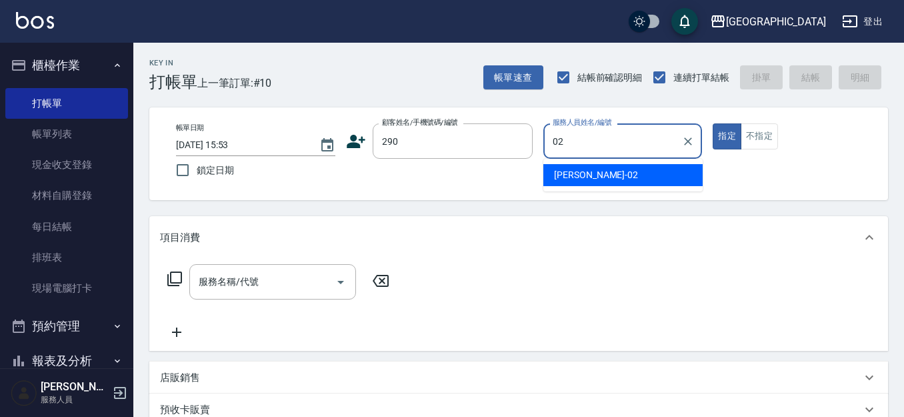
type input "[PERSON_NAME]-02"
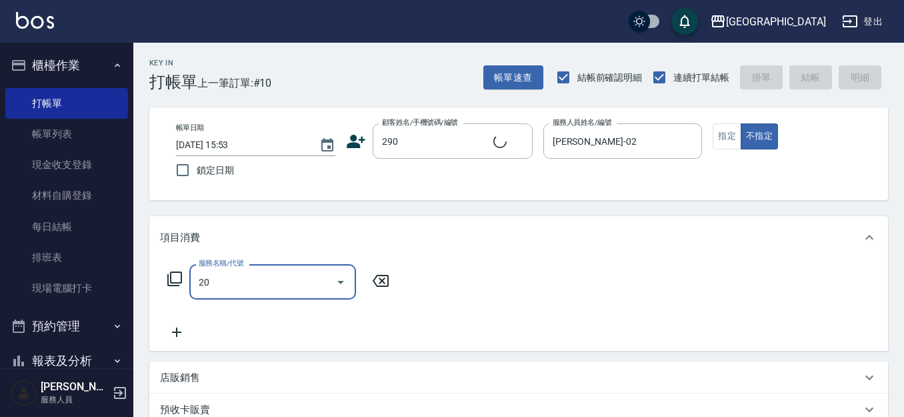
type input "202"
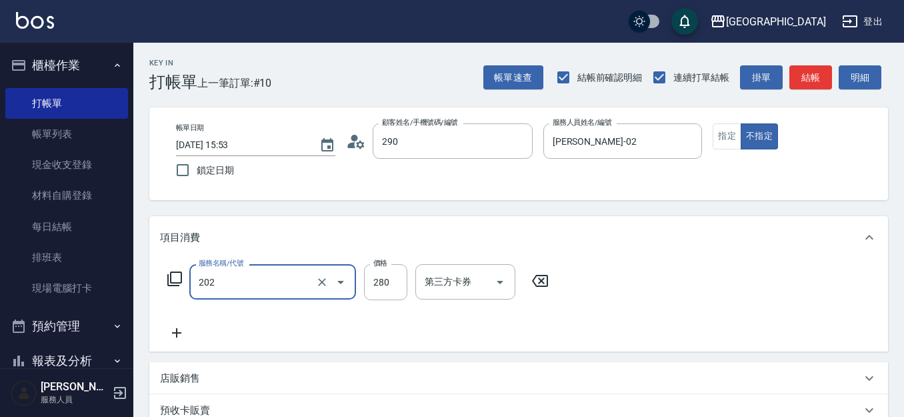
type input "[PERSON_NAME]/0989688802/290"
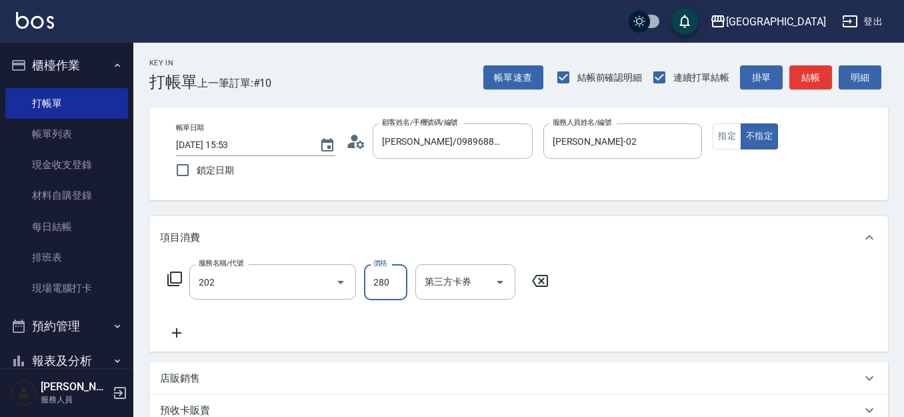
type input "洗髮[280](202)"
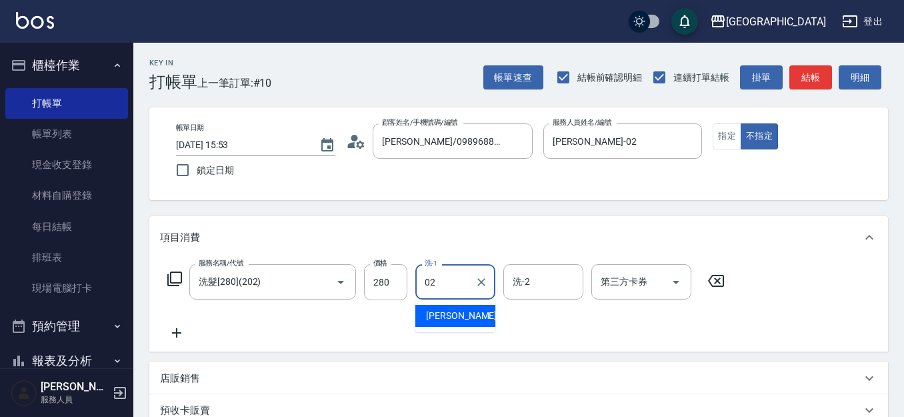
type input "[PERSON_NAME]-02"
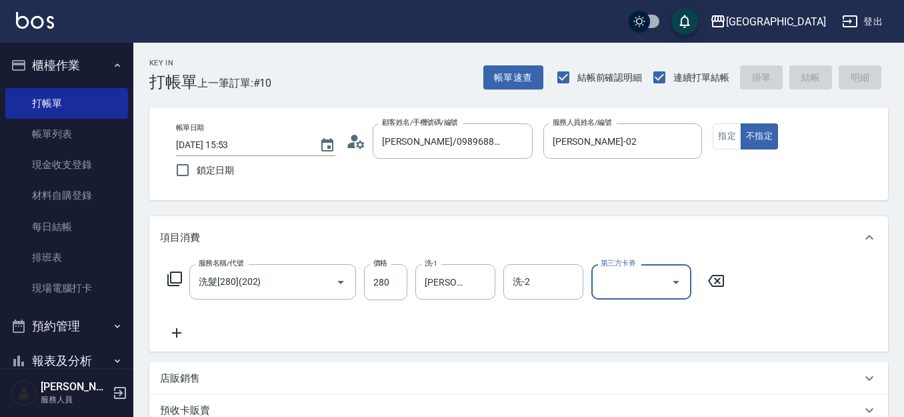
type input "[DATE] 15:54"
